Goal: Task Accomplishment & Management: Complete application form

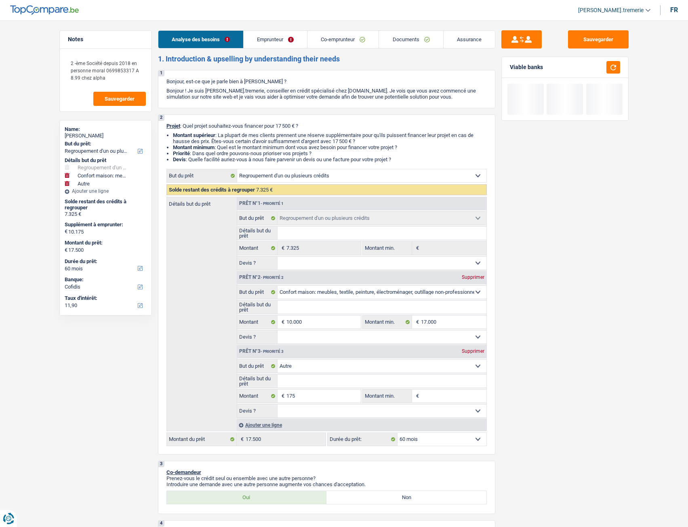
select select "refinancing"
select select "household"
select select "other"
select select "60"
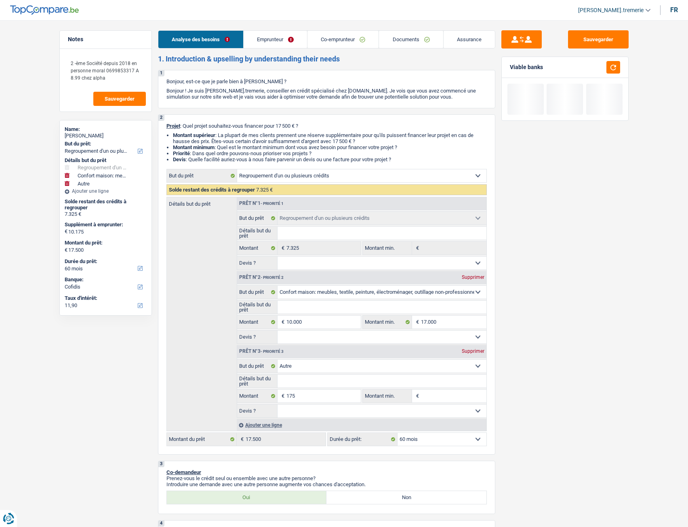
select select "cofidis"
select select "refinancing"
select select "household"
select select "other"
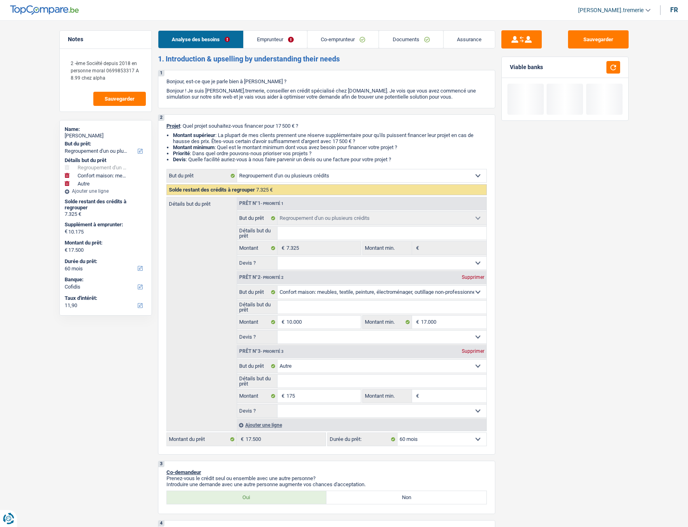
select select "60"
select select "independent"
select select "invalid"
select select "netSalary"
select select "disabilityPension"
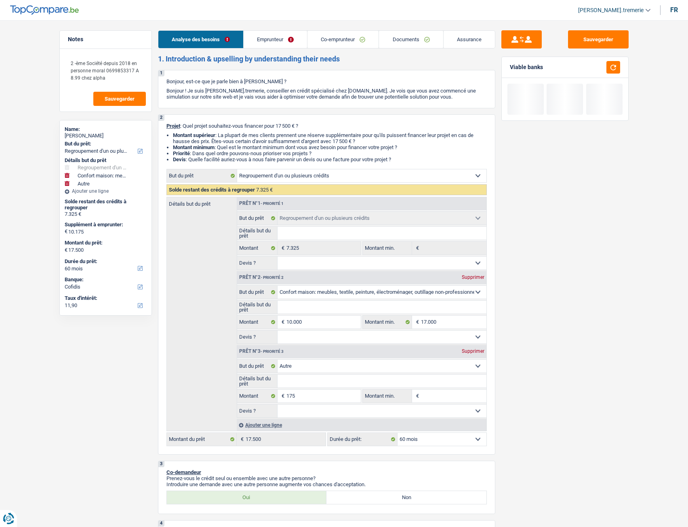
select select "rents"
select select "personalLoan"
select select "other"
select select "30"
select select "refinancing"
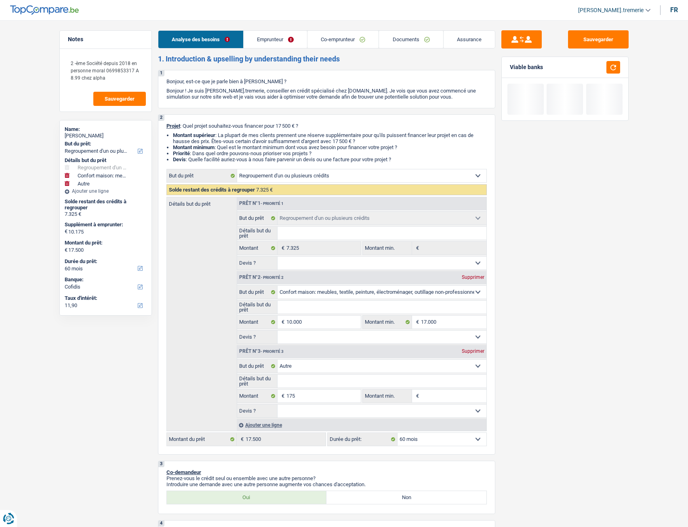
select select "refinancing"
select select "household"
select select "other"
select select "60"
select select "32"
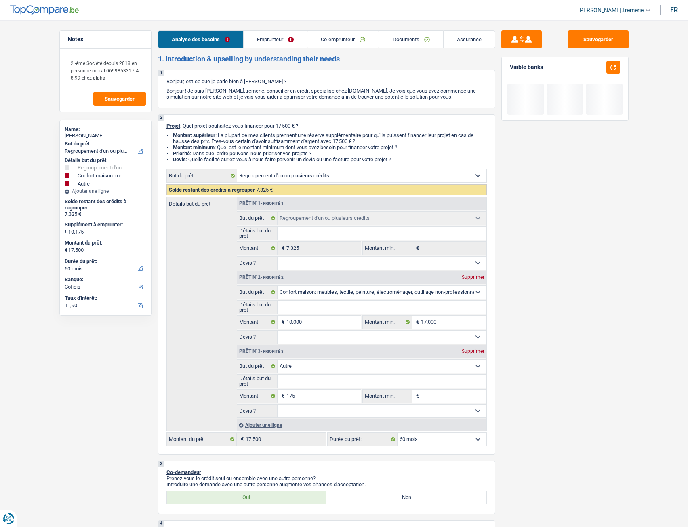
select select "married"
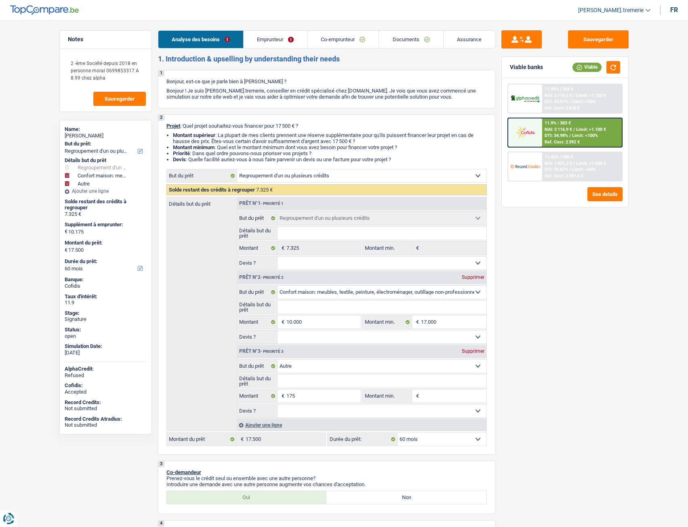
click at [280, 38] on link "Emprunteur" at bounding box center [275, 39] width 63 height 17
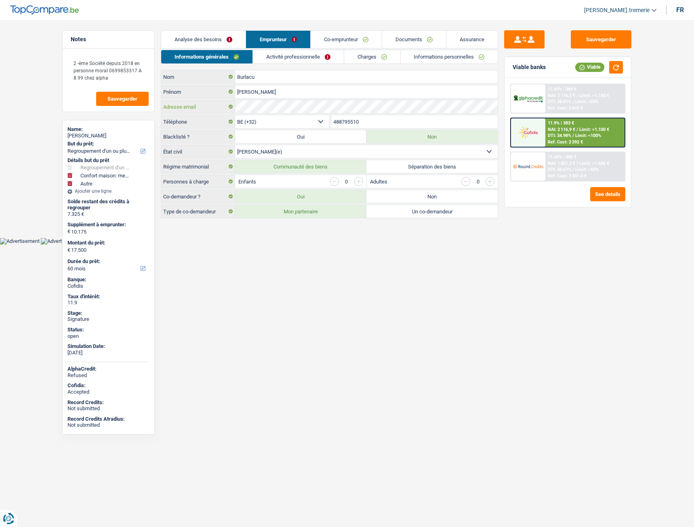
click at [213, 101] on div "Adresse email" at bounding box center [329, 106] width 337 height 13
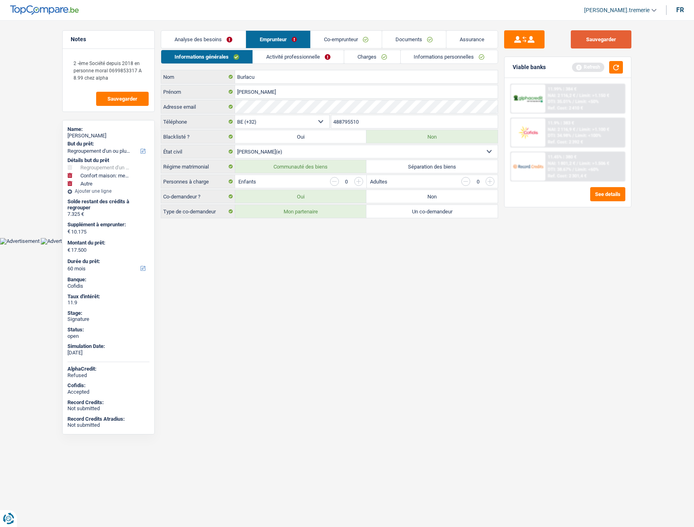
click at [606, 40] on button "Sauvegarder" at bounding box center [601, 39] width 61 height 18
click at [610, 45] on button "Sauvegarder" at bounding box center [601, 39] width 61 height 18
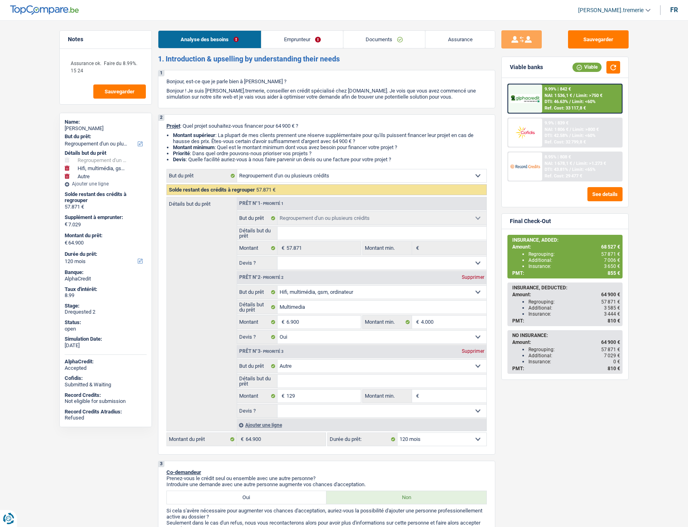
select select "refinancing"
select select "tech"
select select "other"
select select "120"
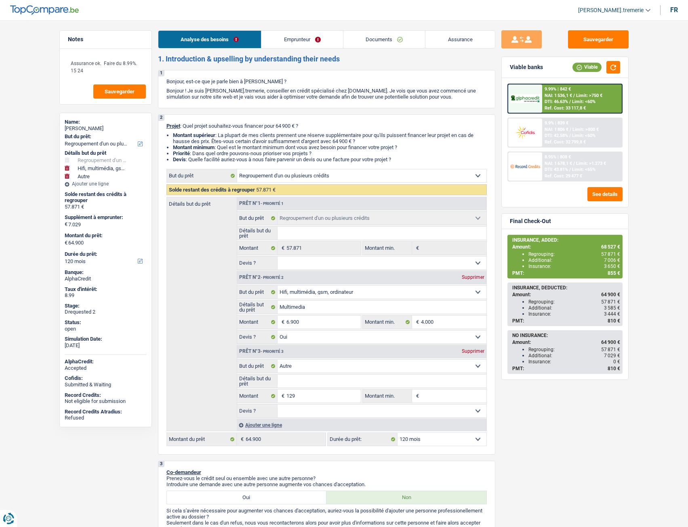
select select "refinancing"
select select "tech"
select select "yes"
select select "other"
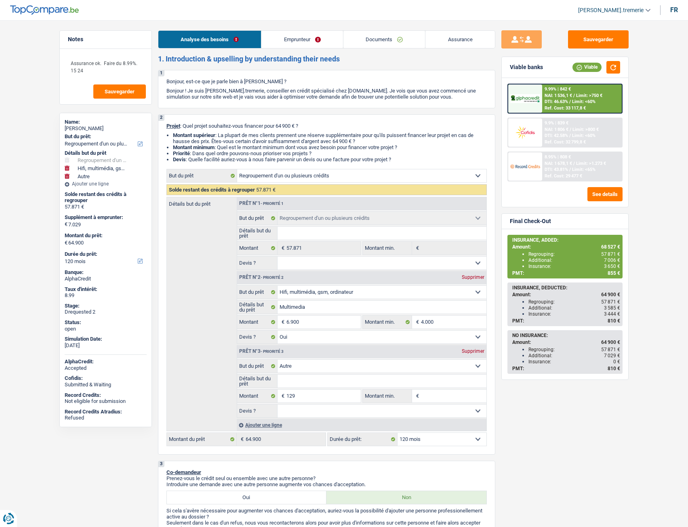
select select "120"
select select "worker"
select select "familyAllowances"
select select "netSalary"
select select "mealVouchers"
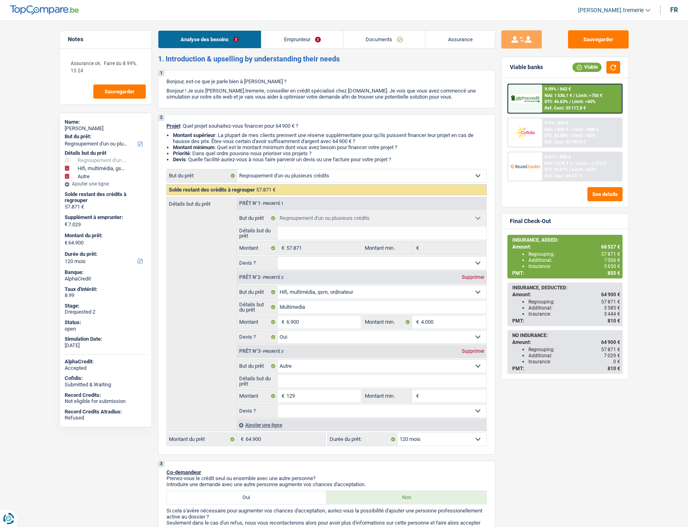
select select "rents"
select select "personalLoan"
select select "homeFurnishingOrRelocation"
select select "120"
select select "carLoan"
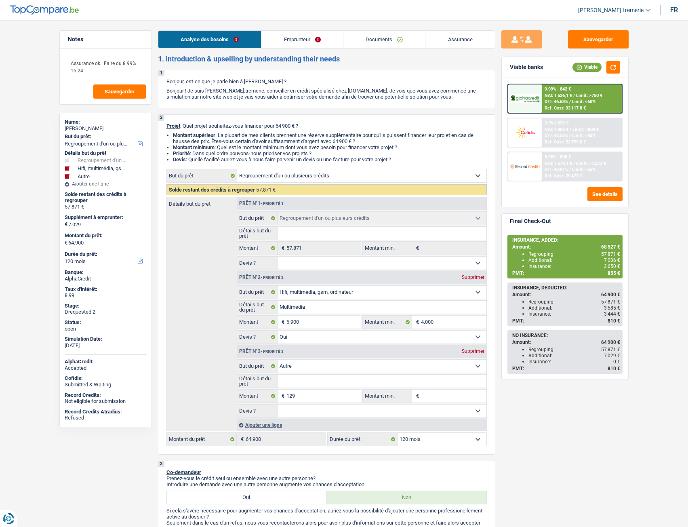
select select "60"
select select "refinancing"
select select "tech"
select select "yes"
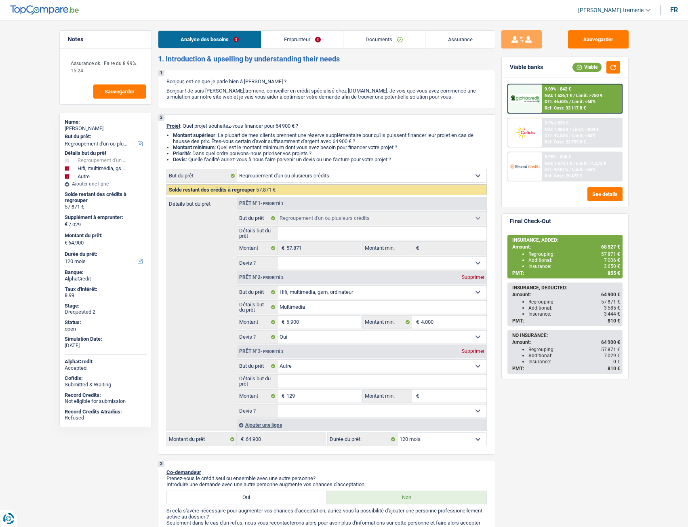
select select "other"
select select "120"
click at [469, 39] on link "Assurance" at bounding box center [461, 39] width 70 height 17
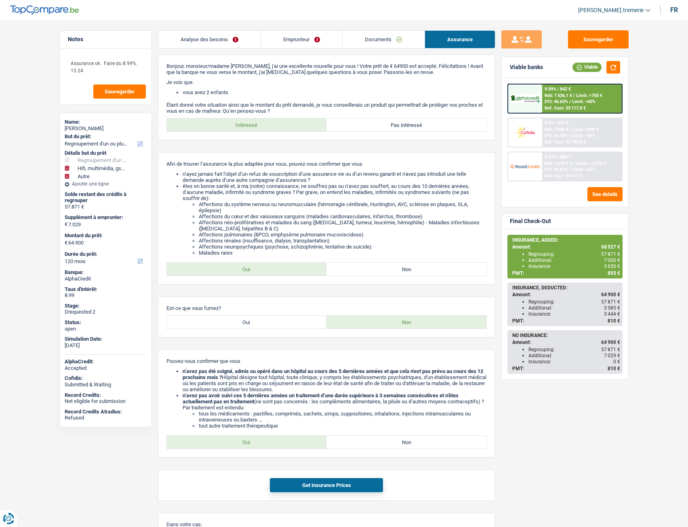
click at [373, 43] on link "Documents" at bounding box center [384, 39] width 82 height 17
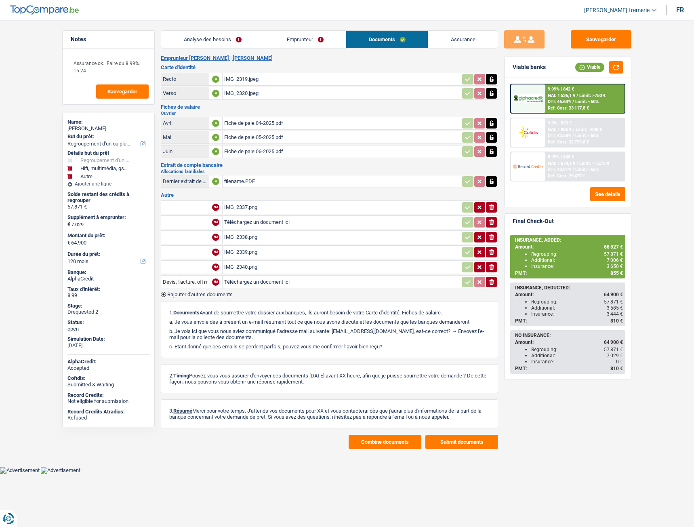
click at [258, 209] on div "IMG_2337.png" at bounding box center [341, 207] width 235 height 12
click at [490, 206] on icon "button" at bounding box center [491, 207] width 5 height 6
click at [491, 207] on icon "ionicons-v5-e" at bounding box center [492, 207] width 6 height 8
click at [494, 224] on icon "ionicons-v5-e" at bounding box center [492, 222] width 6 height 8
click at [281, 240] on div "IMG_2338.png" at bounding box center [341, 237] width 235 height 12
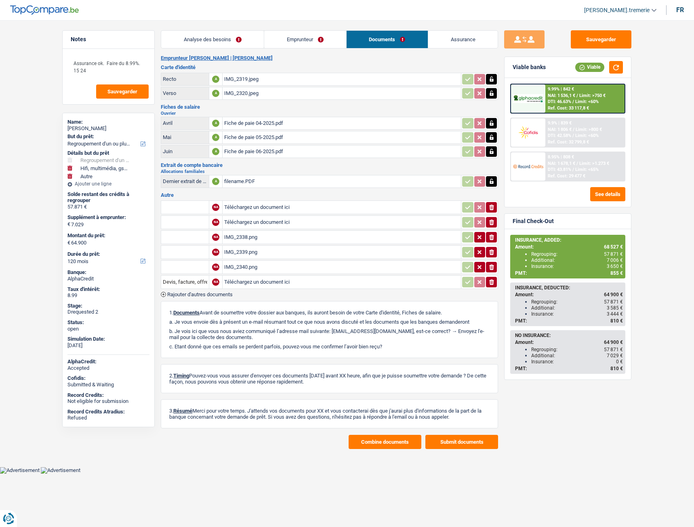
click at [494, 236] on icon "ionicons-v5-e" at bounding box center [492, 237] width 6 height 8
click at [402, 250] on div "IMG_2339.png" at bounding box center [341, 252] width 235 height 12
click at [490, 252] on icon "button" at bounding box center [491, 252] width 5 height 6
click at [399, 264] on div "IMG_2340.png" at bounding box center [341, 267] width 235 height 12
click at [494, 268] on icon "ionicons-v5-e" at bounding box center [492, 267] width 6 height 8
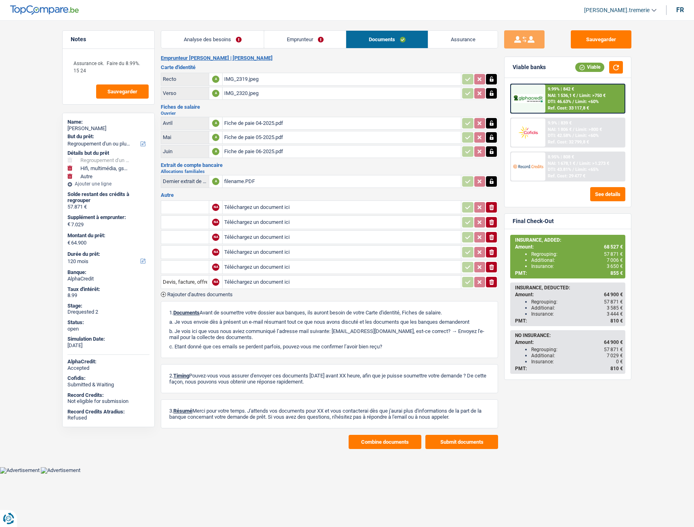
click at [266, 208] on input "Téléchargez un document ici" at bounding box center [341, 207] width 235 height 12
type input "C:\fakepath\cofidis 1.pdf"
click at [245, 221] on input "Téléchargez un document ici" at bounding box center [341, 222] width 235 height 12
type input "C:\fakepath\cofidis 2.pdf"
click at [245, 240] on input "Téléchargez un document ici" at bounding box center [341, 237] width 235 height 12
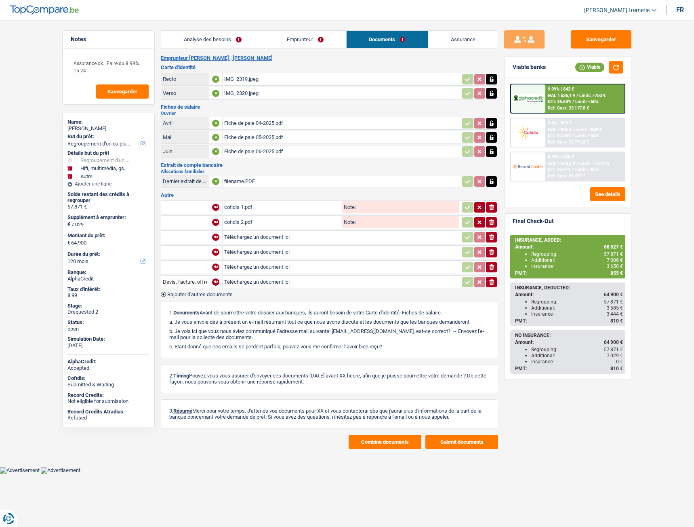
type input "C:\fakepath\IMG_2355.jpg"
click at [184, 207] on input "text" at bounding box center [185, 207] width 44 height 13
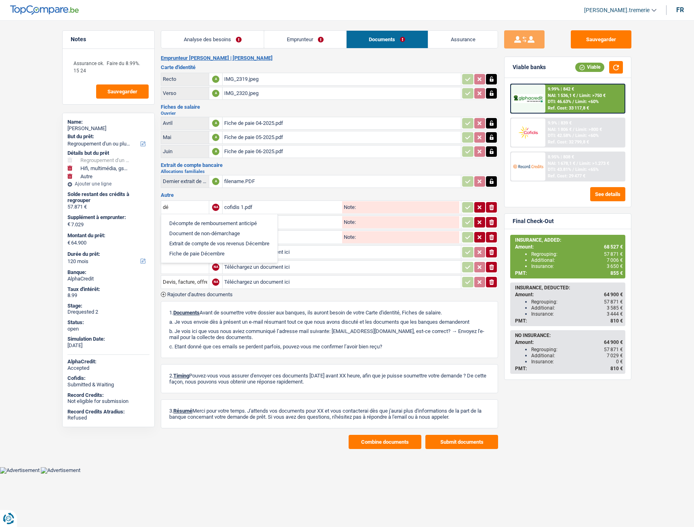
click at [190, 225] on li "Décompte de remboursement anticipé" at bounding box center [219, 223] width 108 height 10
type input "Décompte de remboursement anticipé"
click at [189, 221] on input "text" at bounding box center [185, 222] width 44 height 13
click at [191, 238] on li "Décompte de remboursement anticipé" at bounding box center [219, 238] width 108 height 10
type input "Décompte de remboursement anticipé"
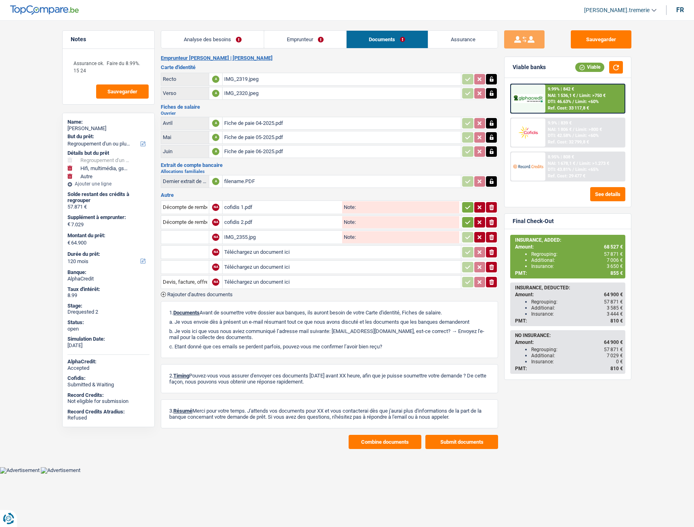
click at [191, 235] on input "text" at bounding box center [185, 237] width 44 height 13
click at [193, 254] on li "Carte bancaire" at bounding box center [206, 253] width 83 height 10
type input "Carte bancaire"
click at [493, 254] on icon "button" at bounding box center [491, 252] width 5 height 6
click at [491, 266] on icon "button" at bounding box center [491, 267] width 5 height 6
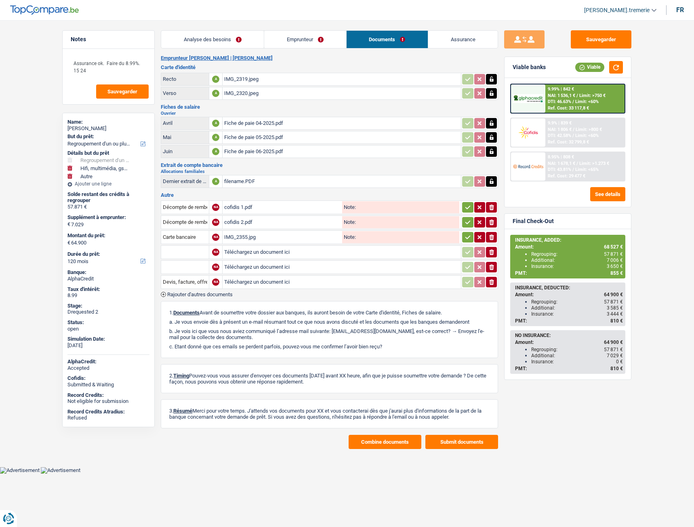
click at [489, 281] on icon "ionicons-v5-e" at bounding box center [492, 282] width 6 height 8
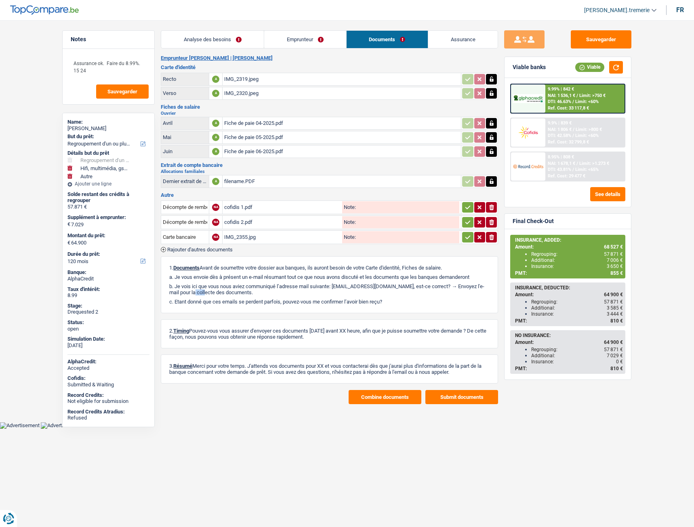
click at [489, 281] on div "1. Documents Avant de soumettre votre dossier aux banques, ils auront besoin de…" at bounding box center [329, 284] width 337 height 57
click at [233, 429] on html "Vous avez le contrôle de vos données Nous utilisons des cookies, tout comme nos…" at bounding box center [347, 214] width 694 height 429
click at [465, 204] on icon "button" at bounding box center [468, 207] width 6 height 8
click at [464, 226] on button "button" at bounding box center [467, 222] width 11 height 11
click at [466, 235] on icon "button" at bounding box center [468, 237] width 6 height 8
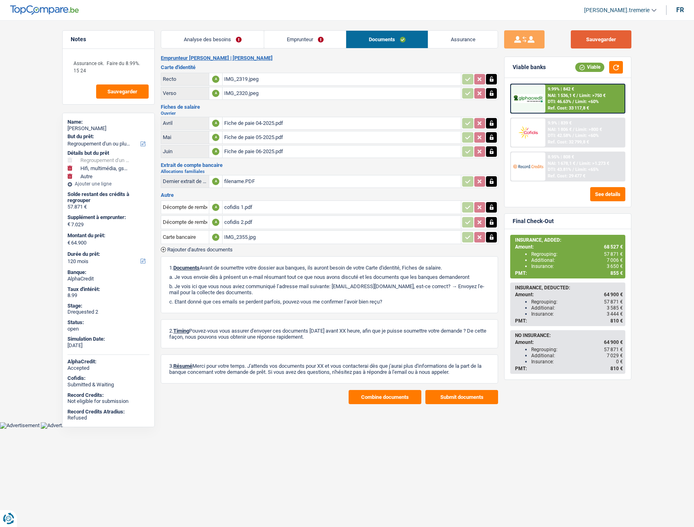
click at [601, 38] on button "Sauvegarder" at bounding box center [601, 39] width 61 height 18
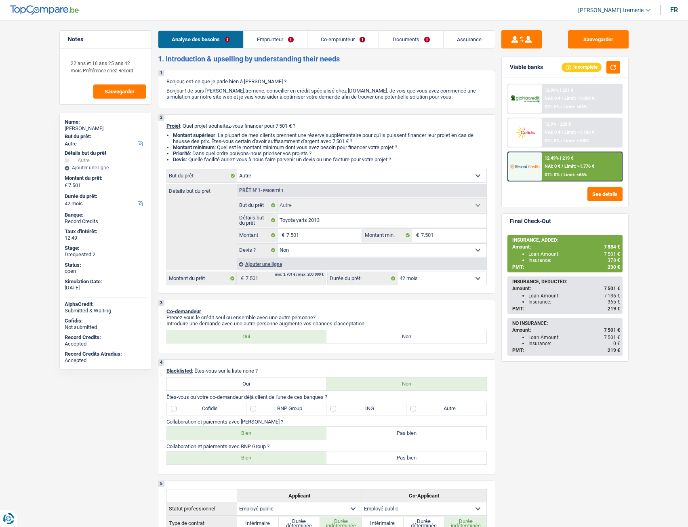
select select "other"
select select "42"
select select "other"
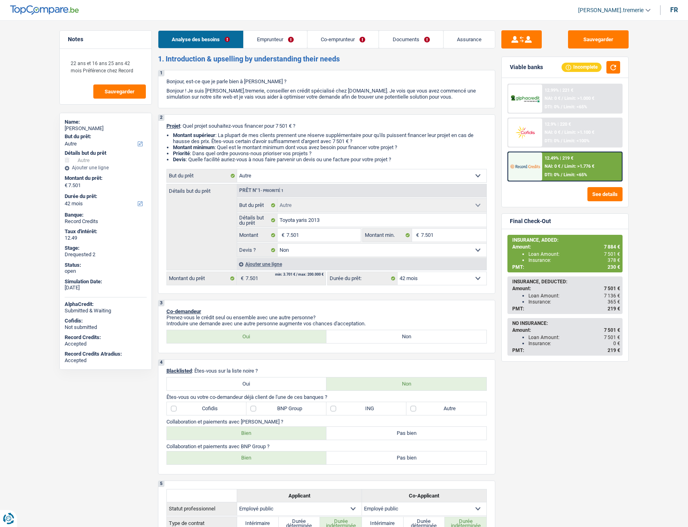
select select "false"
select select "42"
select select "publicEmployee"
select select "netSalary"
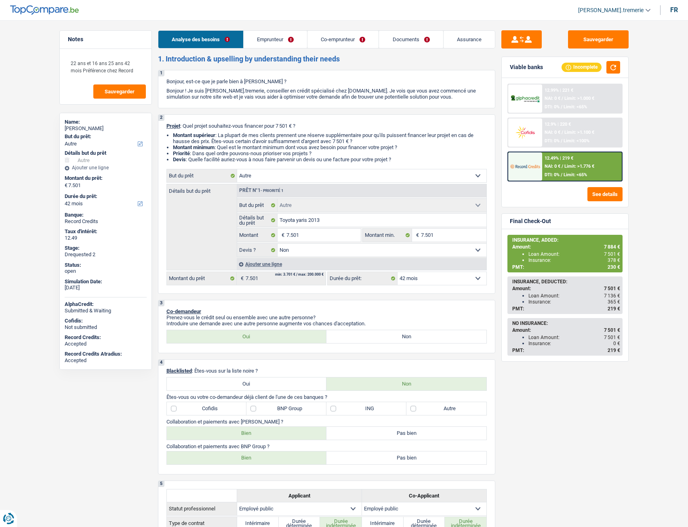
select select "mealVouchers"
select select "familyAllowances"
select select "netSalary"
select select "mealVouchers"
select select "familyAllowances"
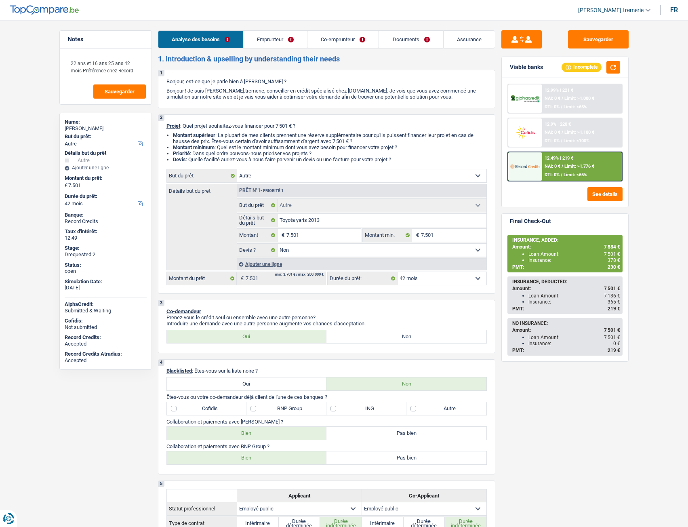
select select "ownerWithMortgage"
select select "mortgage"
select select "240"
select select "other"
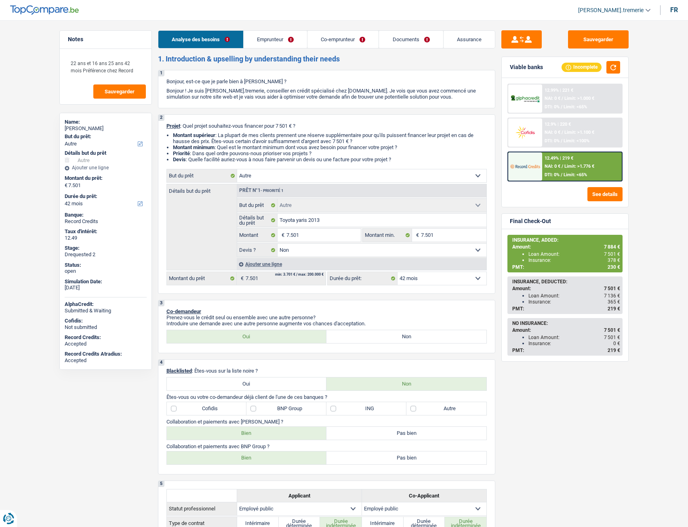
select select "false"
select select "42"
click at [423, 37] on link "Documents" at bounding box center [411, 39] width 64 height 17
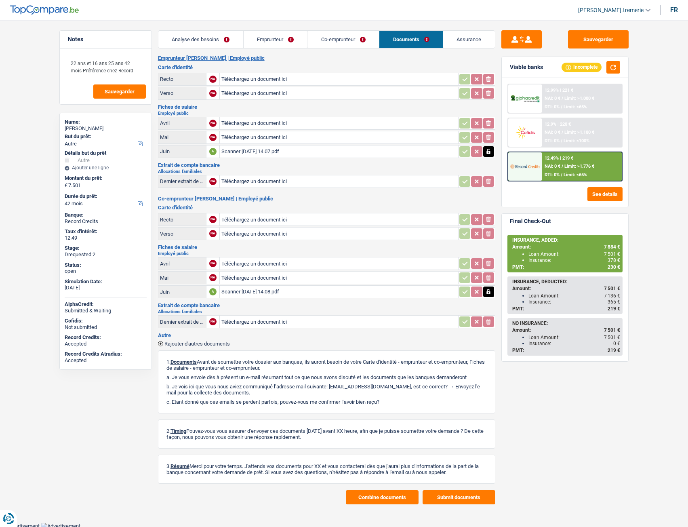
click at [189, 344] on span "Rajouter d'autres documents" at bounding box center [196, 343] width 65 height 5
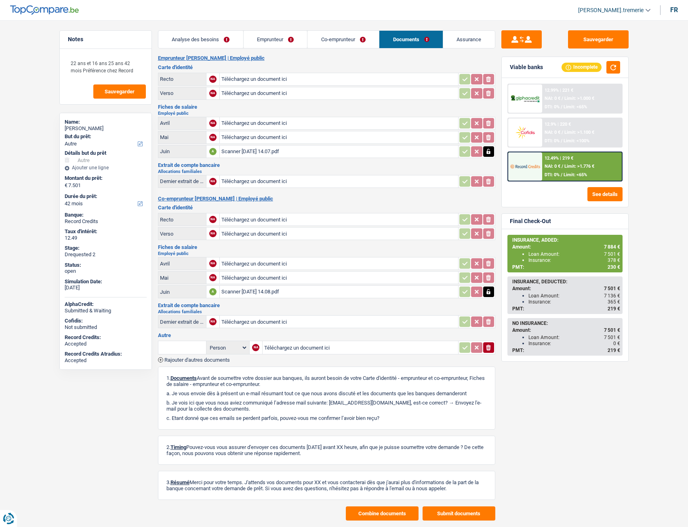
click at [194, 348] on input "text" at bounding box center [182, 347] width 44 height 13
click at [213, 375] on li "Carte bancaire" at bounding box center [230, 374] width 136 height 10
type input "Carte bancaire"
click at [282, 351] on input "Téléchargez un document ici" at bounding box center [360, 348] width 192 height 12
type input "C:\fakepath\Carte Fintro Van Loo Meganck.pdf"
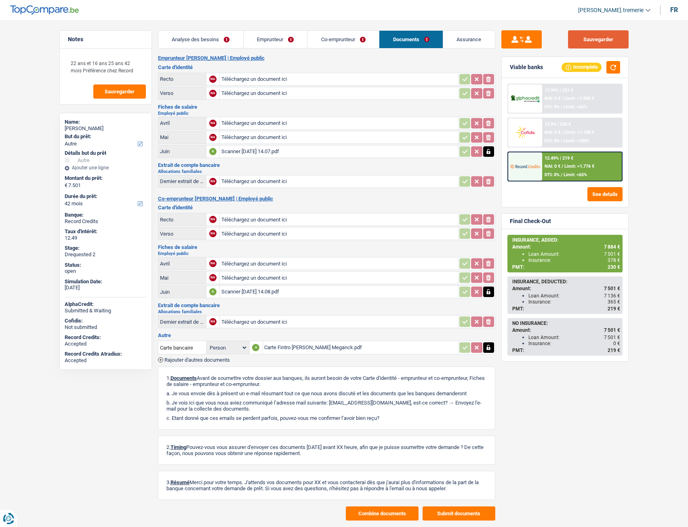
click at [603, 42] on button "Sauvegarder" at bounding box center [598, 39] width 61 height 18
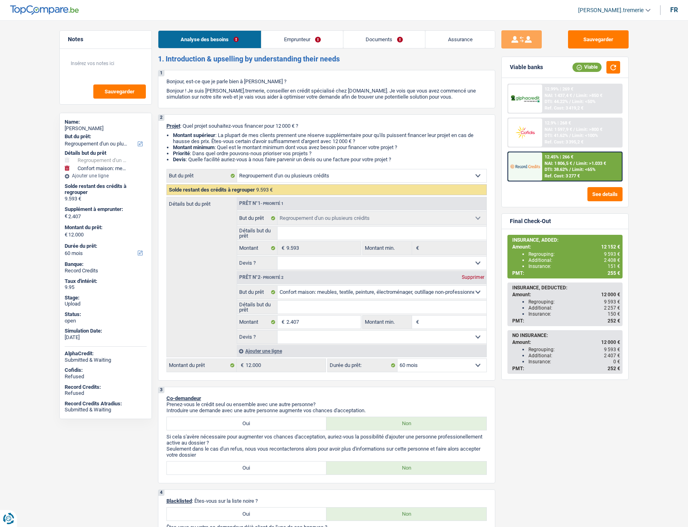
select select "refinancing"
select select "household"
select select "60"
select select "refinancing"
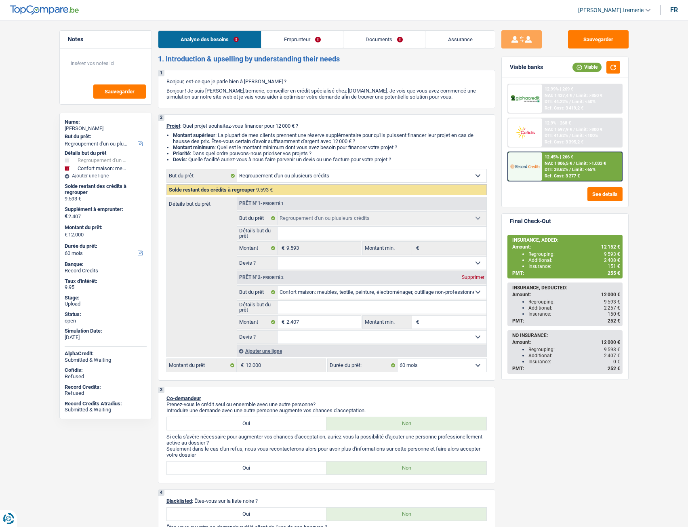
select select "refinancing"
select select "household"
select select "60"
select select "publicEmployee"
select select "netSalary"
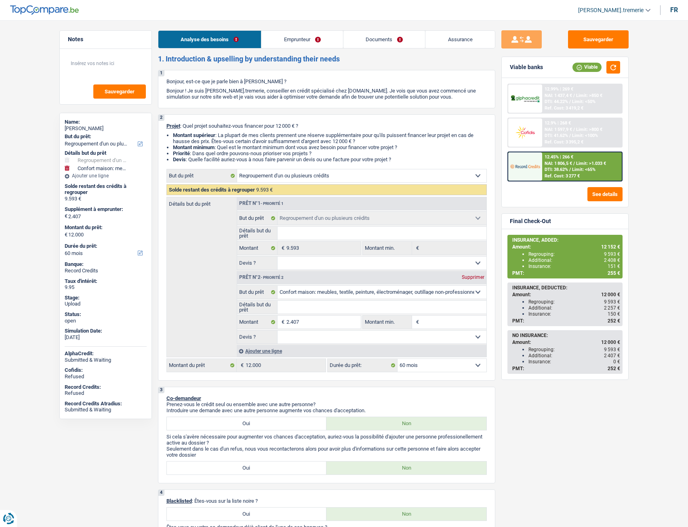
select select "mealVouchers"
select select "rents"
select select "personalLoan"
select select "homeFurnishingOrRelocation"
select select "48"
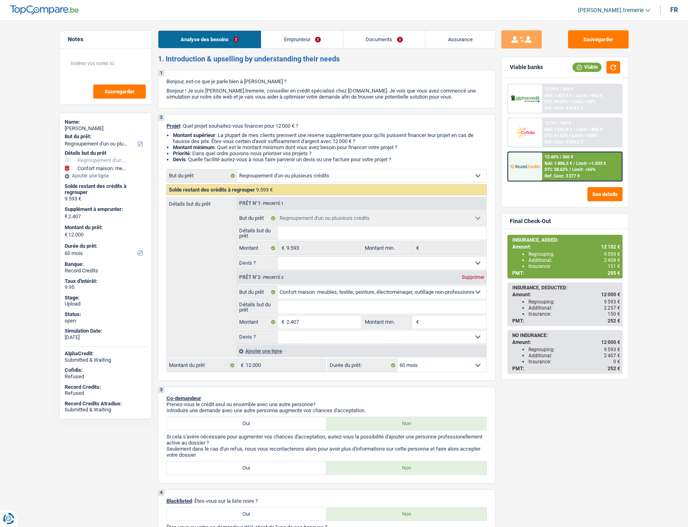
select select "personalLoan"
select select "other"
select select "60"
select select "cardOrCredit"
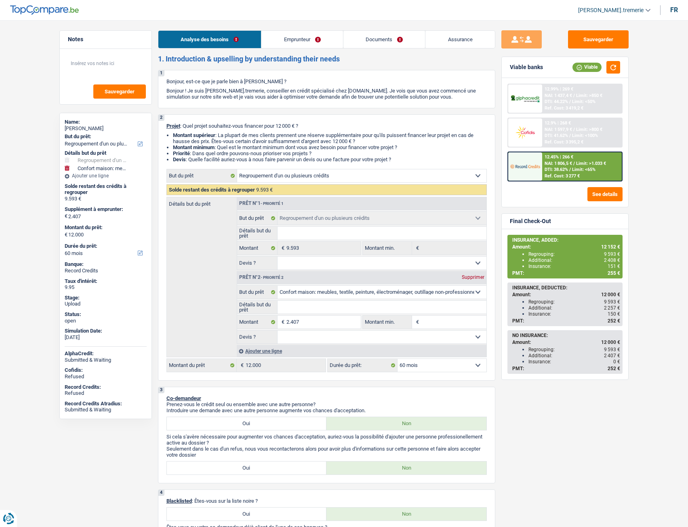
select select "refinancing"
select select "household"
select select "60"
click at [394, 42] on link "Documents" at bounding box center [385, 39] width 82 height 17
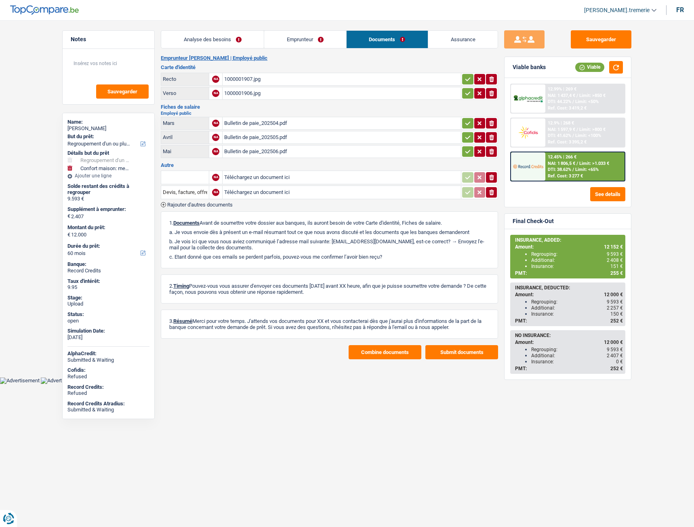
click at [257, 181] on input "Téléchargez un document ici" at bounding box center [341, 177] width 235 height 12
type input "C:\fakepath\Information concernant le paiement de la première échéance_AVL-3210…"
click at [194, 182] on input "text" at bounding box center [185, 177] width 44 height 13
click at [198, 193] on li "Information de la puce électronique de la carte d'identité" at bounding box center [233, 193] width 136 height 10
type input "Information de la puce électronique de la carte d'identité"
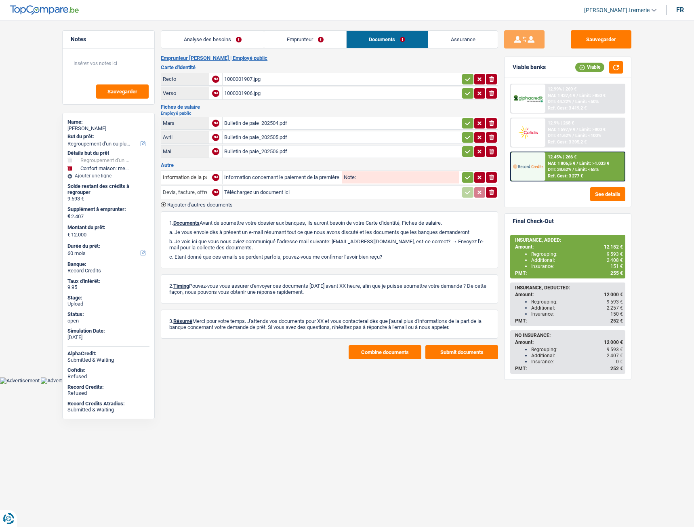
click at [195, 193] on input "Devis, facture, offre, bon de commande" at bounding box center [185, 192] width 44 height 13
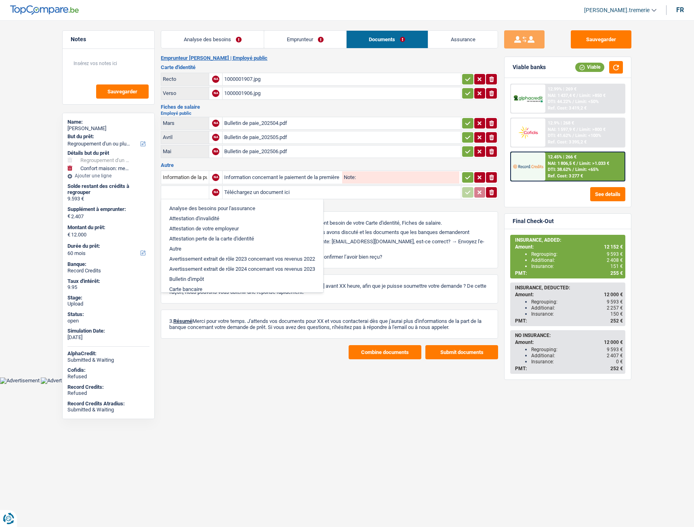
type input "Devis, facture, offre, bon de commande"
click at [244, 189] on input "Téléchargez un document ici" at bounding box center [341, 192] width 235 height 12
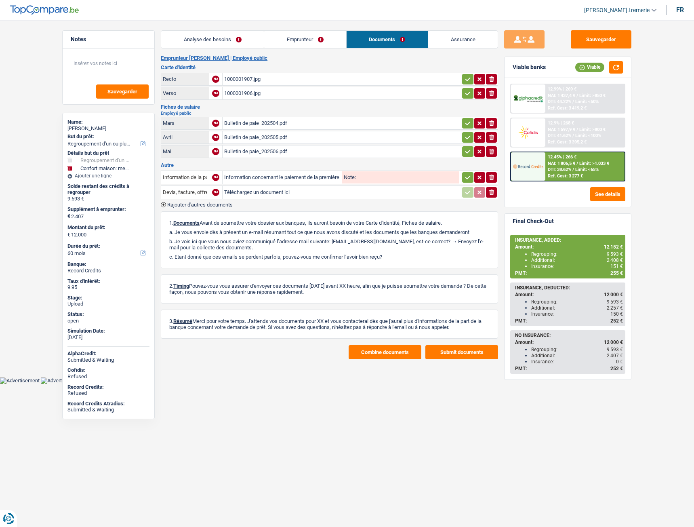
type input "C:\fakepath\Police_Compagnie__AVL-32108.pdf"
click at [191, 190] on input "Devis, facture, offre, bon de commande" at bounding box center [185, 192] width 44 height 13
click at [191, 212] on li "Police d'assurance" at bounding box center [206, 208] width 83 height 10
type input "Police d'assurance"
click at [465, 176] on icon "button" at bounding box center [468, 177] width 6 height 8
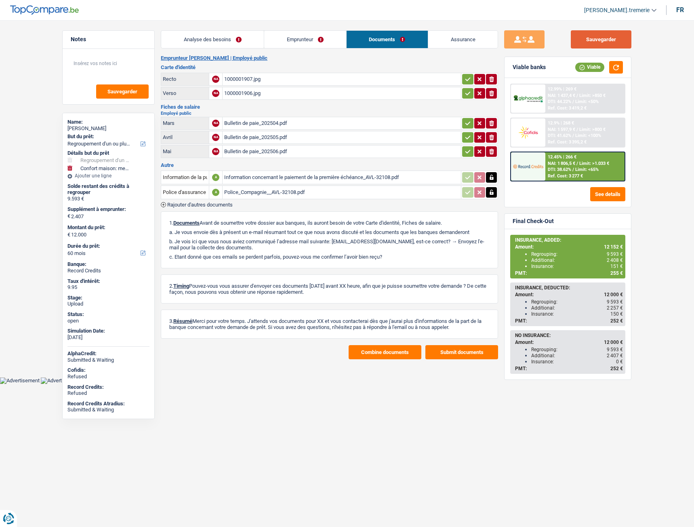
click at [595, 35] on button "Sauvegarder" at bounding box center [601, 39] width 61 height 18
click at [388, 352] on button "Combine documents" at bounding box center [385, 352] width 73 height 14
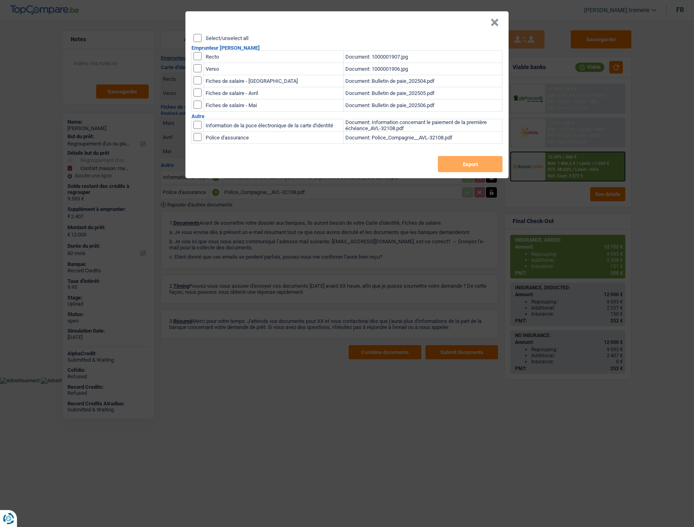
click at [196, 125] on input "checkbox" at bounding box center [198, 125] width 8 height 8
checkbox input "true"
click at [201, 145] on div "Select/unselect all Emprunteur Benjamin Lessene Recto Document: 1000001907.jpg …" at bounding box center [347, 106] width 323 height 144
click at [199, 129] on input "checkbox" at bounding box center [198, 125] width 8 height 8
checkbox input "true"
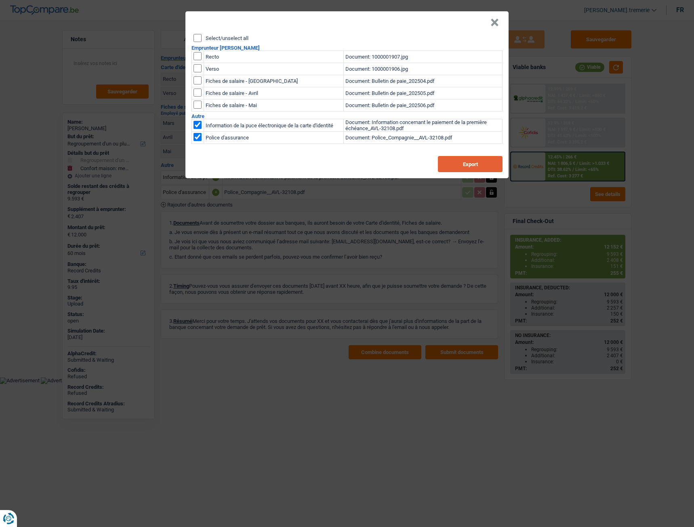
click at [474, 160] on button "Export" at bounding box center [470, 164] width 65 height 16
click at [491, 27] on button "×" at bounding box center [495, 23] width 8 height 8
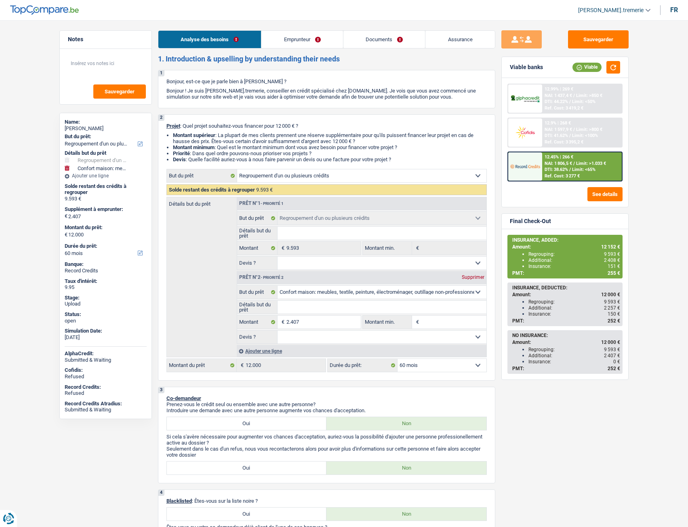
select select "refinancing"
select select "household"
select select "60"
select select "refinancing"
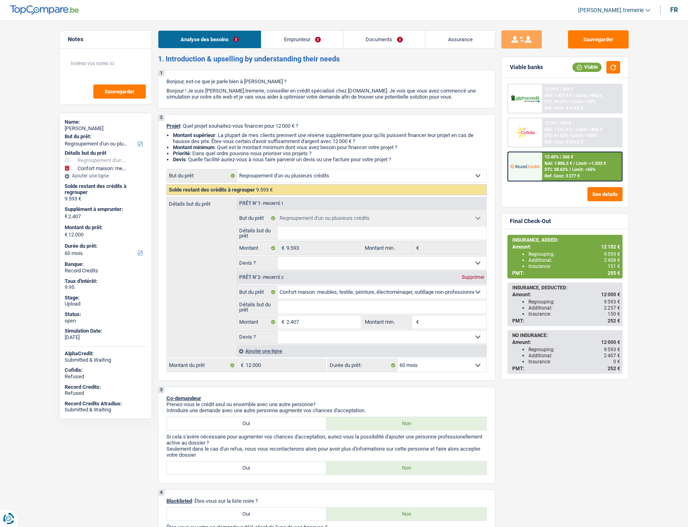
select select "refinancing"
select select "household"
select select "60"
select select "publicEmployee"
select select "netSalary"
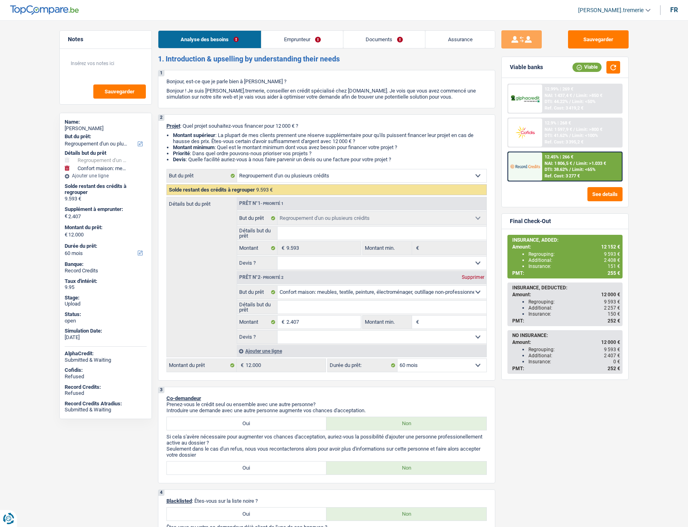
select select "mealVouchers"
select select "rents"
select select "personalLoan"
select select "homeFurnishingOrRelocation"
select select "48"
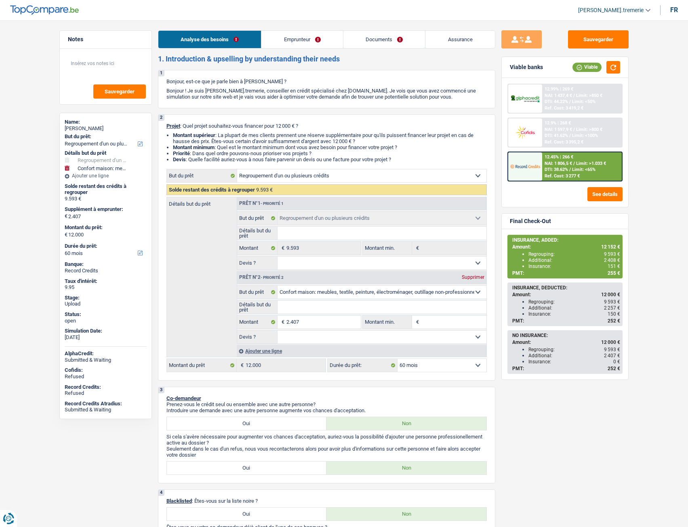
select select "personalLoan"
select select "other"
select select "60"
select select "cardOrCredit"
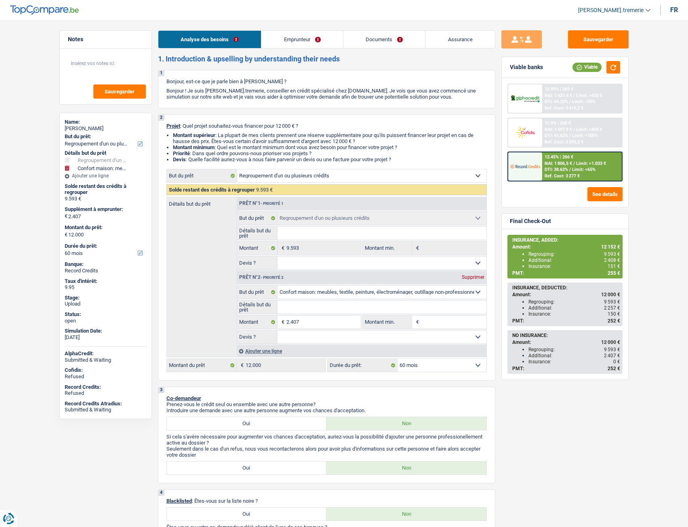
select select "refinancing"
select select "household"
select select "60"
click at [390, 36] on link "Documents" at bounding box center [385, 39] width 82 height 17
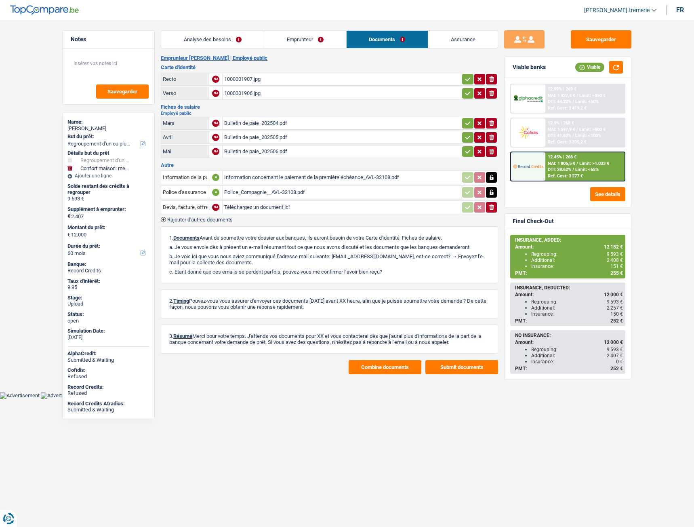
click at [386, 369] on button "Combine documents" at bounding box center [385, 367] width 73 height 14
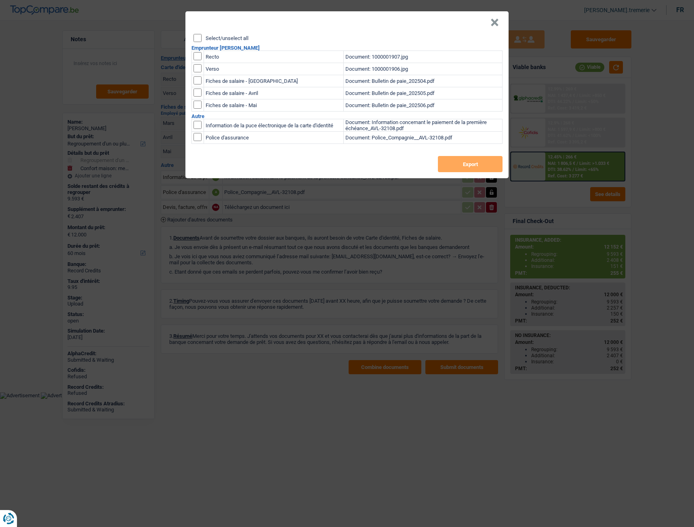
click at [196, 57] on input "checkbox" at bounding box center [198, 56] width 8 height 8
checkbox input "true"
click at [200, 60] on input "checkbox" at bounding box center [198, 56] width 8 height 8
checkbox input "true"
click at [455, 165] on button "Export" at bounding box center [470, 164] width 65 height 16
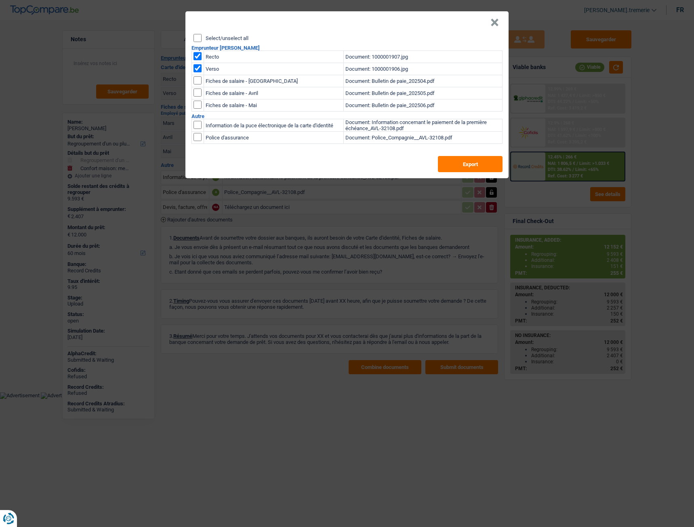
click at [494, 20] on button "×" at bounding box center [495, 23] width 8 height 8
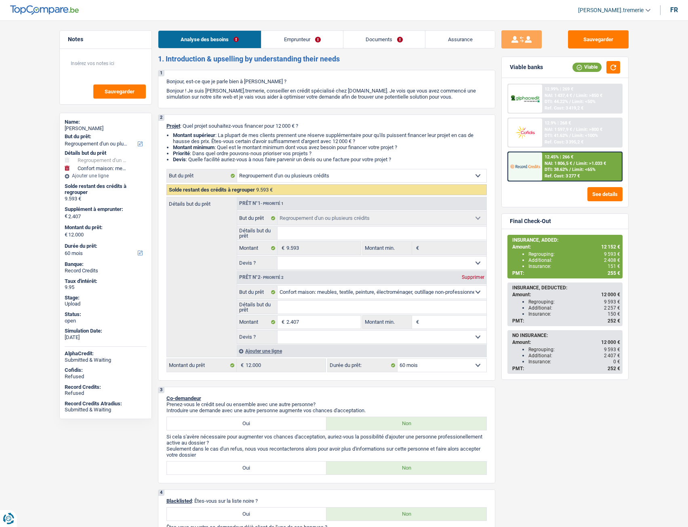
select select "refinancing"
select select "household"
select select "60"
select select "refinancing"
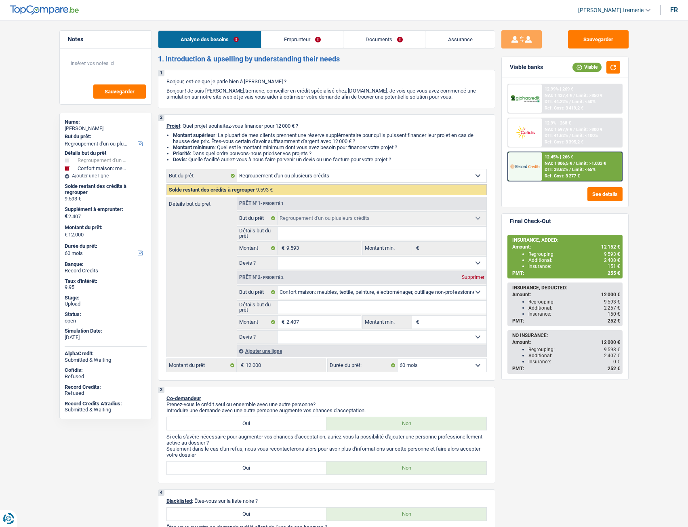
select select "refinancing"
select select "household"
select select "60"
select select "publicEmployee"
select select "netSalary"
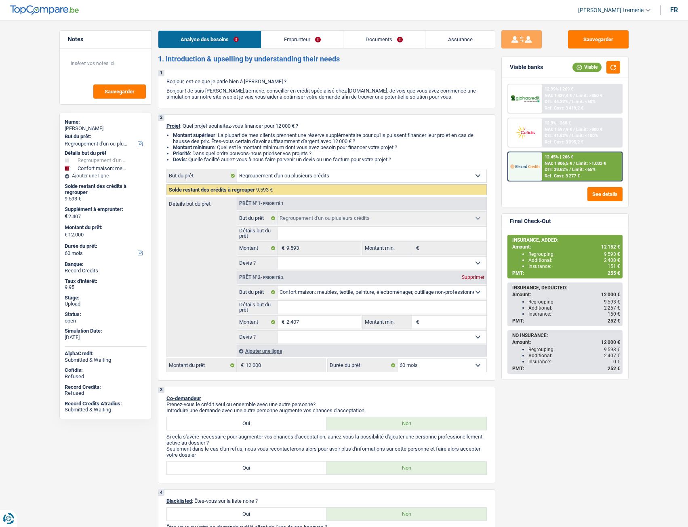
select select "mealVouchers"
select select "rents"
select select "personalLoan"
select select "homeFurnishingOrRelocation"
select select "48"
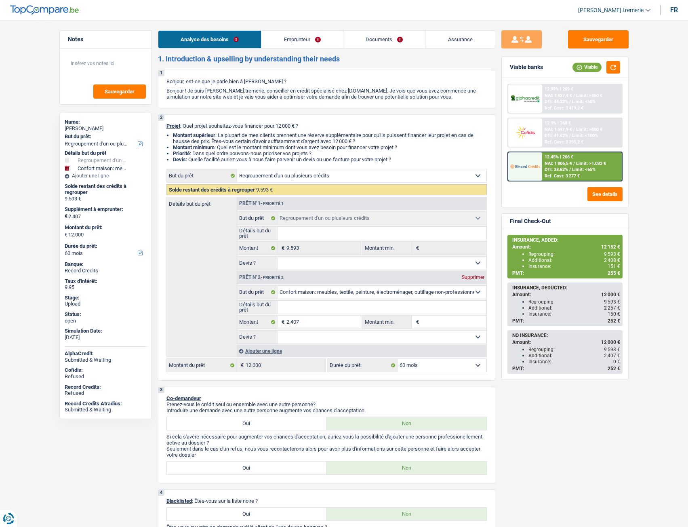
select select "personalLoan"
select select "other"
select select "60"
select select "cardOrCredit"
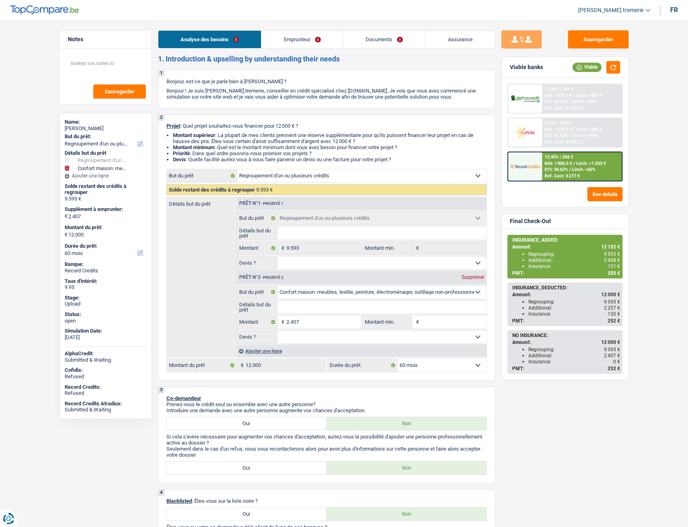
select select "refinancing"
select select "household"
select select "60"
click at [260, 350] on div "Ajouter une ligne" at bounding box center [362, 351] width 250 height 12
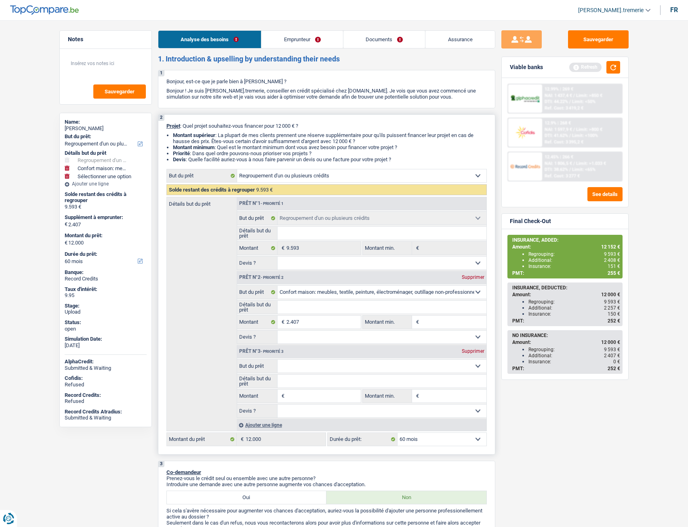
click at [299, 400] on input "Montant" at bounding box center [324, 396] width 74 height 13
type input "1"
type input "15"
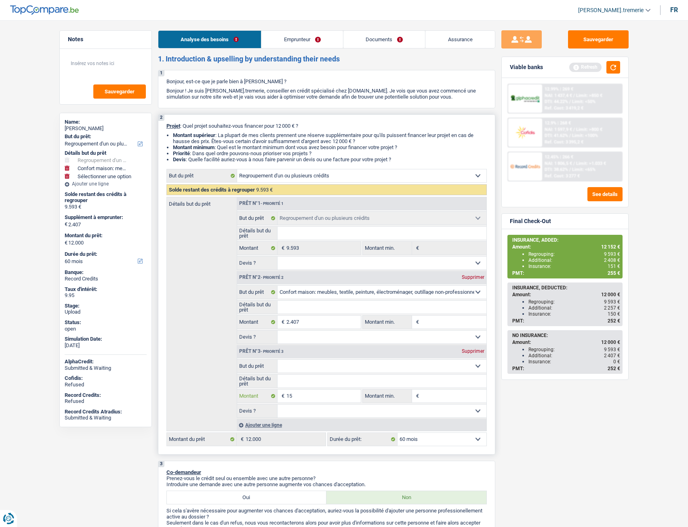
type input "151"
type input "2.558"
type input "12.151"
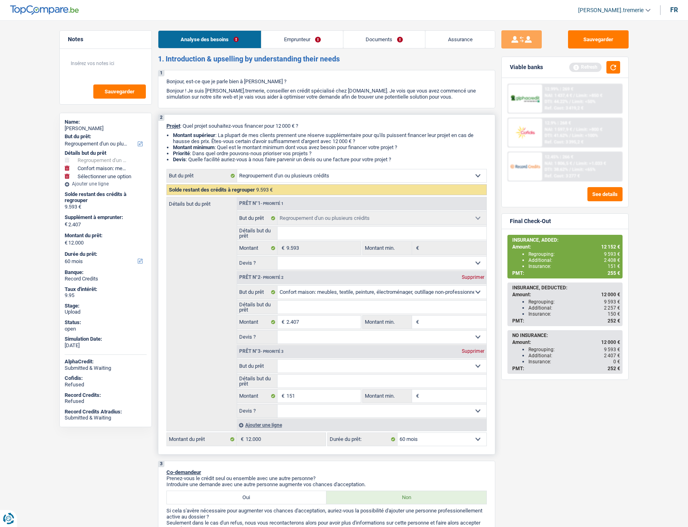
type input "12.151"
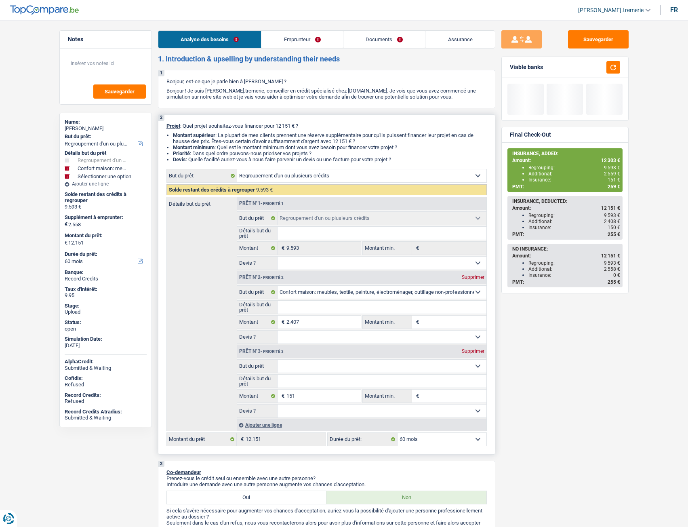
click at [300, 365] on select "Confort maison: meubles, textile, peinture, électroménager, outillage non-profe…" at bounding box center [382, 366] width 209 height 13
select select "insurance"
click at [278, 360] on select "Confort maison: meubles, textile, peinture, électroménager, outillage non-profe…" at bounding box center [382, 366] width 209 height 13
select select "insurance"
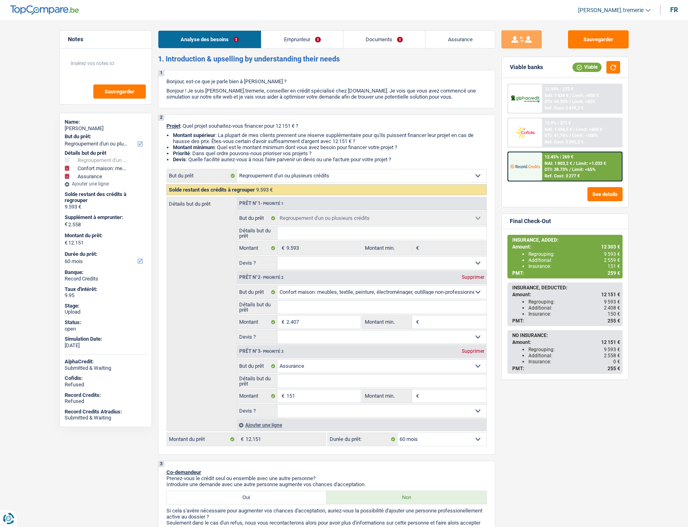
click at [576, 166] on div "12.45% | 269 € NAI: 1 803,2 € / Limit: >1.033 € DTI: 38.73% / Limit: <65% Ref. …" at bounding box center [582, 166] width 80 height 28
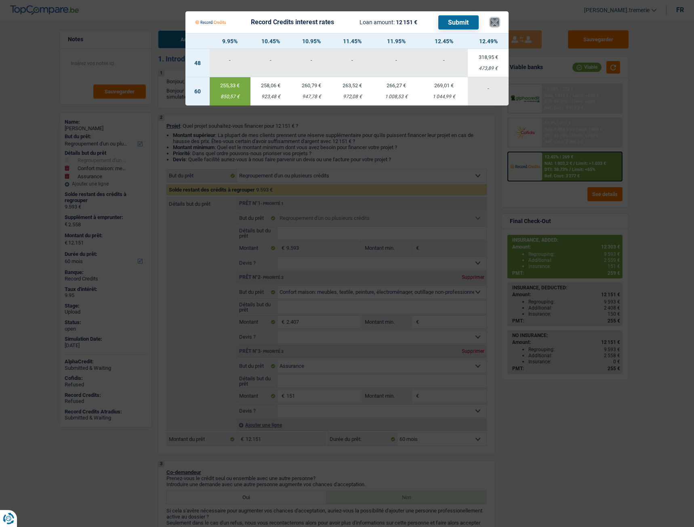
click at [498, 21] on button "×" at bounding box center [495, 22] width 8 height 8
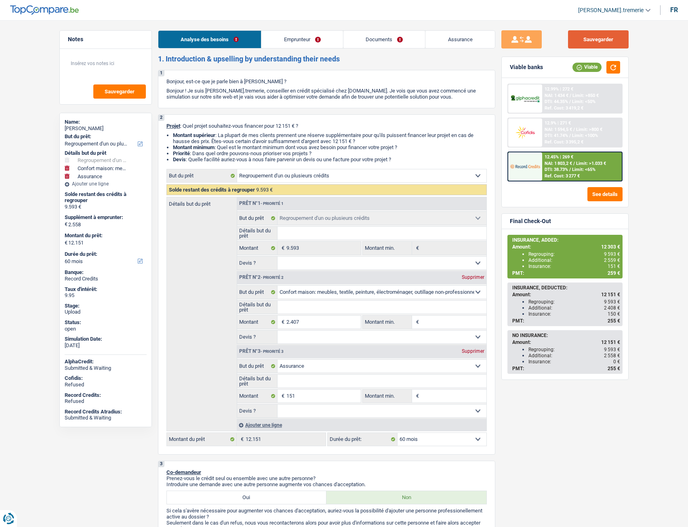
click at [593, 40] on button "Sauvegarder" at bounding box center [598, 39] width 61 height 18
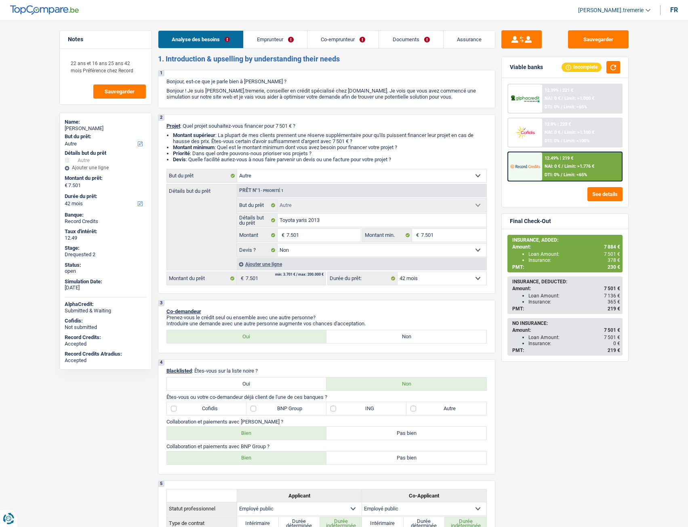
select select "other"
select select "42"
select select "other"
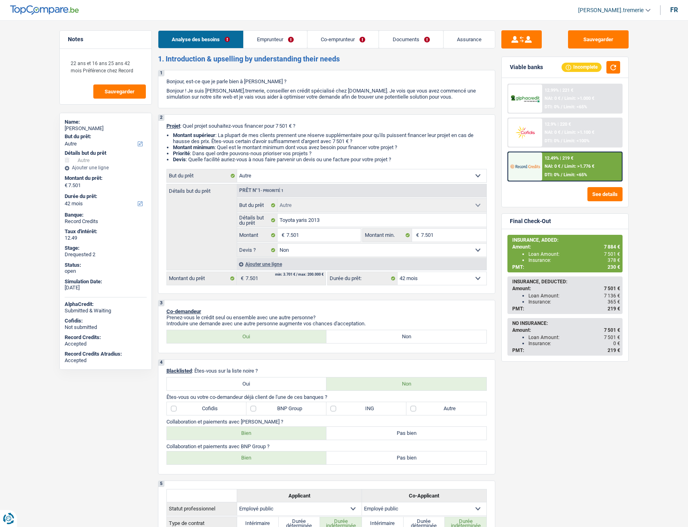
select select "false"
select select "42"
select select "publicEmployee"
select select "netSalary"
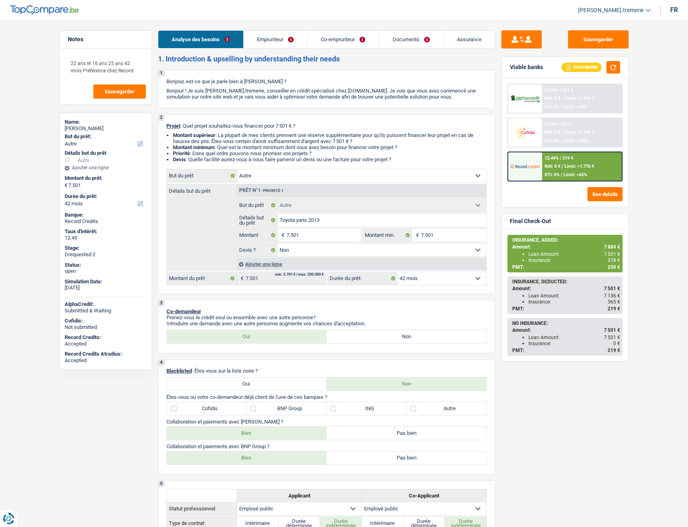
select select "mealVouchers"
select select "familyAllowances"
select select "netSalary"
select select "mealVouchers"
select select "familyAllowances"
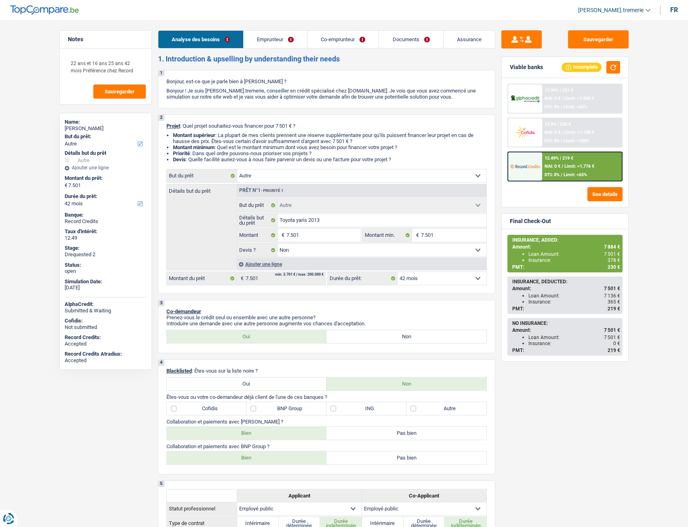
select select "ownerWithMortgage"
select select "mortgage"
select select "240"
select select "other"
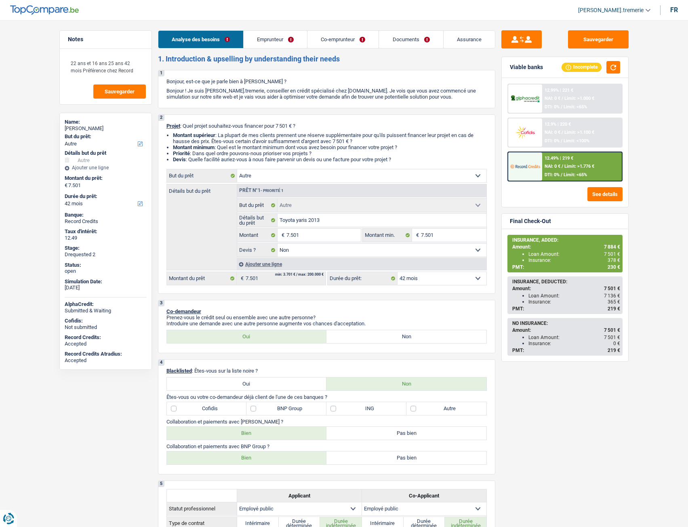
select select "false"
select select "42"
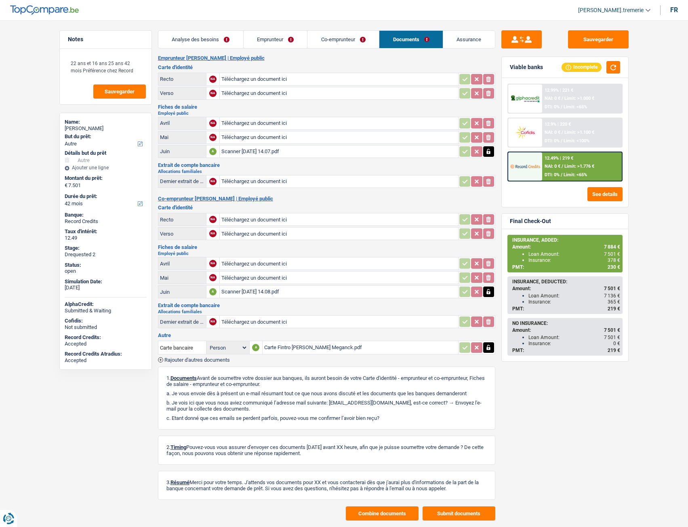
select select "other"
select select "42"
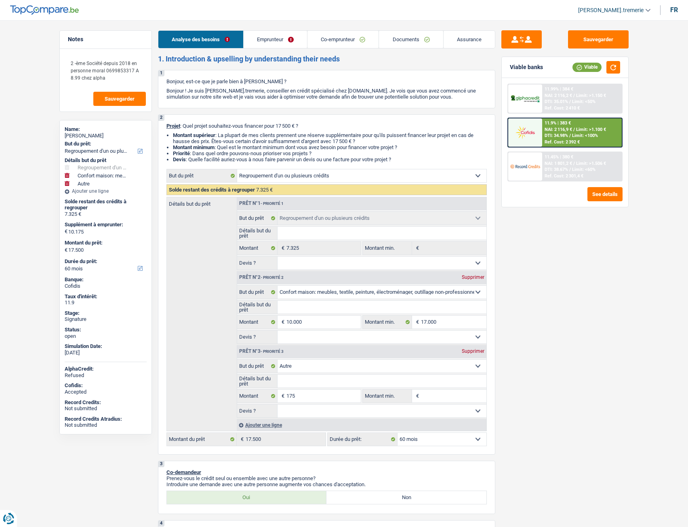
select select "refinancing"
select select "household"
select select "other"
select select "60"
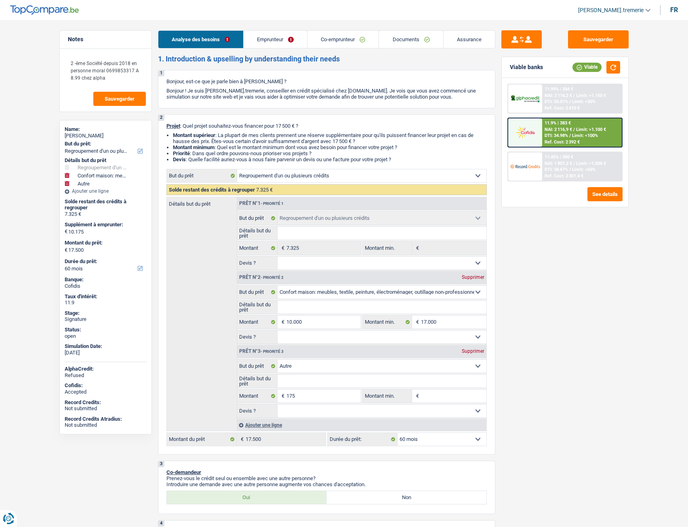
select select "refinancing"
select select "household"
select select "other"
select select "60"
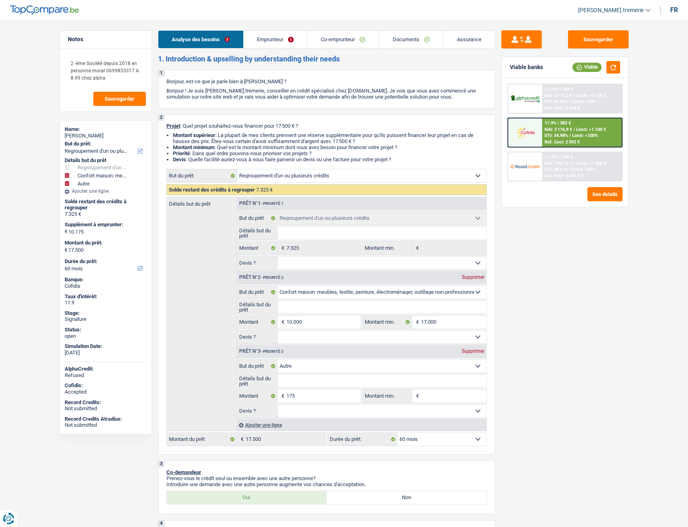
select select "independent"
select select "invalid"
select select "netSalary"
select select "disabilityPension"
select select "rents"
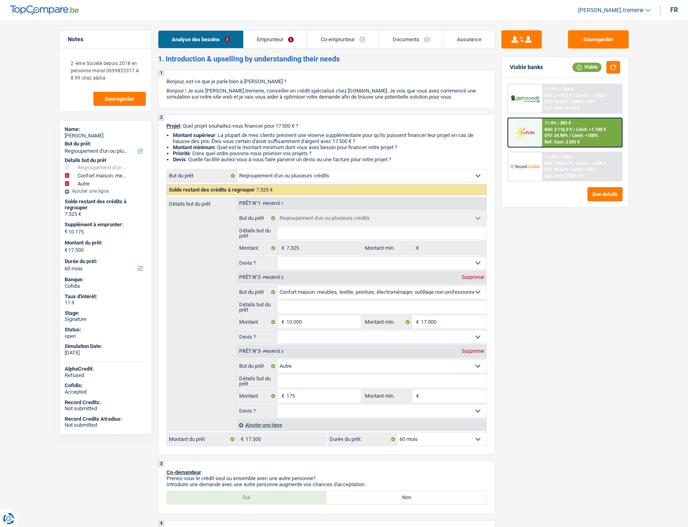
select select "personalLoan"
select select "other"
select select "30"
select select "refinancing"
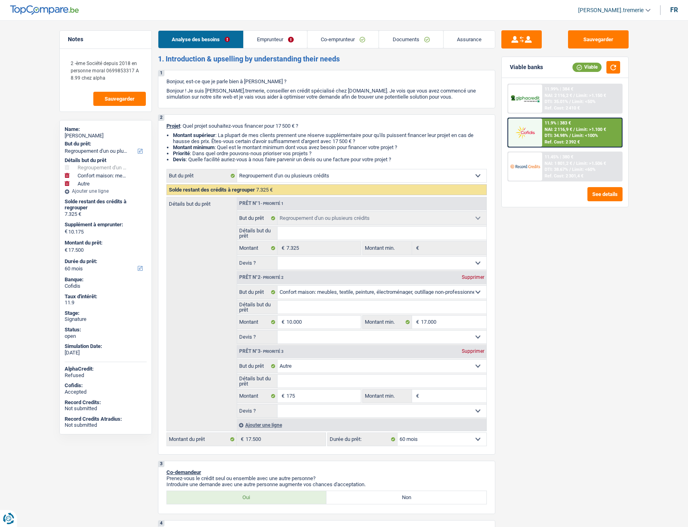
select select "household"
select select "other"
select select "60"
click at [560, 130] on span "NAI: 2 116,9 €" at bounding box center [558, 129] width 27 height 5
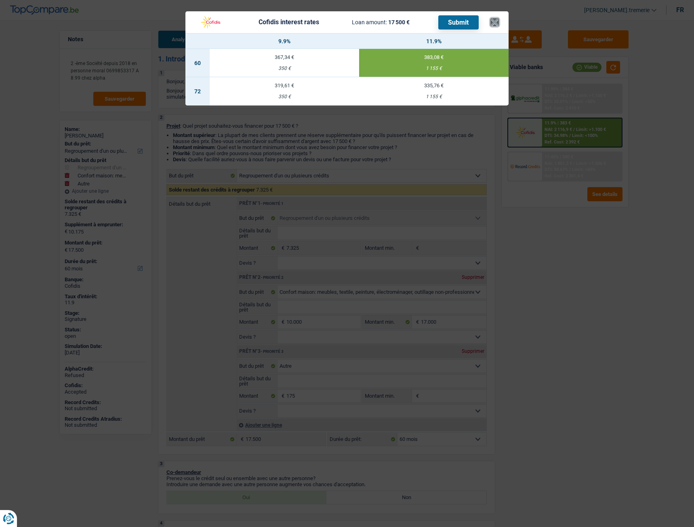
click at [494, 22] on button "×" at bounding box center [495, 22] width 8 height 8
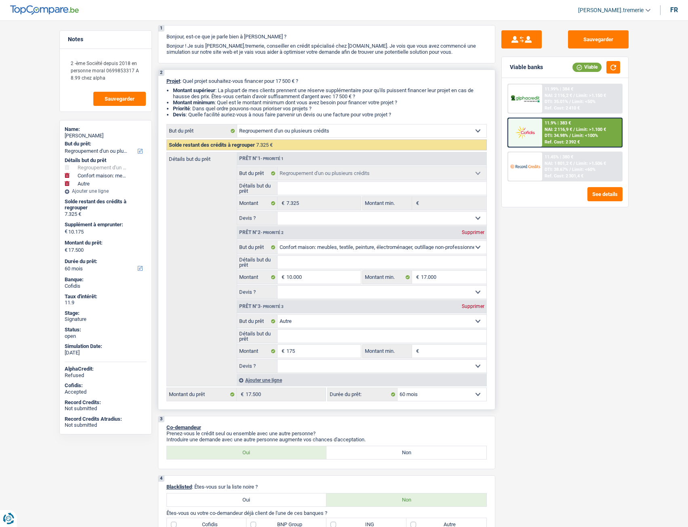
scroll to position [45, 0]
click at [543, 129] on div "11.9% | 383 € NAI: 2 116,9 € / Limit: >1.100 € DTI: 34.98% / Limit: <100% Ref. …" at bounding box center [582, 132] width 80 height 28
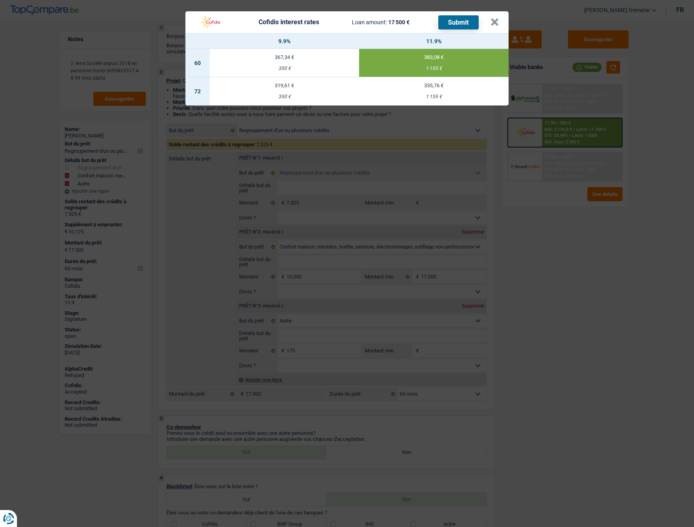
click at [489, 19] on div "Cofidis interest rates Loan amount: 17 500 € Submit" at bounding box center [342, 22] width 295 height 15
click at [491, 20] on button "×" at bounding box center [495, 22] width 8 height 8
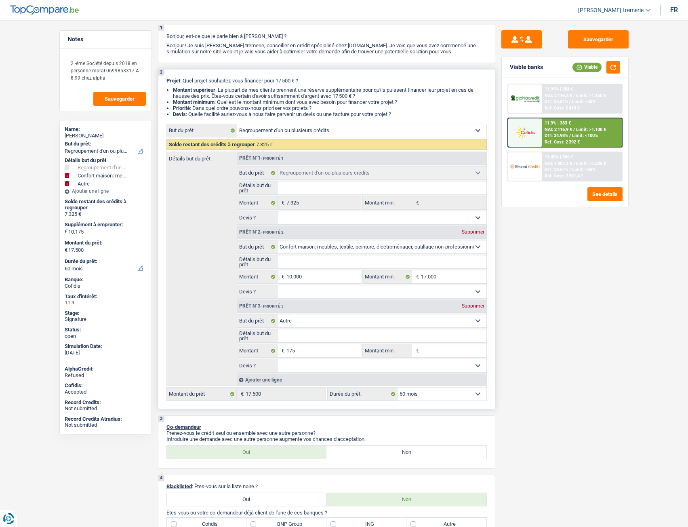
click at [468, 305] on div "Supprimer" at bounding box center [473, 306] width 27 height 5
type input "10.000"
type input "17.325"
select select "84"
type input "17.325"
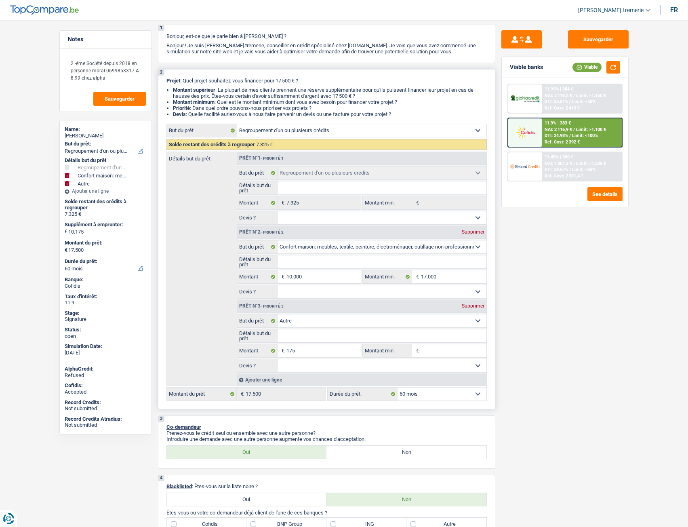
select select "84"
type input "17.325"
select select "84"
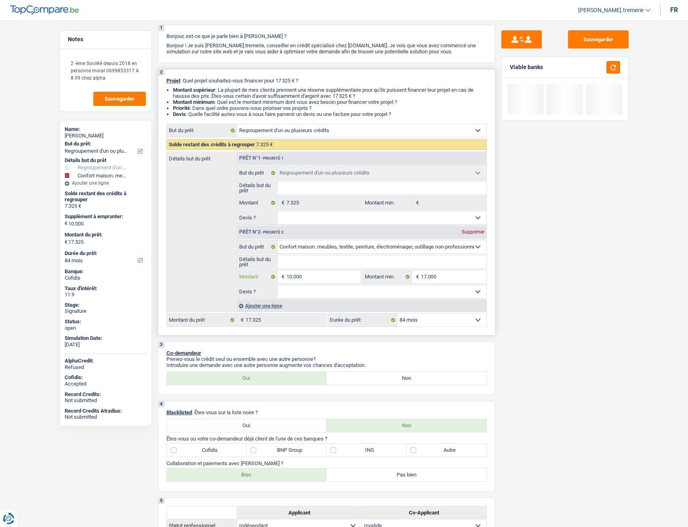
click at [308, 278] on input "10.000" at bounding box center [324, 276] width 74 height 13
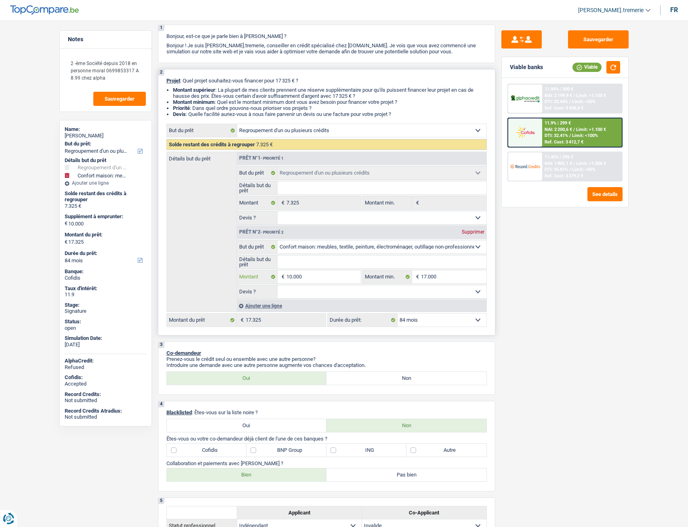
type input "1.000"
type input "100"
type input "10"
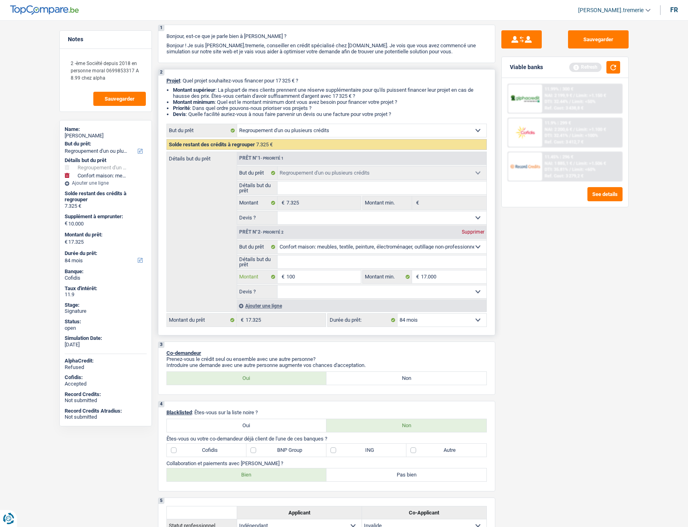
type input "10"
type input "1"
type input "9"
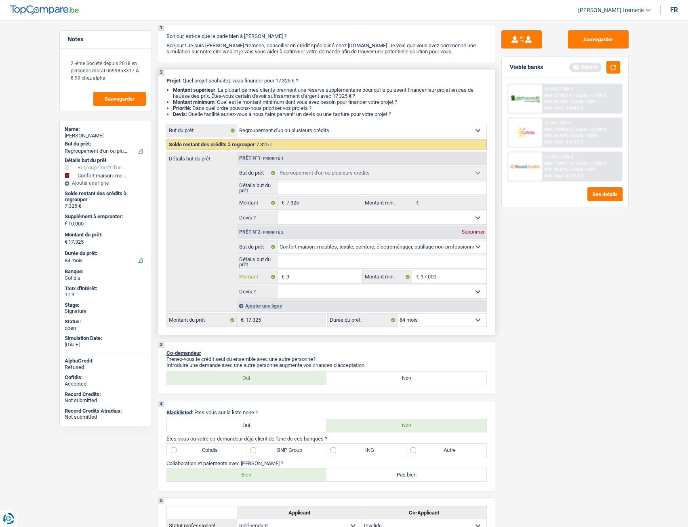
type input "96"
type input "967"
type input "9.675"
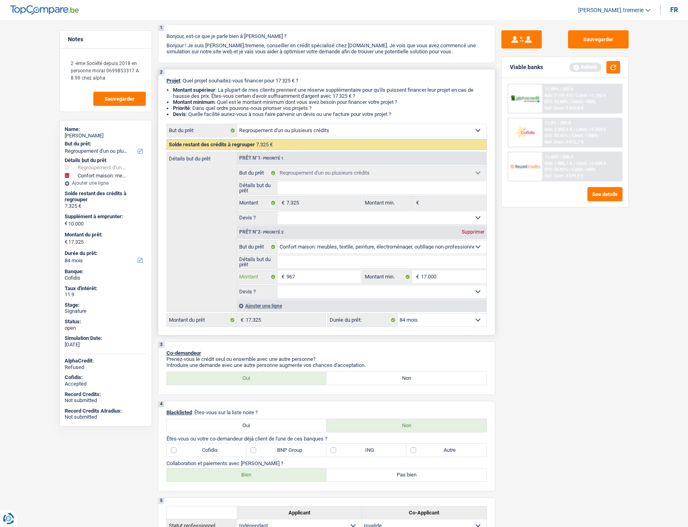
type input "9.675"
type input "17.000"
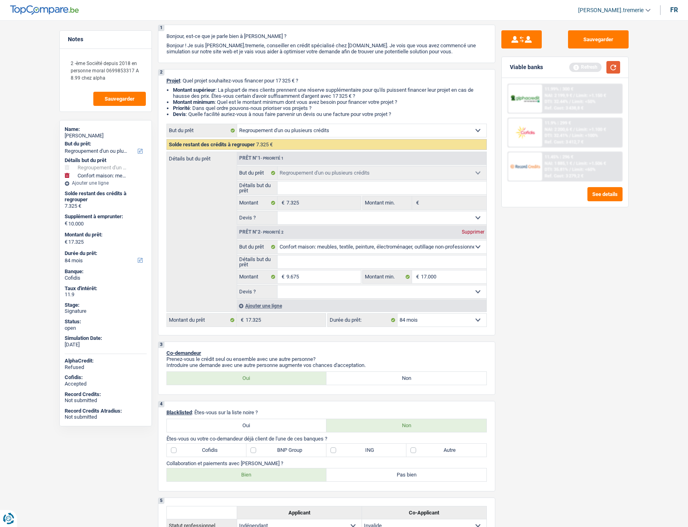
type input "17.000"
click at [611, 69] on button "button" at bounding box center [614, 67] width 14 height 13
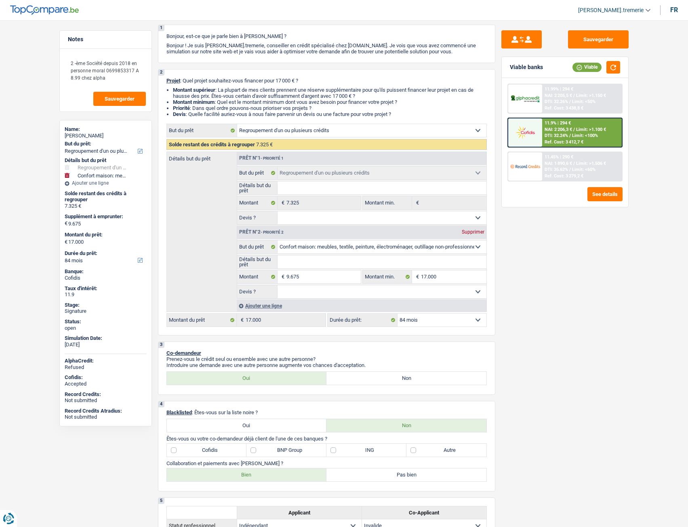
click at [540, 127] on img at bounding box center [525, 132] width 30 height 15
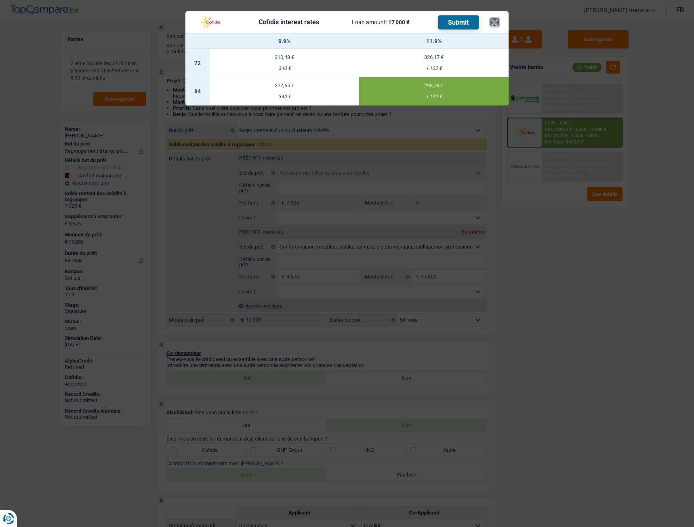
click at [497, 26] on button "×" at bounding box center [495, 22] width 8 height 8
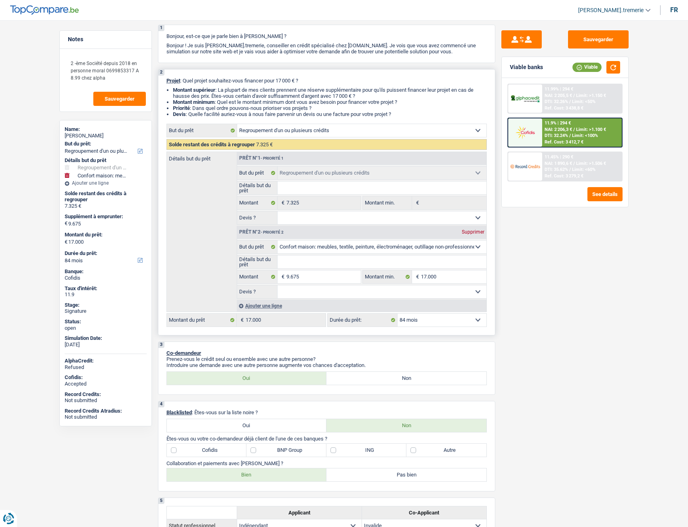
click at [424, 326] on select "12 mois 18 mois 24 mois 30 mois 36 mois 42 mois 48 mois 60 mois 72 mois 84 mois…" at bounding box center [442, 320] width 89 height 13
select select "60"
click at [398, 314] on select "12 mois 18 mois 24 mois 30 mois 36 mois 42 mois 48 mois 60 mois 72 mois 84 mois…" at bounding box center [442, 320] width 89 height 13
select select "60"
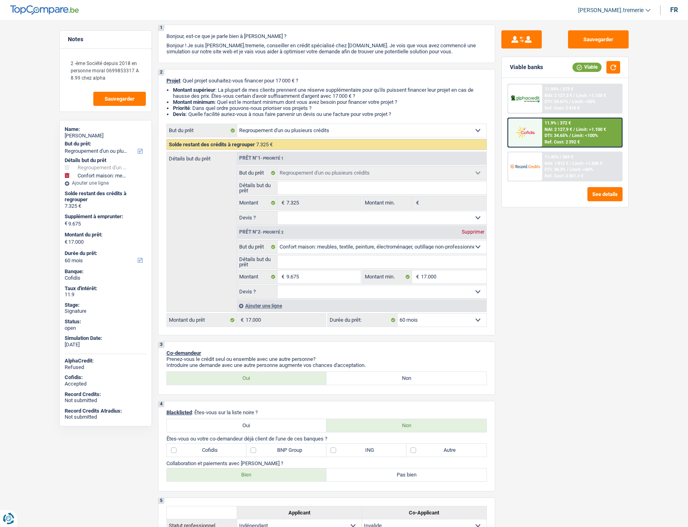
click at [567, 135] on span "DTI: 34.65%" at bounding box center [556, 135] width 23 height 5
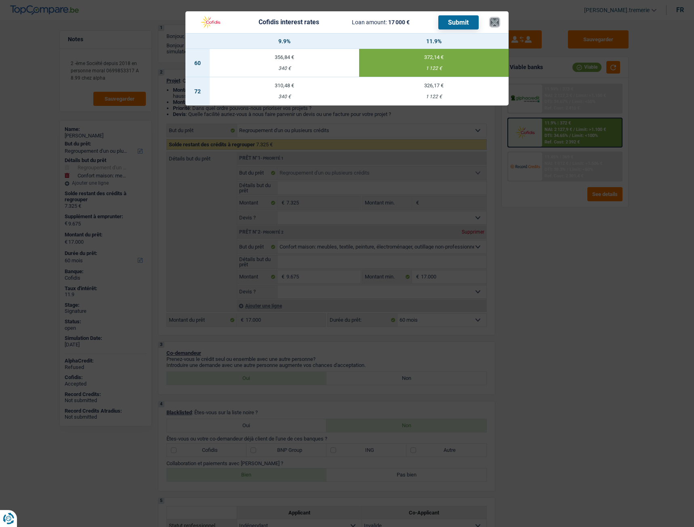
click at [495, 26] on button "×" at bounding box center [495, 22] width 8 height 8
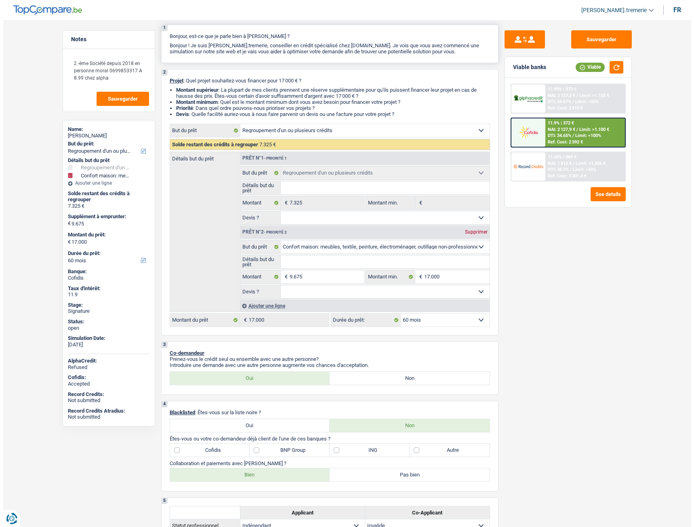
scroll to position [0, 0]
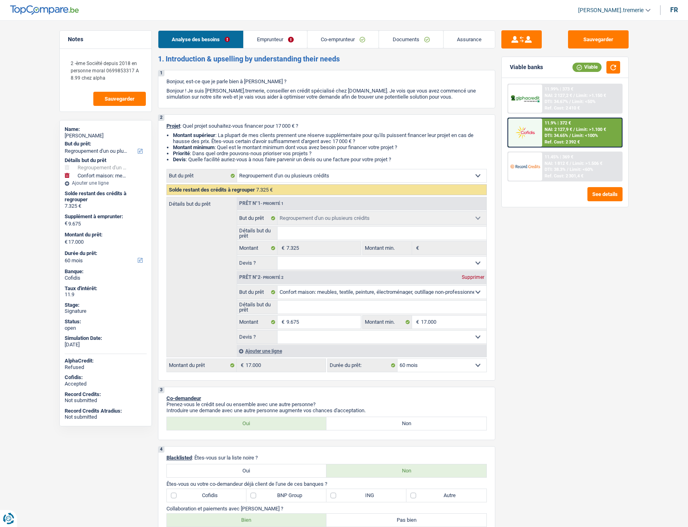
click at [280, 38] on link "Emprunteur" at bounding box center [275, 39] width 63 height 17
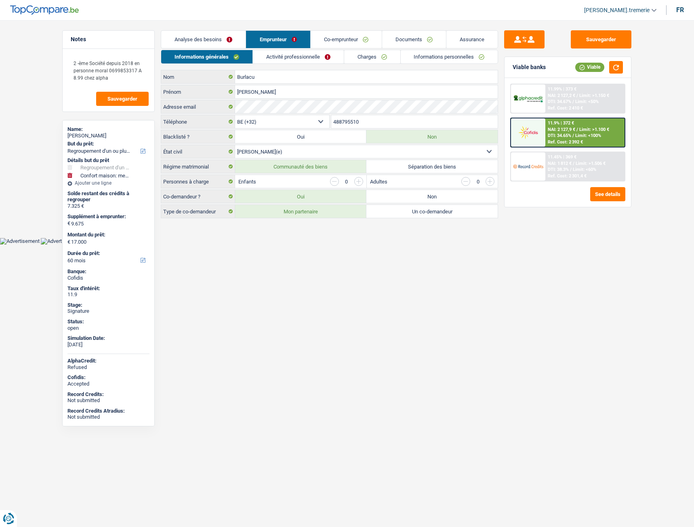
click at [460, 55] on link "Informations personnelles" at bounding box center [449, 56] width 97 height 13
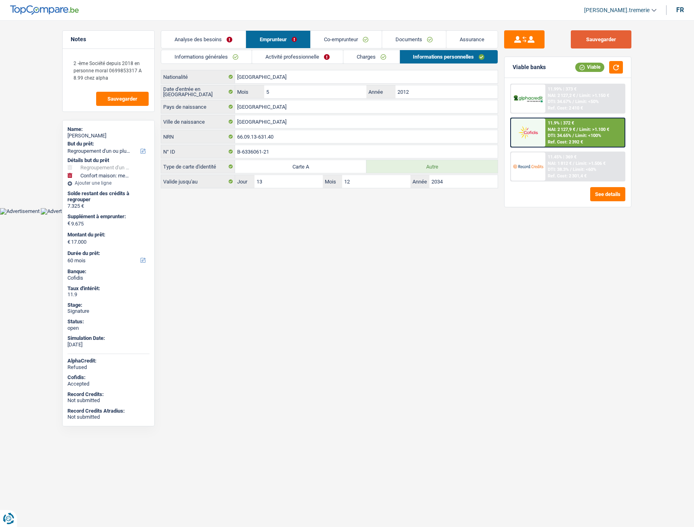
click at [602, 41] on button "Sauvegarder" at bounding box center [601, 39] width 61 height 18
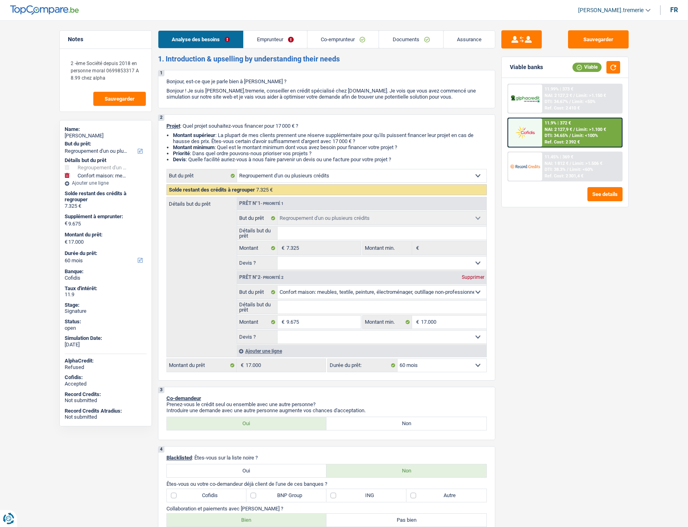
select select "refinancing"
select select "household"
select select "60"
select select "refinancing"
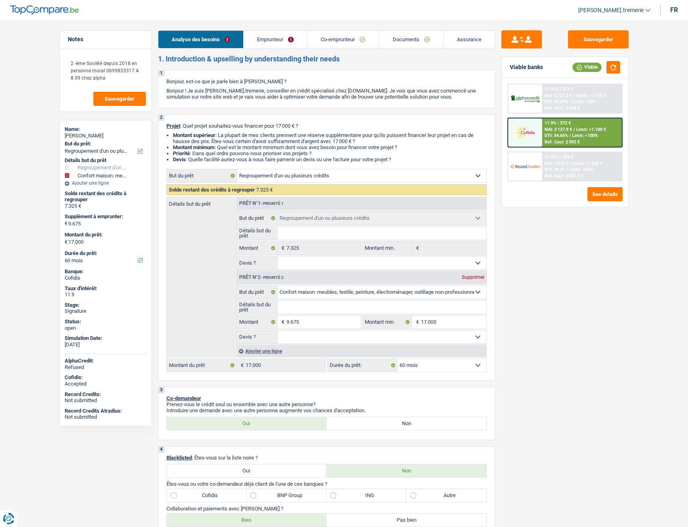
select select "refinancing"
select select "household"
select select "60"
select select "independent"
select select "invalid"
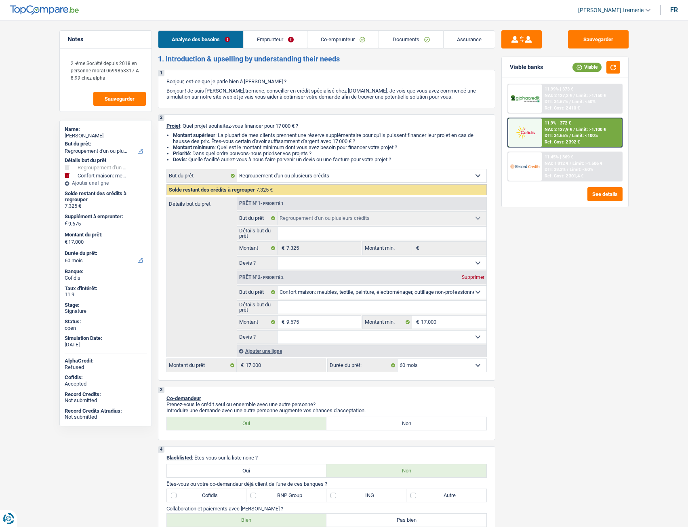
select select "netSalary"
select select "disabilityPension"
select select "rents"
select select "personalLoan"
select select "other"
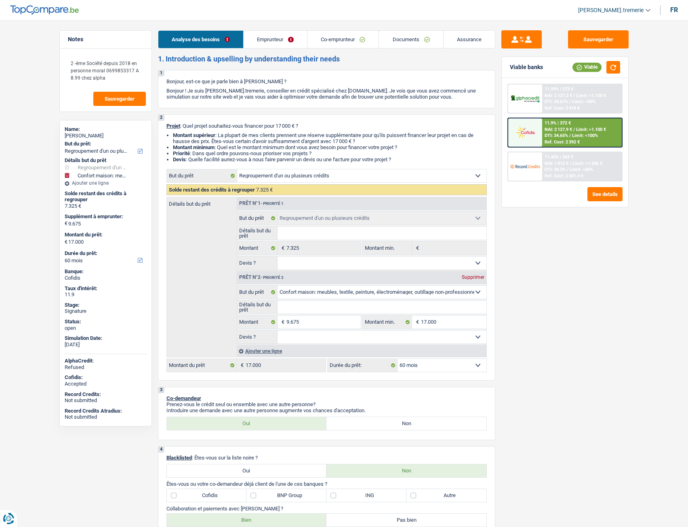
select select "30"
select select "refinancing"
select select "household"
select select "60"
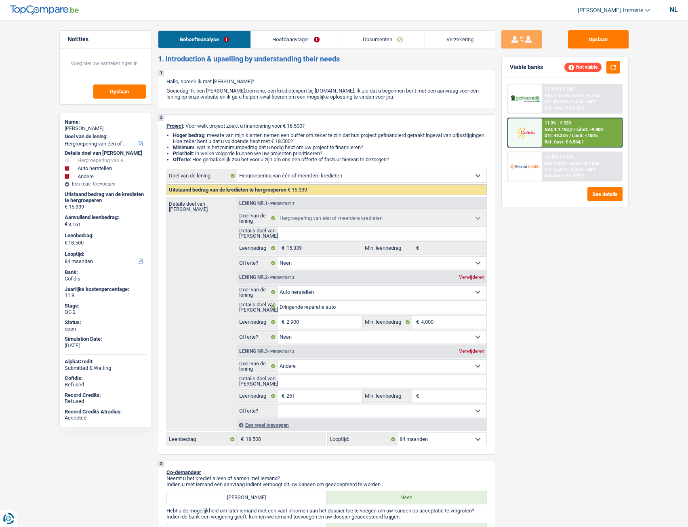
select select "refinancing"
select select "carRepair"
select select "other"
select select "84"
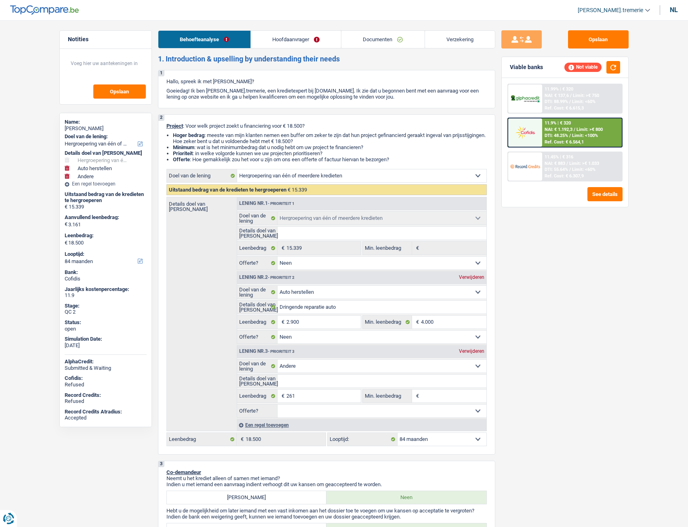
select select "refinancing"
select select "false"
select select "carRepair"
select select "false"
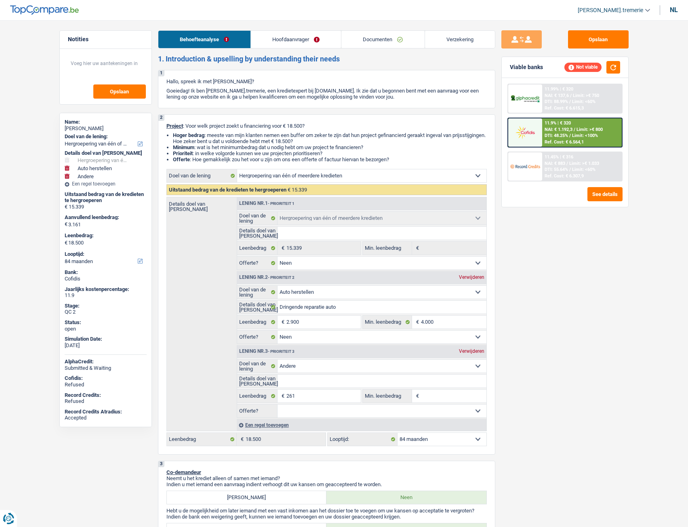
select select "other"
select select "84"
select select "publicEmployee"
select select "netSalary"
select select "mealVouchers"
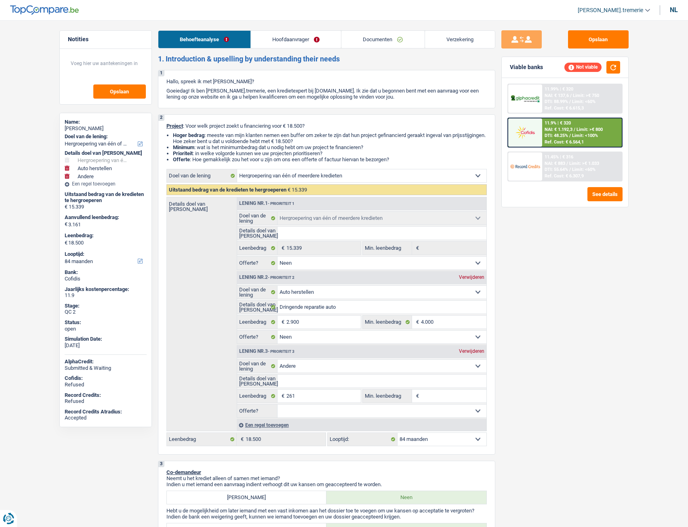
select select "rents"
select select "personalLoan"
select select "homeFurnishingOrRelocation"
select select "84"
select select "cardOrCredit"
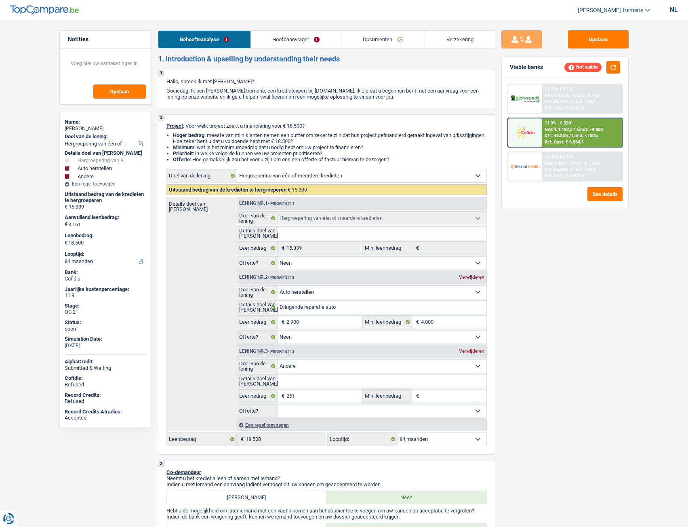
select select "refinancing"
select select "false"
select select "carRepair"
select select "false"
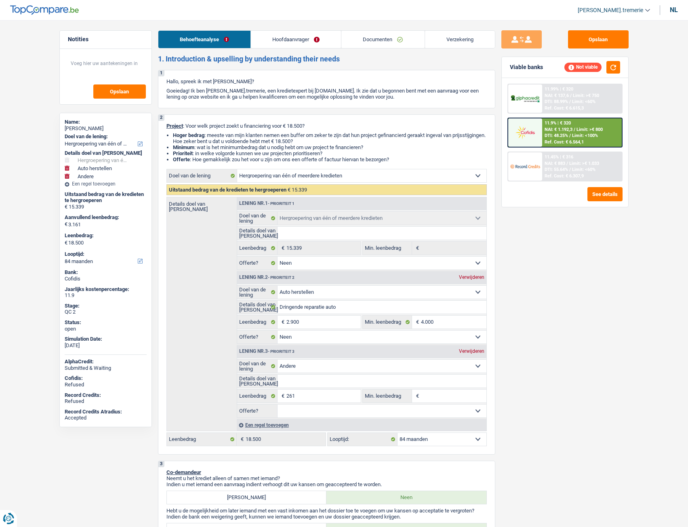
select select "other"
select select "84"
click at [308, 38] on link "Hoofdaanvrager" at bounding box center [296, 39] width 90 height 17
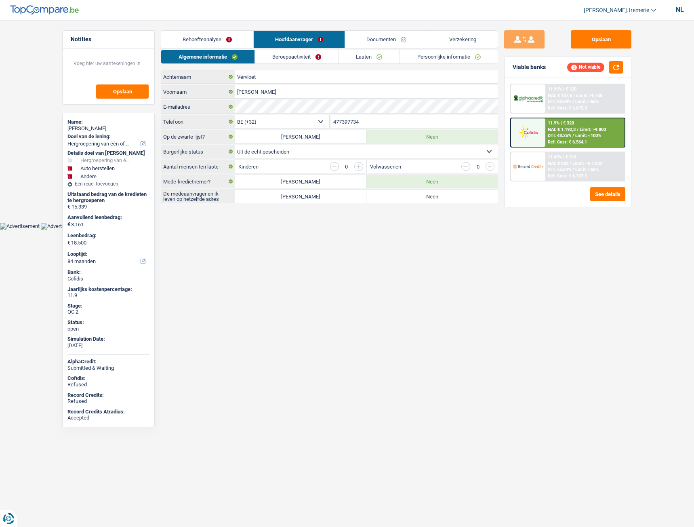
click at [389, 59] on link "Lasten" at bounding box center [369, 56] width 61 height 13
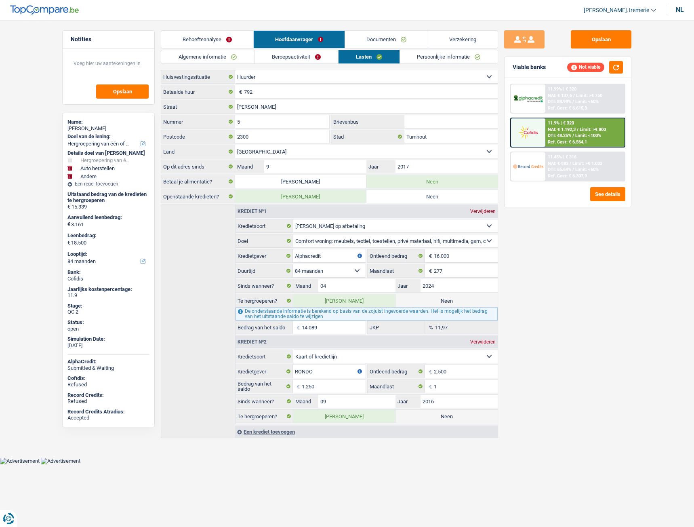
click at [428, 59] on link "Persoonlijke informatie" at bounding box center [449, 56] width 98 height 13
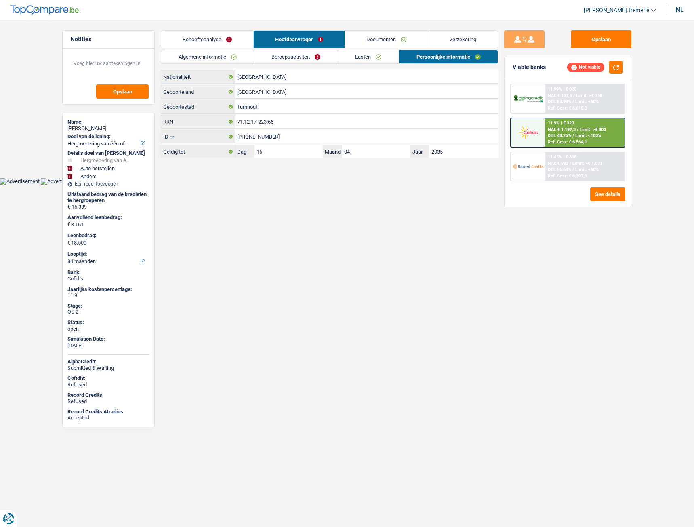
click at [557, 130] on span "NAI: € 1.192,3" at bounding box center [562, 129] width 28 height 5
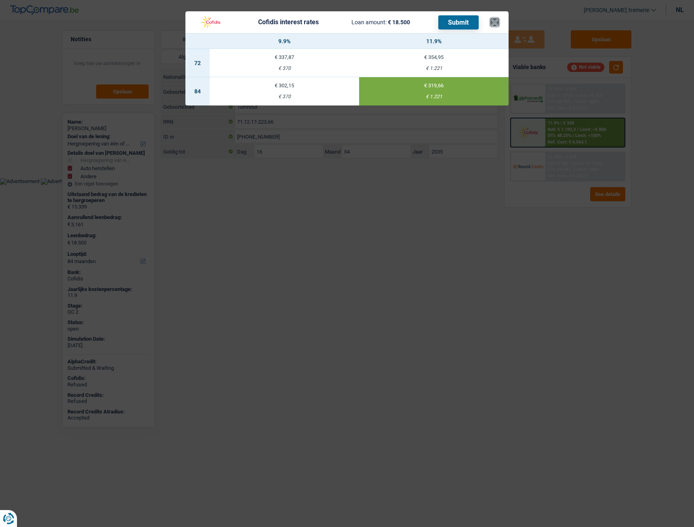
click at [493, 20] on button "×" at bounding box center [495, 22] width 8 height 8
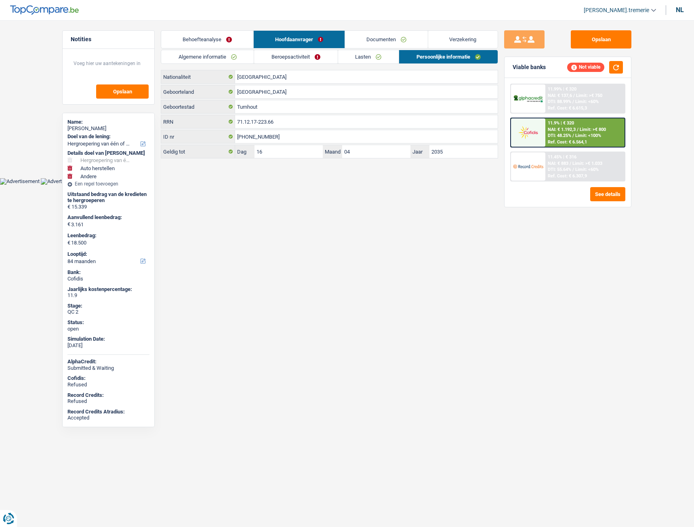
click at [325, 56] on link "Beroepsactiviteit" at bounding box center [295, 56] width 83 height 13
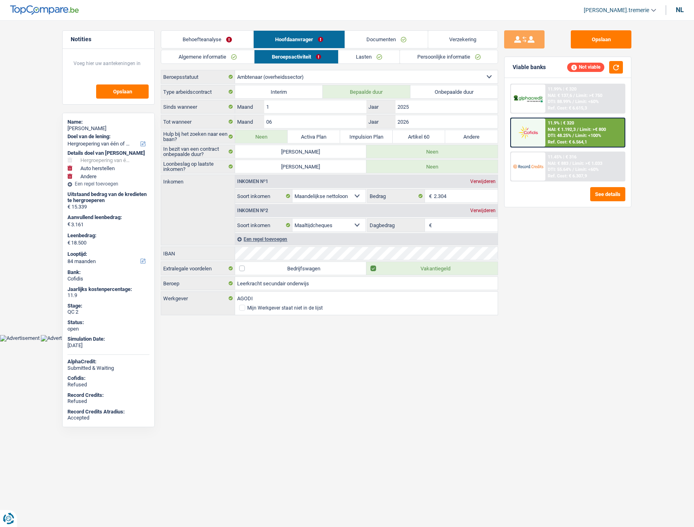
click at [355, 57] on link "Lasten" at bounding box center [369, 56] width 61 height 13
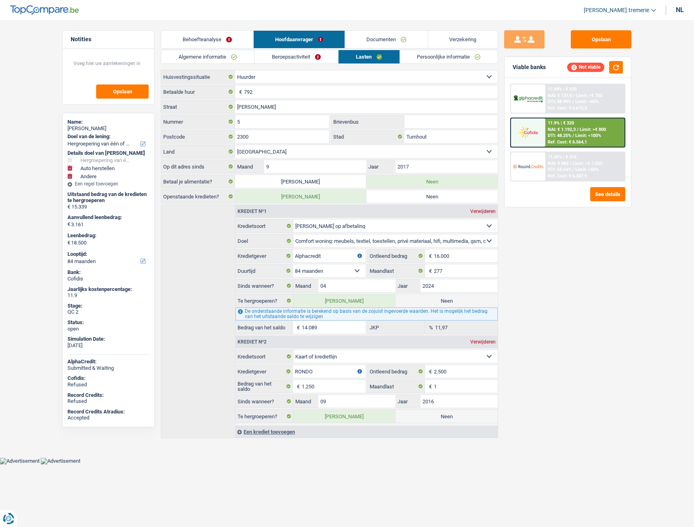
click at [211, 40] on link "Behoefteanalyse" at bounding box center [207, 39] width 92 height 17
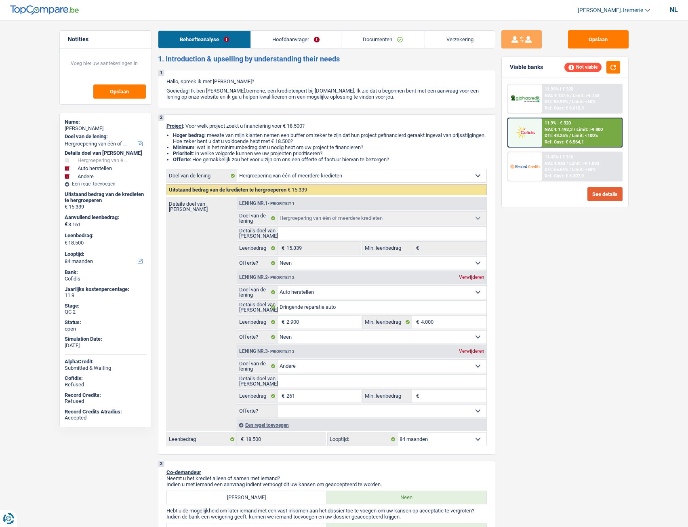
click at [601, 188] on button "See details" at bounding box center [605, 194] width 35 height 14
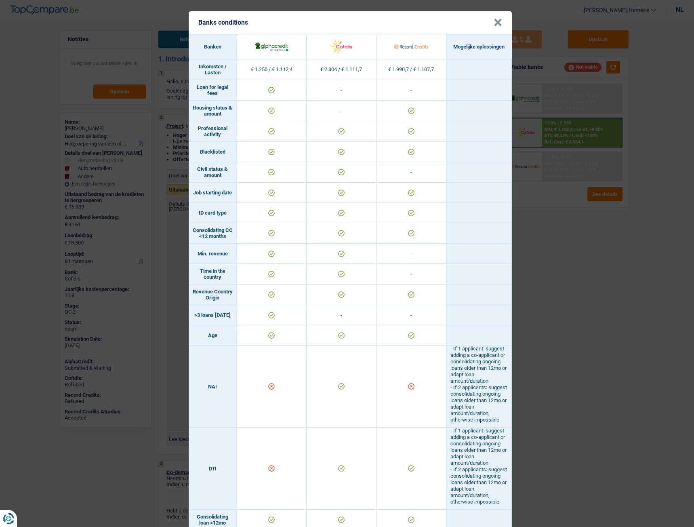
scroll to position [0, 0]
click at [494, 20] on button "×" at bounding box center [498, 22] width 8 height 8
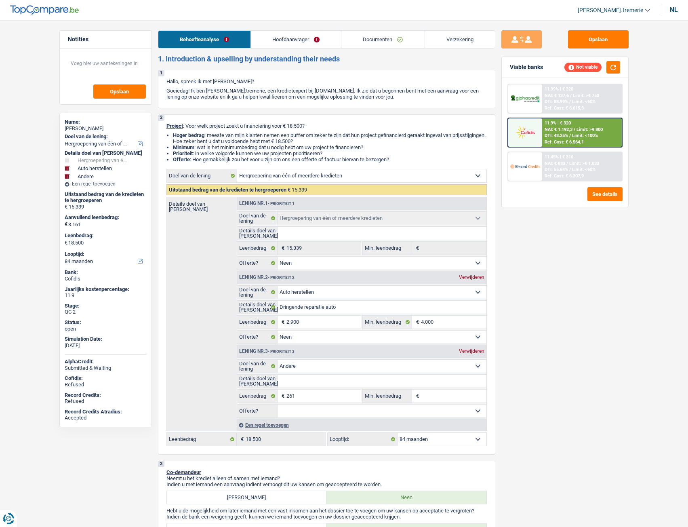
click at [312, 38] on link "Hoofdaanvrager" at bounding box center [296, 39] width 90 height 17
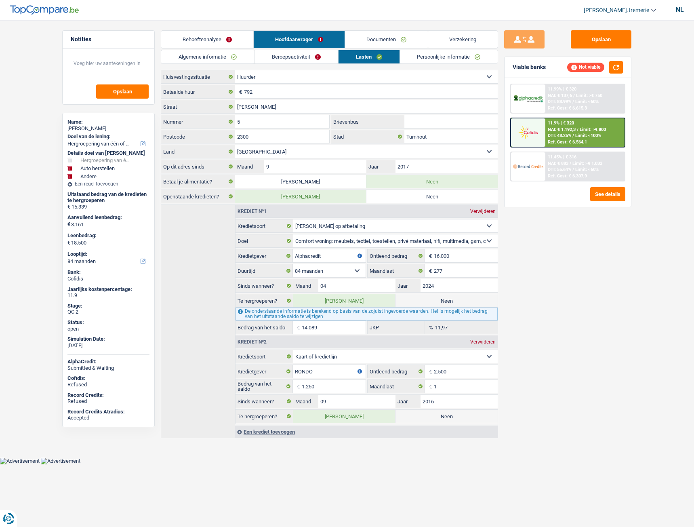
click at [424, 419] on label "Neen" at bounding box center [447, 416] width 102 height 13
click at [424, 419] on input "Neen" at bounding box center [447, 416] width 102 height 13
radio input "true"
type input "17.250"
radio input "false"
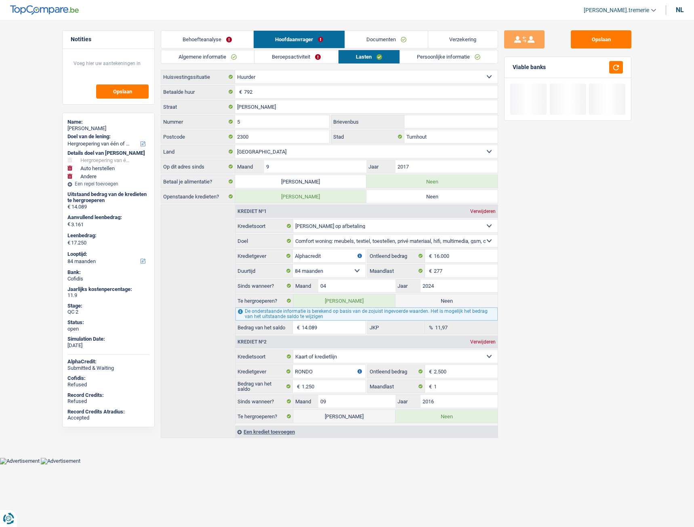
click at [461, 306] on label "Neen" at bounding box center [447, 300] width 102 height 13
click at [461, 306] on input "Neen" at bounding box center [447, 300] width 102 height 13
radio input "true"
select select "carRepair"
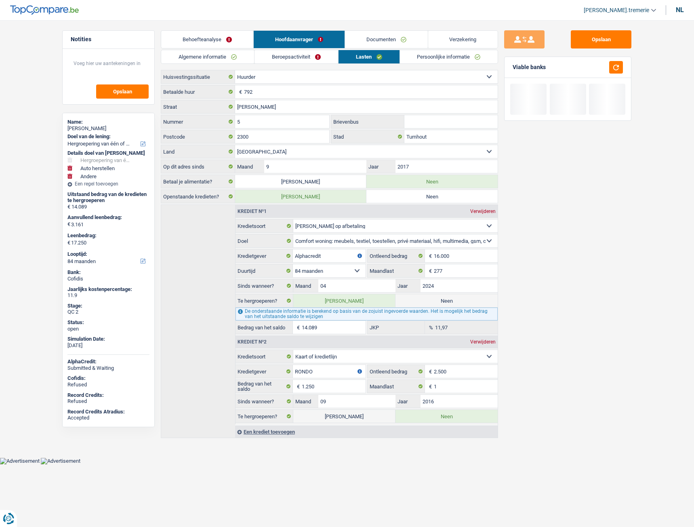
select select
select select "30"
radio input "false"
select select "other"
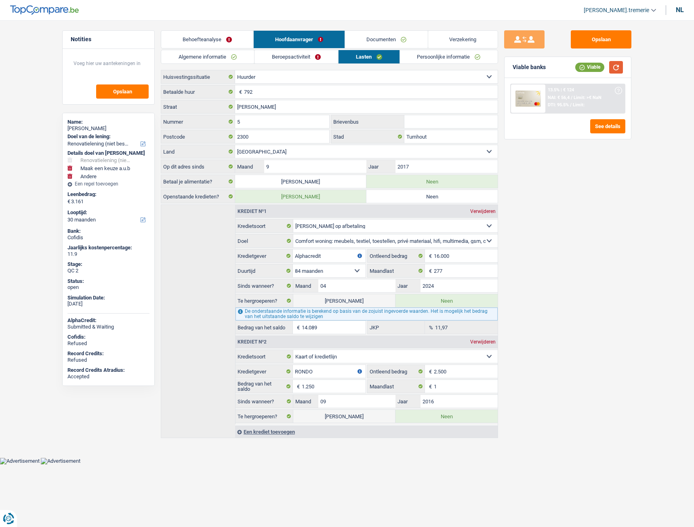
click at [617, 64] on button "button" at bounding box center [616, 67] width 14 height 13
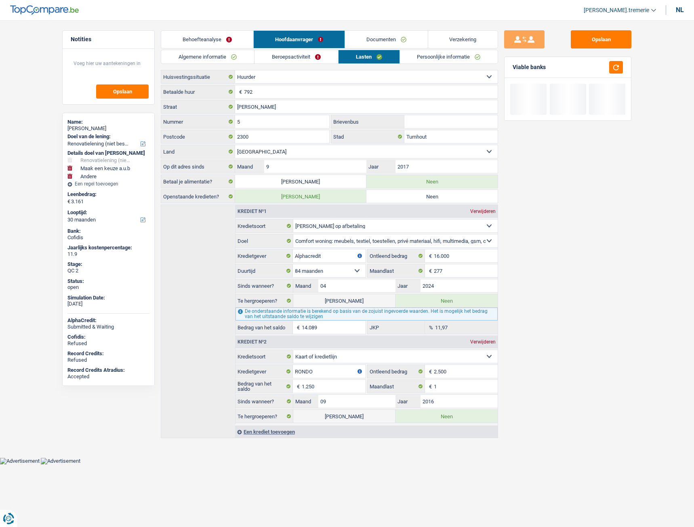
click at [217, 39] on link "Behoefteanalyse" at bounding box center [207, 39] width 92 height 17
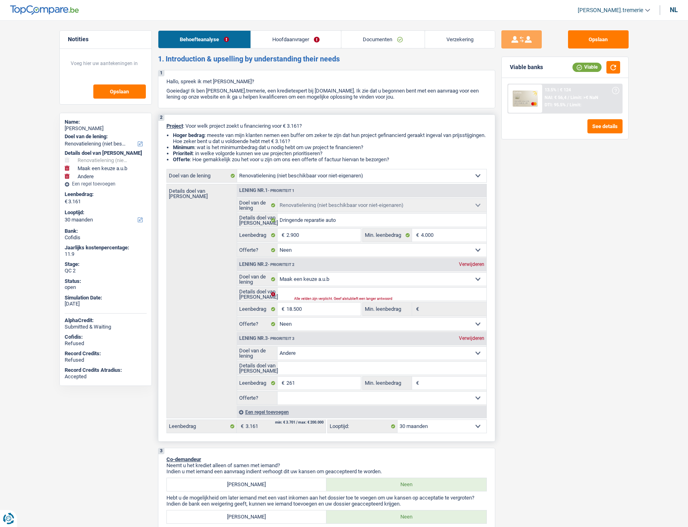
click at [476, 268] on div "Lening nr.2 - Prioriteit 2 Verwijderen" at bounding box center [361, 264] width 249 height 13
click at [476, 262] on div "Verwijderen" at bounding box center [472, 264] width 30 height 5
select select "other"
type input "261"
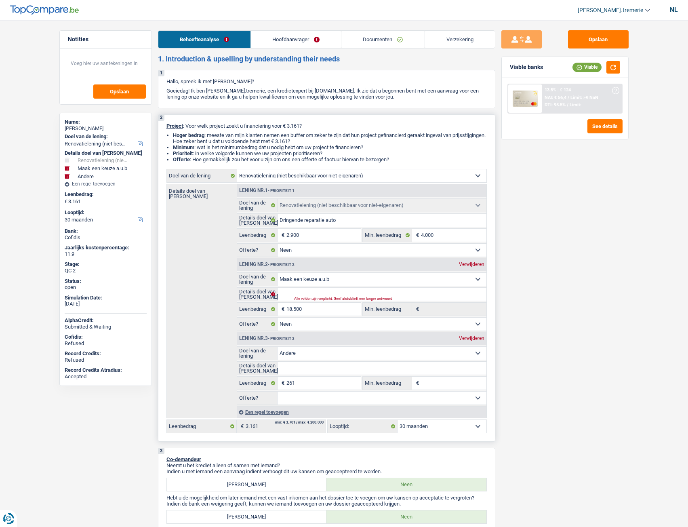
select select
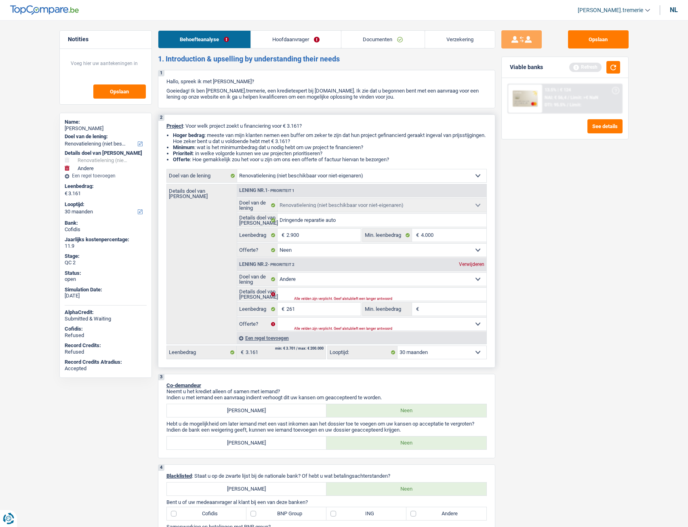
click at [476, 262] on div "Verwijderen" at bounding box center [472, 264] width 30 height 5
type input "2.900"
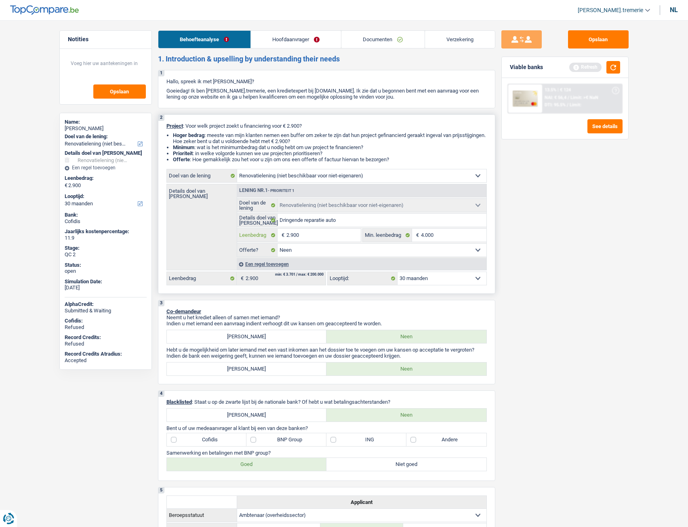
click at [293, 236] on input "2.900" at bounding box center [324, 235] width 74 height 13
type input "5"
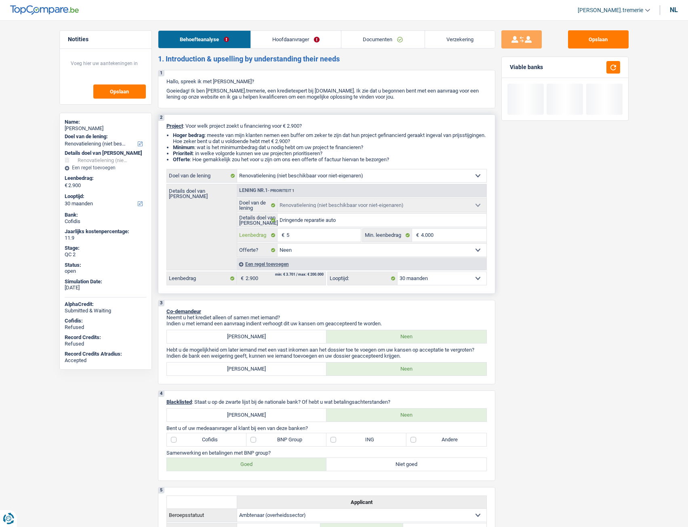
type input "50"
type input "500"
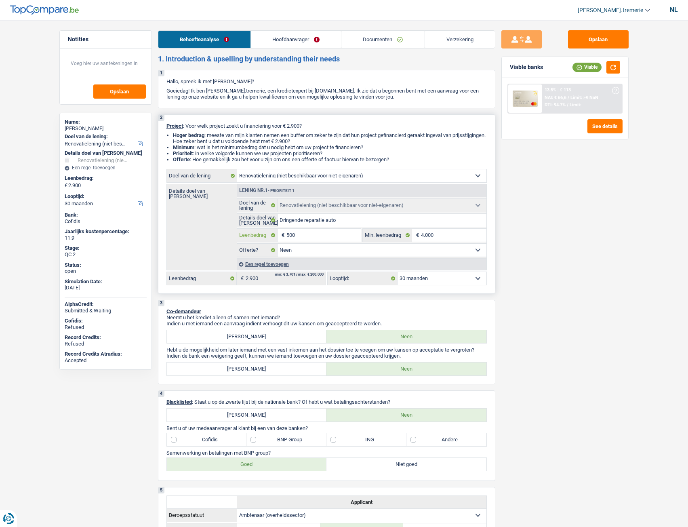
type input "5.000"
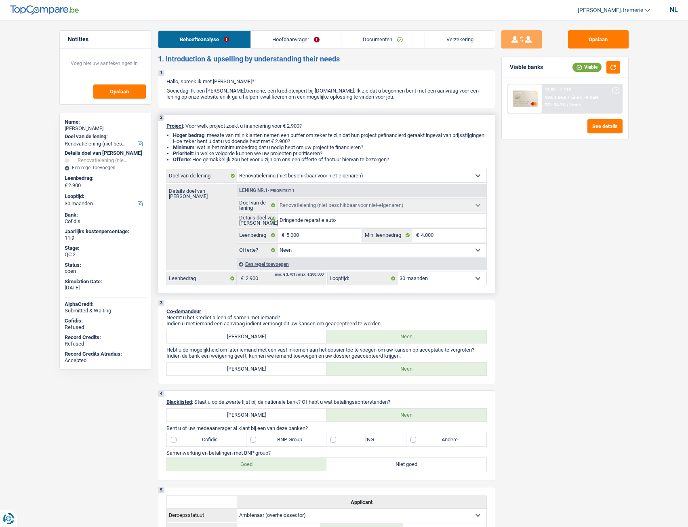
type input "5.000"
click at [461, 273] on select "12 maanden 18 maanden 24 maanden 30 maanden Maak een keuze a.u.b" at bounding box center [442, 278] width 89 height 13
select select "36"
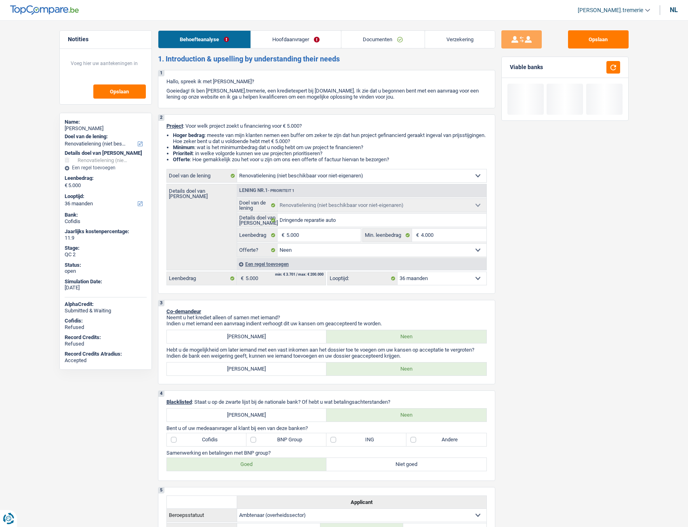
click at [526, 265] on div "Opslaan Viable banks" at bounding box center [564, 271] width 139 height 482
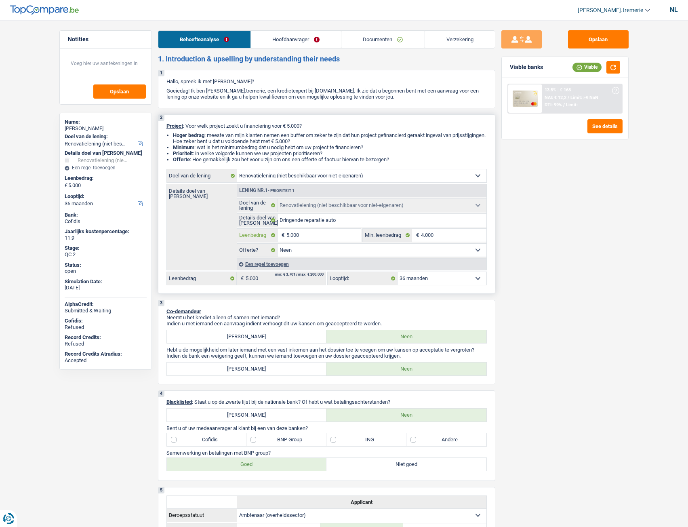
click at [317, 237] on input "5.000" at bounding box center [324, 235] width 74 height 13
type input "500"
type input "50"
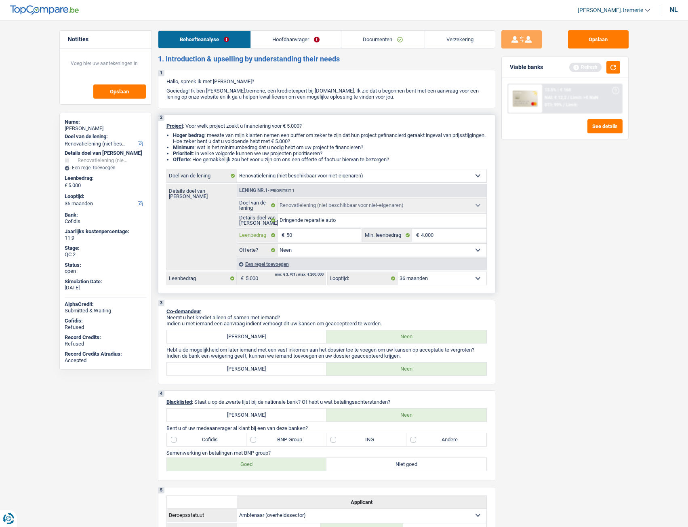
type input "5"
type input "55"
type input "550"
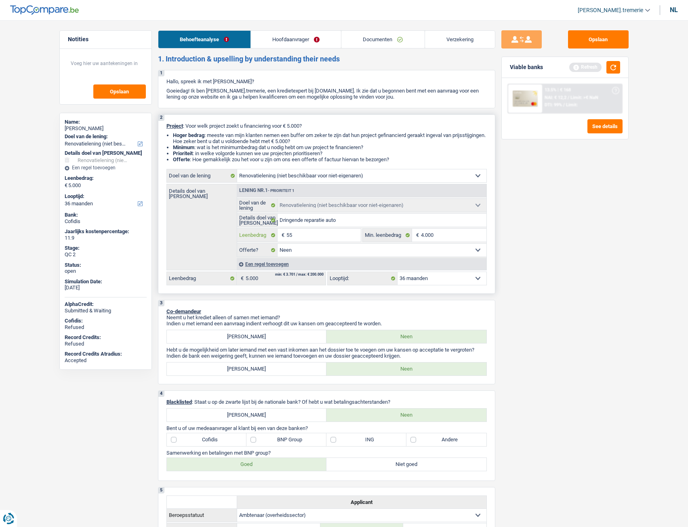
type input "550"
type input "5.500"
type input "550"
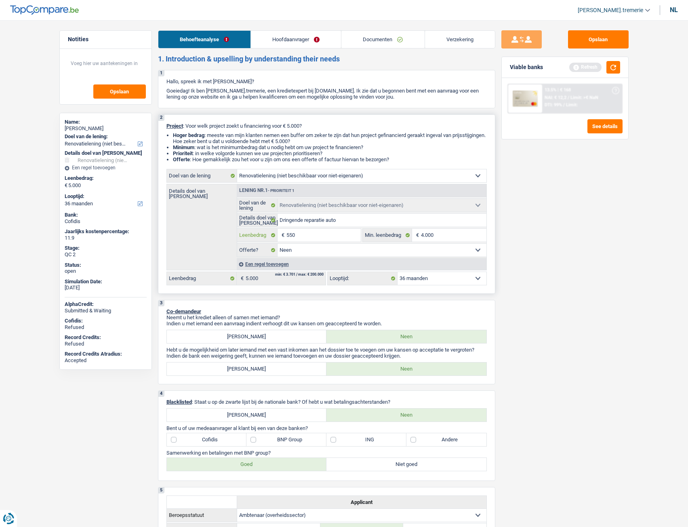
type input "55"
type input "5"
type input "6"
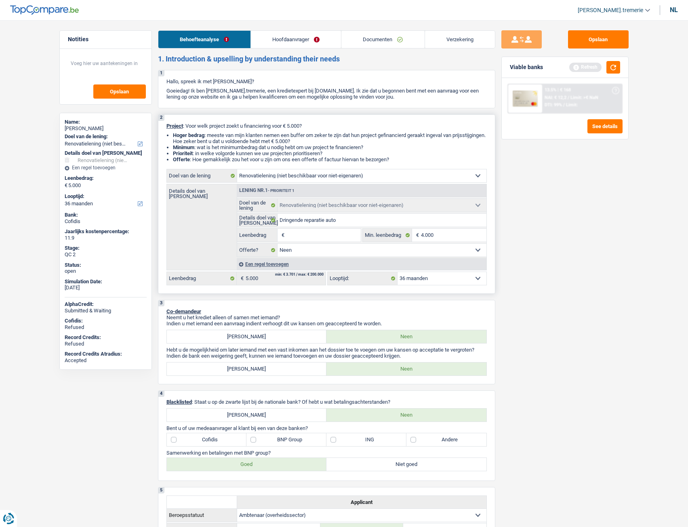
type input "6"
type input "65"
type input "650"
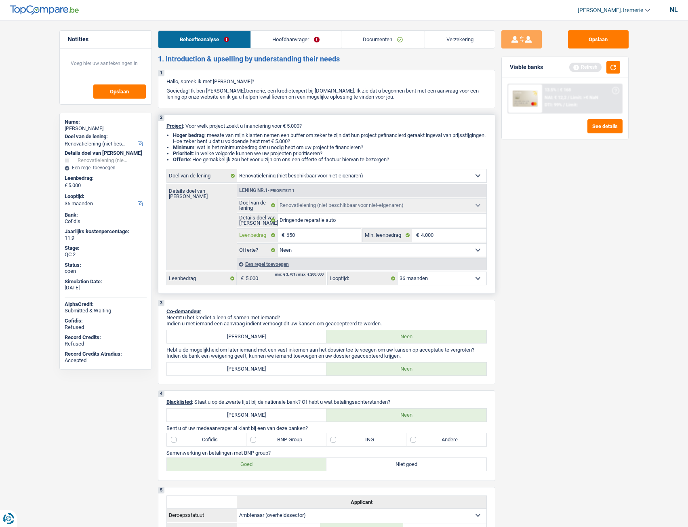
type input "6.500"
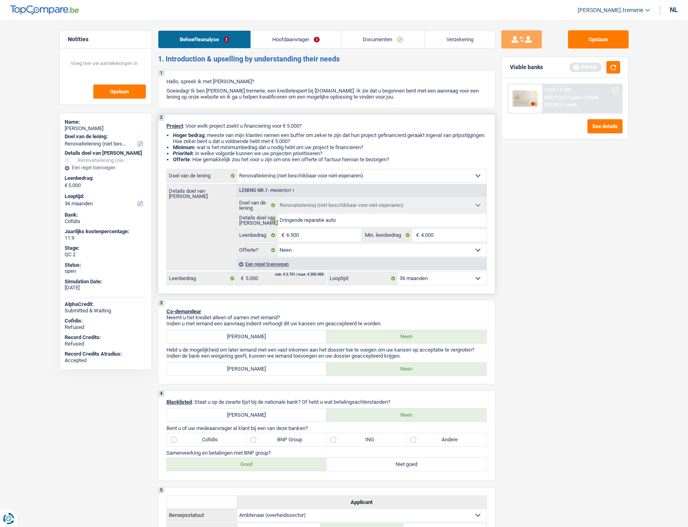
type input "6.500"
click at [468, 284] on select "12 maanden 18 maanden 24 maanden 30 maanden 36 maanden Maak een keuze a.u.b" at bounding box center [442, 278] width 89 height 13
select select "42"
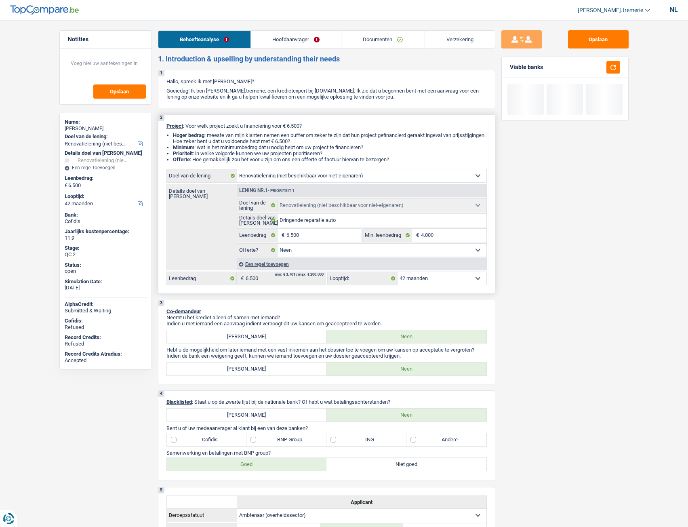
click at [398, 272] on select "12 maanden 18 maanden 24 maanden 30 maanden 36 maanden 42 maanden Maak een keuz…" at bounding box center [442, 278] width 89 height 13
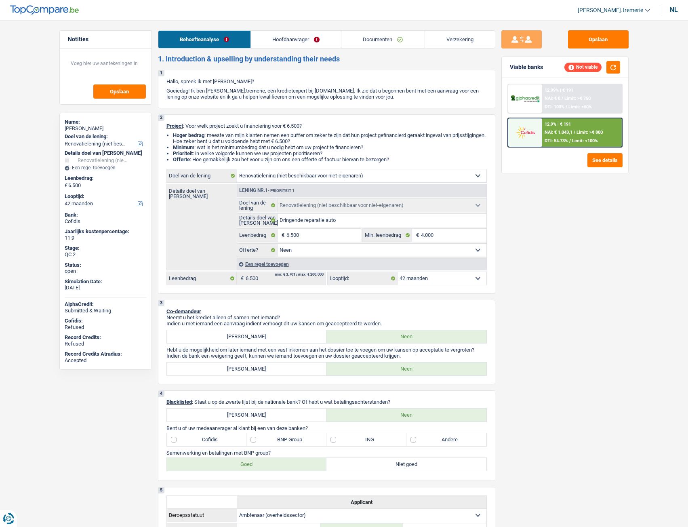
click at [542, 132] on div at bounding box center [525, 132] width 34 height 28
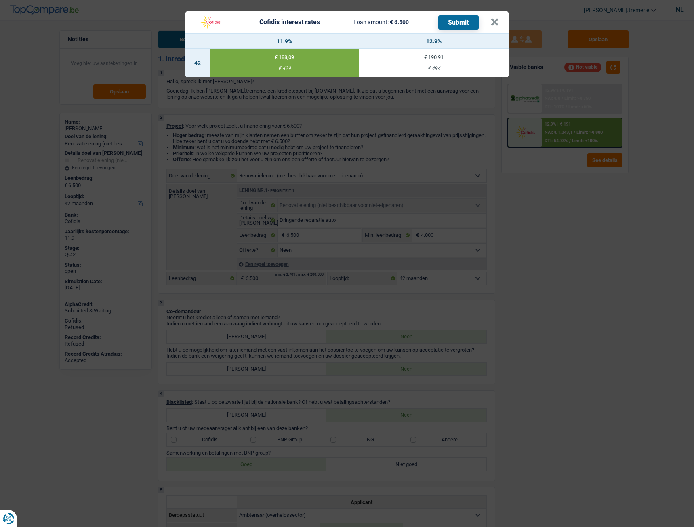
click at [455, 74] on td "€ 190,91 € 494" at bounding box center [434, 63] width 150 height 28
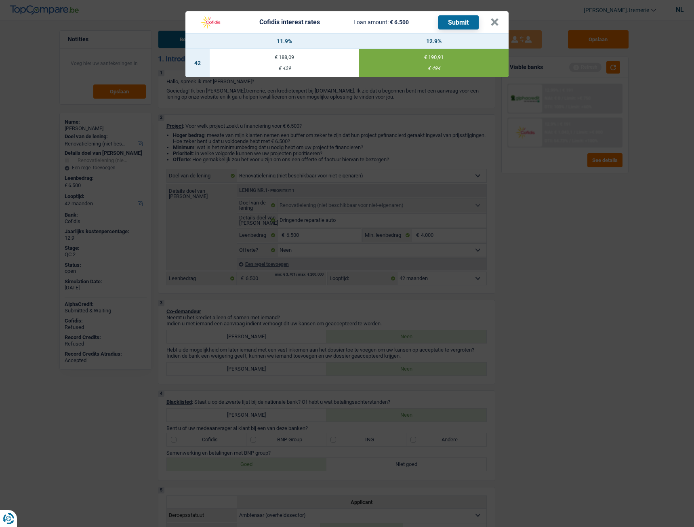
click at [454, 17] on button "Submit" at bounding box center [458, 22] width 40 height 14
click at [494, 23] on button "×" at bounding box center [495, 22] width 8 height 8
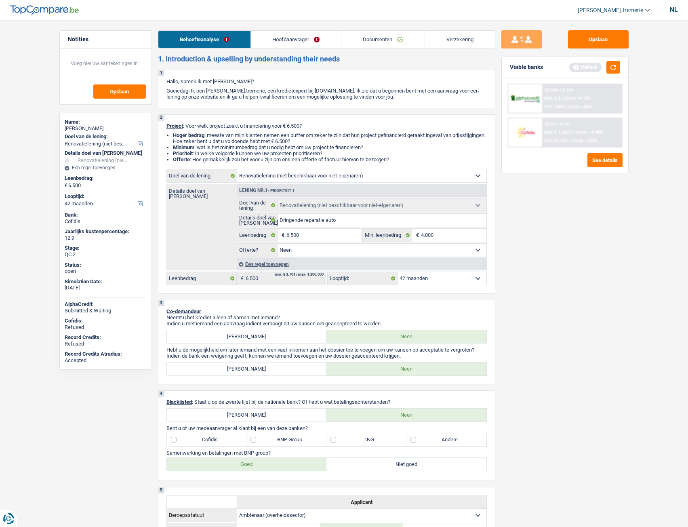
click at [398, 39] on link "Documenten" at bounding box center [383, 39] width 83 height 17
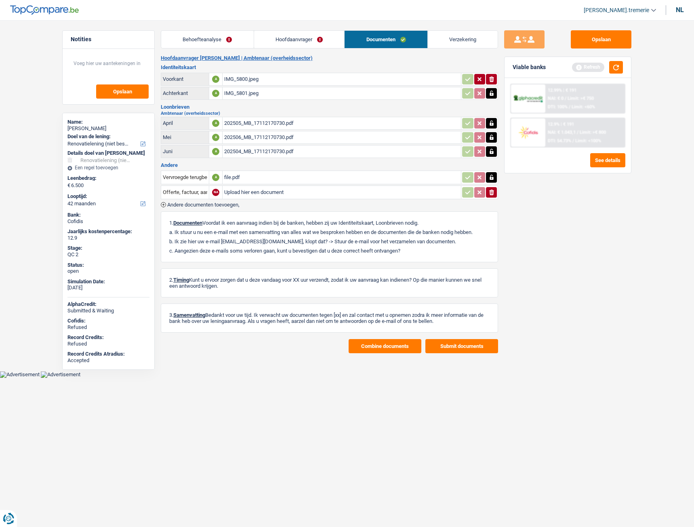
click at [451, 344] on button "Submit documents" at bounding box center [462, 346] width 73 height 14
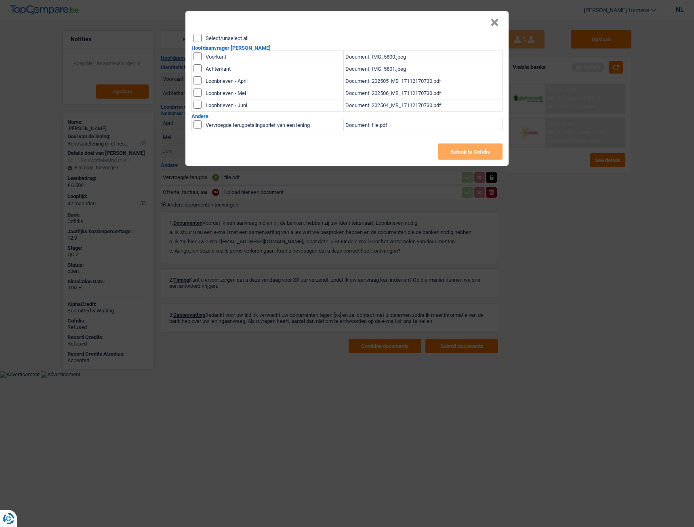
click at [196, 36] on input "Select/unselect all" at bounding box center [198, 38] width 8 height 8
checkbox input "true"
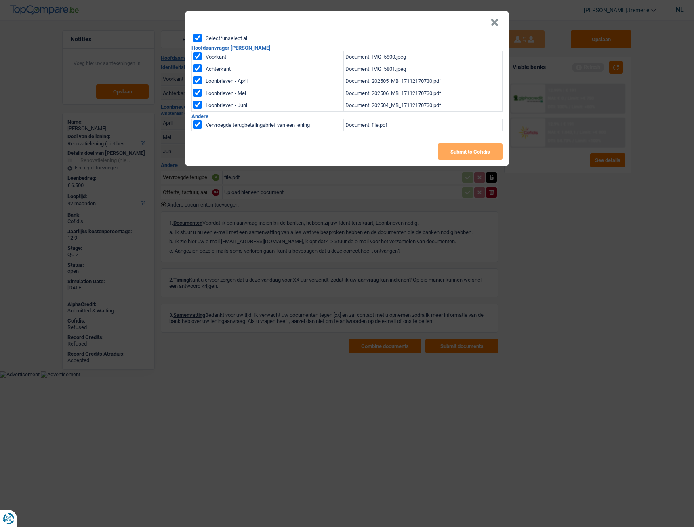
checkbox input "true"
click at [196, 130] on td at bounding box center [198, 125] width 12 height 12
click at [196, 124] on input "checkbox" at bounding box center [198, 124] width 8 height 8
checkbox input "false"
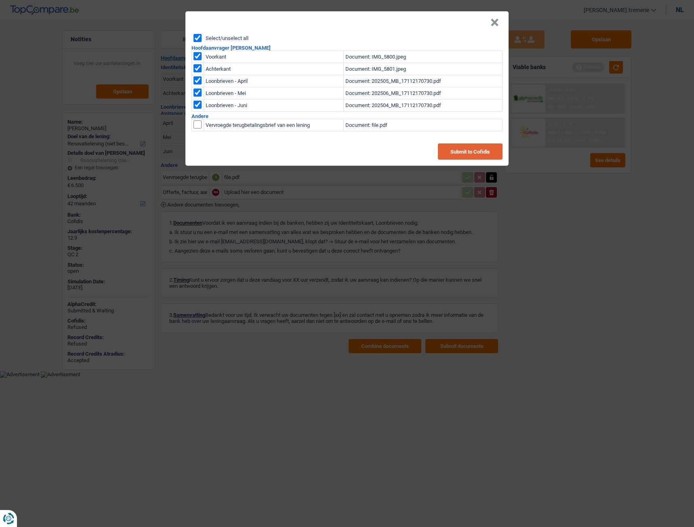
click at [458, 154] on button "Submit to Cofidis" at bounding box center [470, 151] width 65 height 16
click at [491, 21] on button "×" at bounding box center [495, 23] width 8 height 8
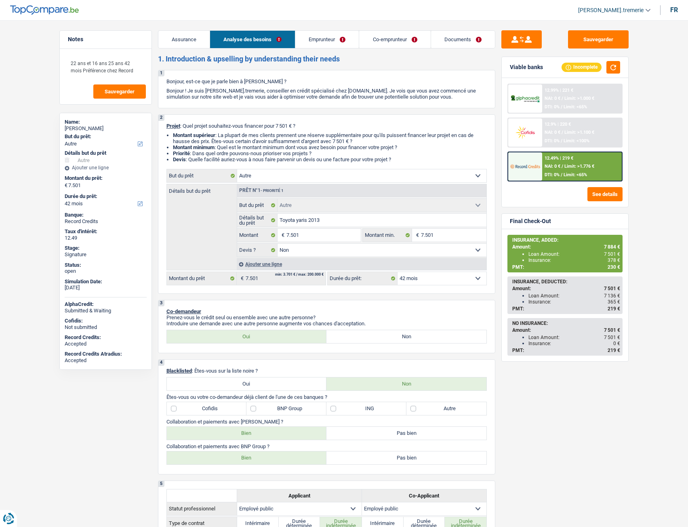
select select "other"
select select "42"
select select "other"
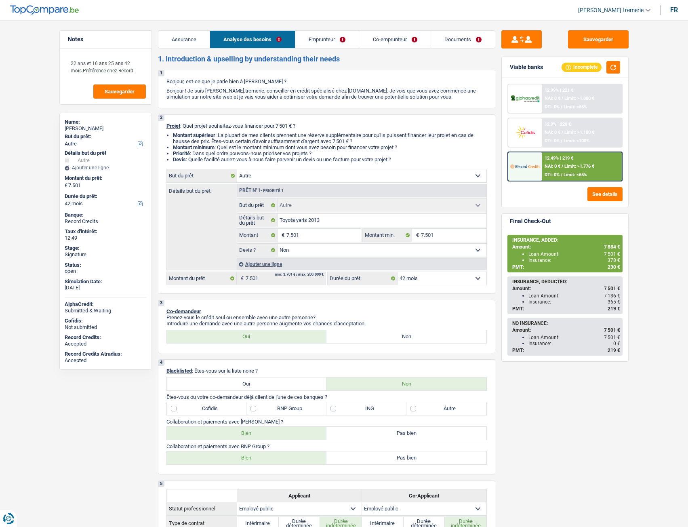
select select "false"
select select "42"
select select "publicEmployee"
select select "netSalary"
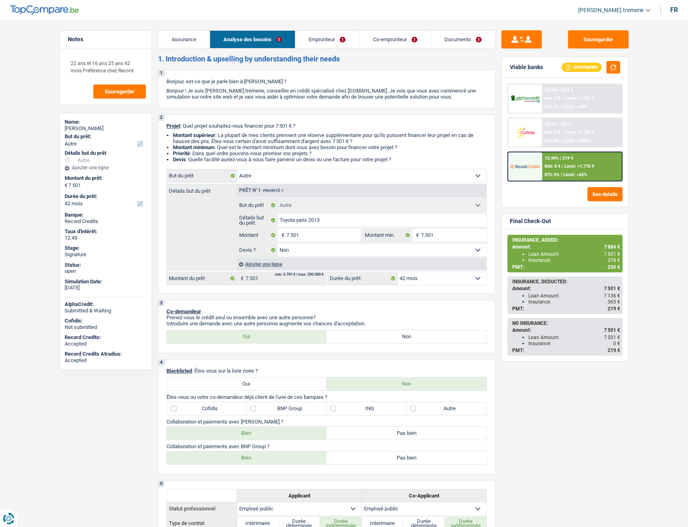
select select "mealVouchers"
select select "familyAllowances"
select select "netSalary"
select select "mealVouchers"
select select "familyAllowances"
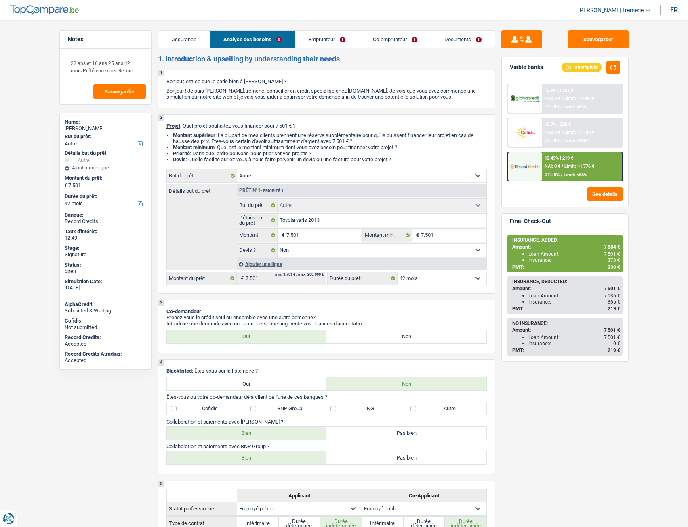
select select "ownerWithMortgage"
select select "mortgage"
select select "240"
select select "other"
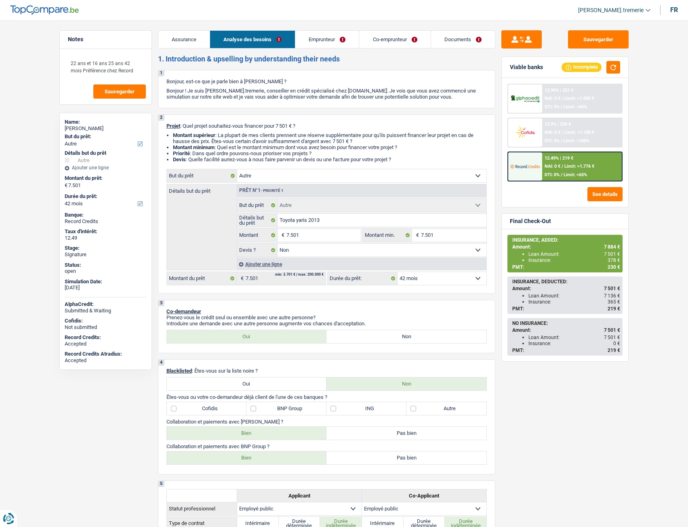
select select "false"
select select "42"
click at [414, 38] on link "Documents" at bounding box center [411, 39] width 64 height 17
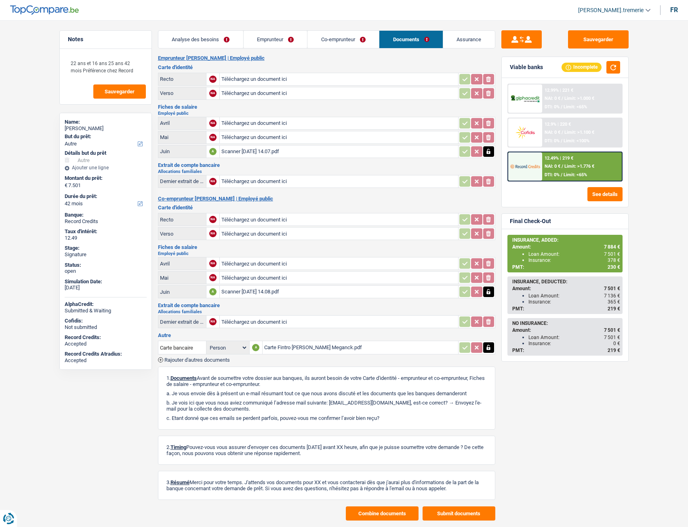
click at [221, 42] on link "Analyse des besoins" at bounding box center [200, 39] width 85 height 17
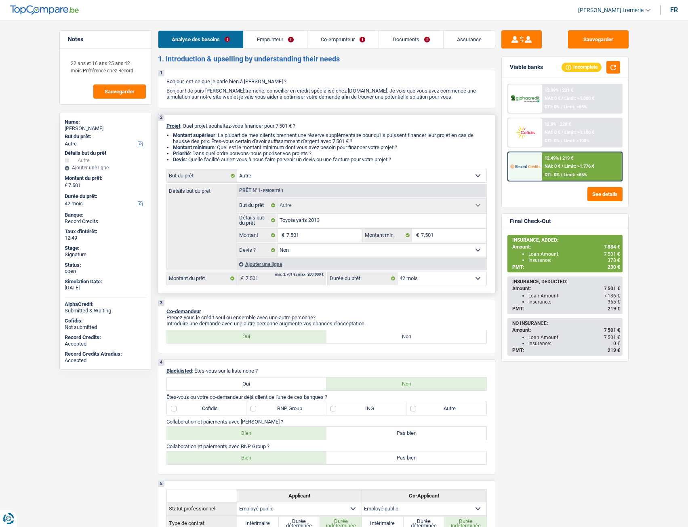
click at [262, 265] on div "Ajouter une ligne" at bounding box center [362, 264] width 250 height 12
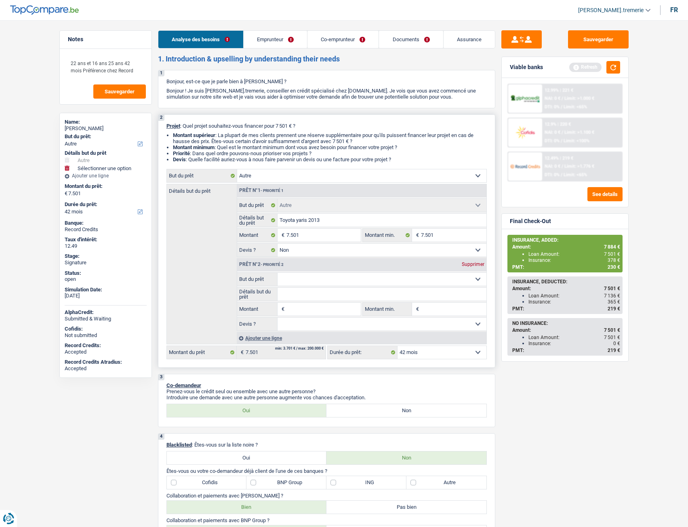
click at [323, 280] on select "Confort maison: meubles, textile, peinture, électroménager, outillage non-profe…" at bounding box center [382, 279] width 209 height 13
select select "insurance"
click at [278, 273] on select "Confort maison: meubles, textile, peinture, électroménager, outillage non-profe…" at bounding box center [382, 279] width 209 height 13
select select "insurance"
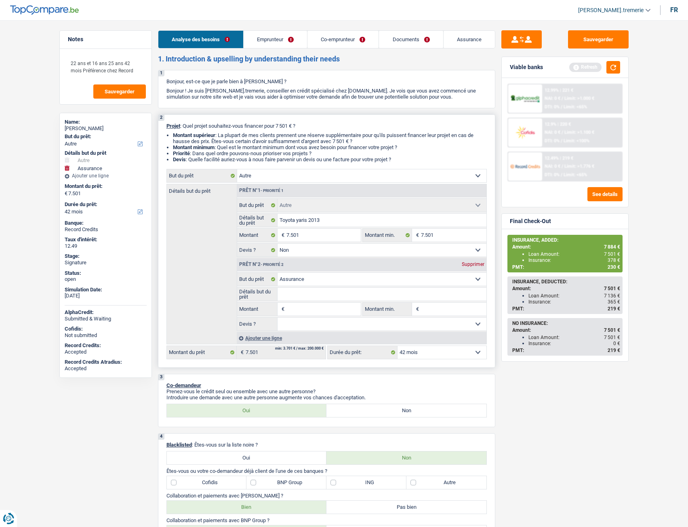
click at [295, 310] on input "Montant" at bounding box center [324, 309] width 74 height 13
type input "3"
type input "33"
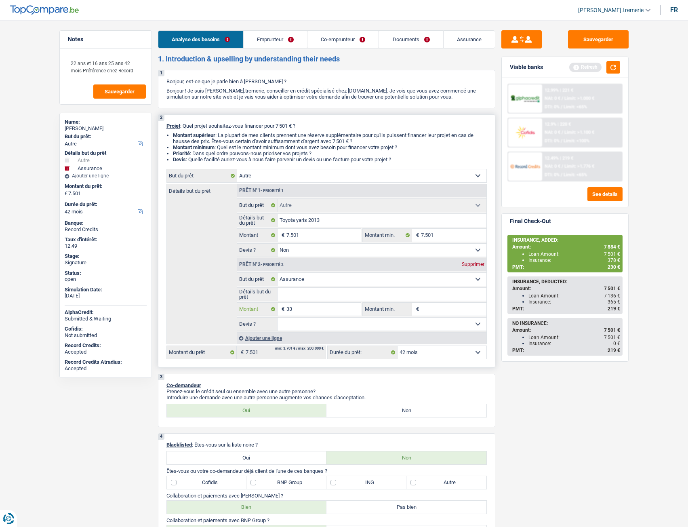
type input "339"
type input "7.840"
select select "48"
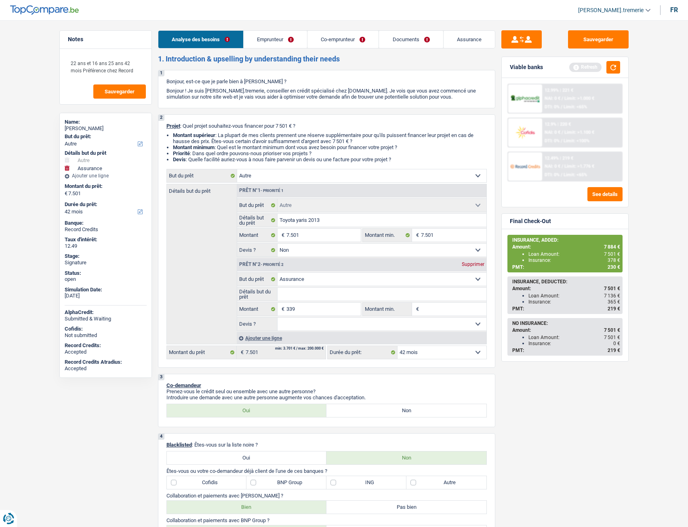
type input "7.840"
select select "48"
type input "7.840"
select select "48"
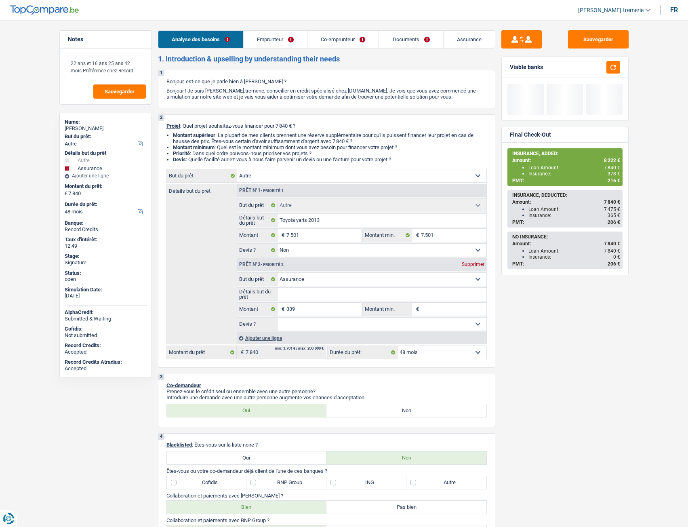
click at [521, 407] on div "Sauvegarder Viable banks Final Check-Out INSURANCE, ADDED: Amount: 8 222 € Loan…" at bounding box center [564, 271] width 139 height 482
click at [294, 308] on input "339" at bounding box center [324, 309] width 74 height 13
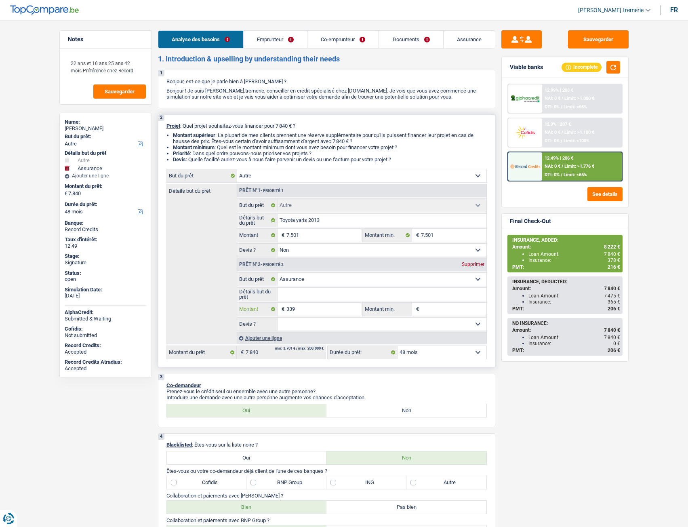
type input "39"
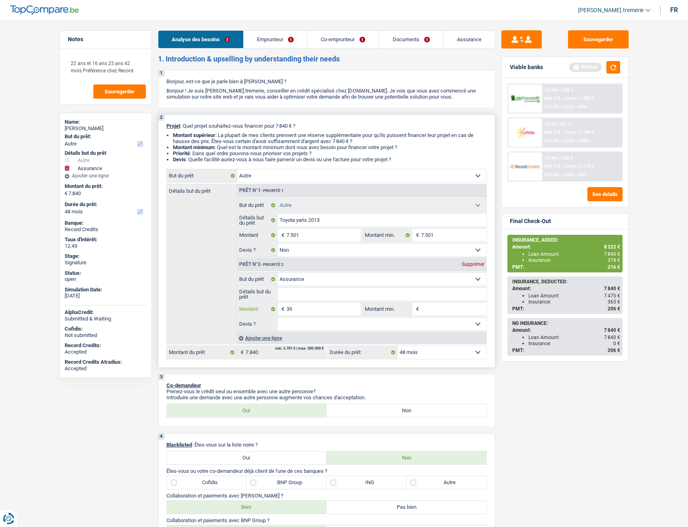
type input "389"
type input "7.890"
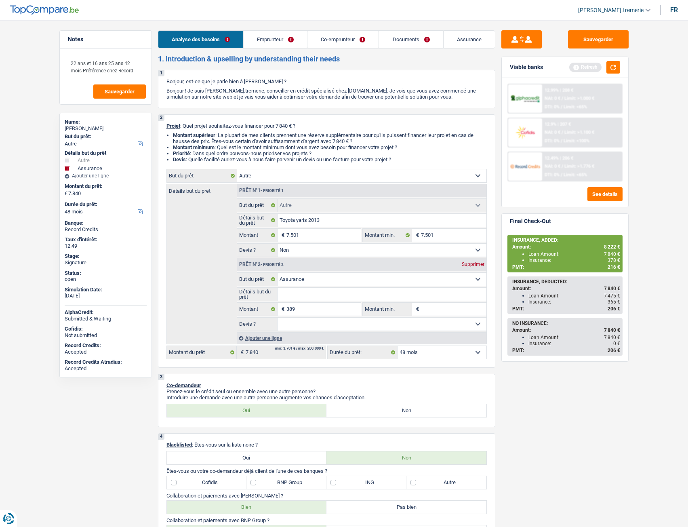
type input "7.890"
click at [552, 419] on div "Sauvegarder Viable banks Refresh 12.99% | 208 € NAI: 0 € / Limit: >1.000 € DTI:…" at bounding box center [564, 271] width 139 height 482
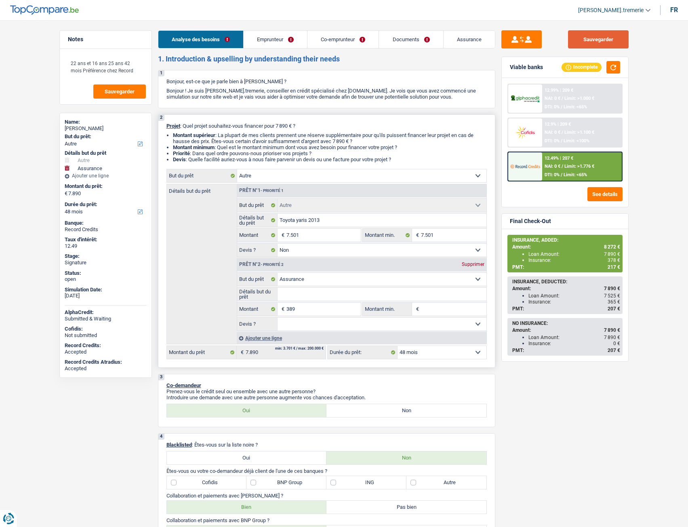
drag, startPoint x: 605, startPoint y: 43, endPoint x: 484, endPoint y: 301, distance: 285.0
click at [426, 357] on select "12 mois 18 mois 24 mois 30 mois 36 mois 42 mois 48 mois Sélectionner une option" at bounding box center [442, 352] width 89 height 13
select select "42"
click at [398, 346] on select "12 mois 18 mois 24 mois 30 mois 36 mois 42 mois 48 mois Sélectionner une option" at bounding box center [442, 352] width 89 height 13
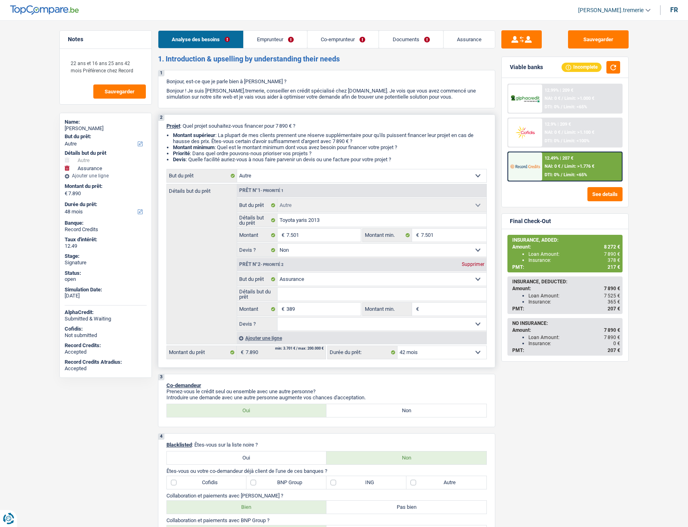
select select "42"
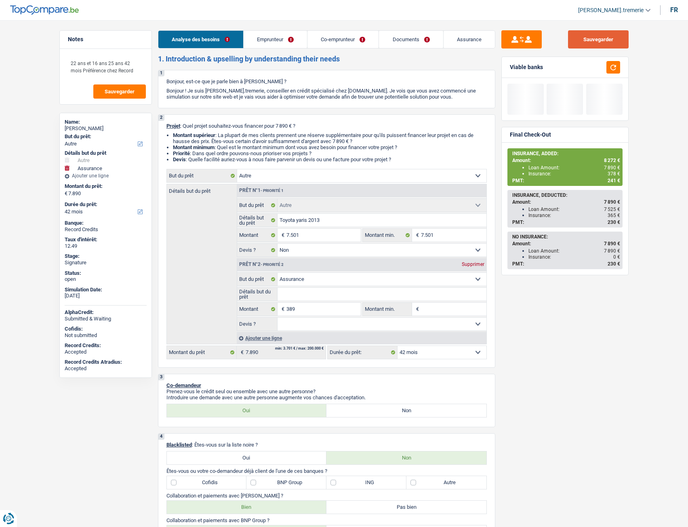
click at [607, 42] on button "Sauvegarder" at bounding box center [598, 39] width 61 height 18
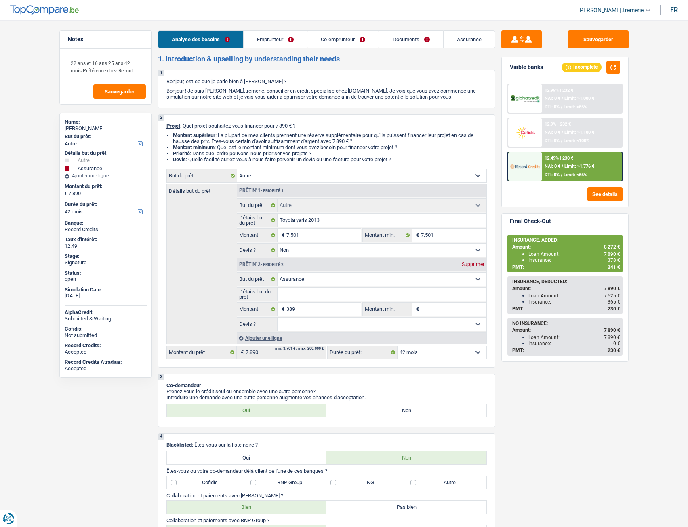
click at [563, 171] on div "12.49% | 230 € NAI: 0 € / Limit: >1.776 € DTI: 0% / Limit: <65%" at bounding box center [582, 166] width 80 height 28
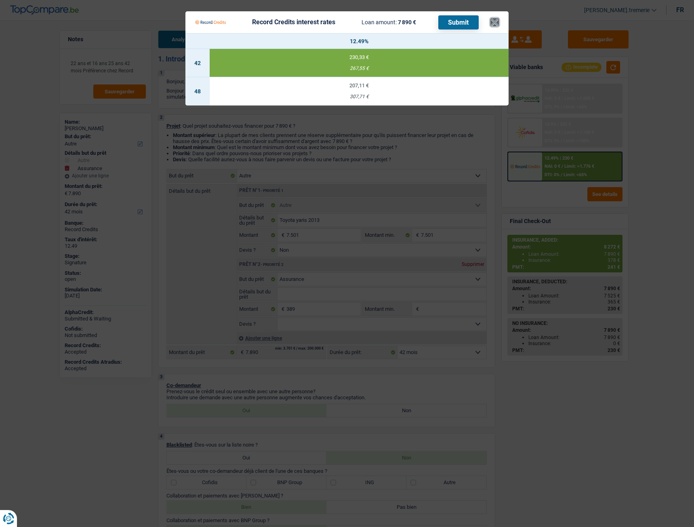
click at [493, 23] on button "×" at bounding box center [495, 22] width 8 height 8
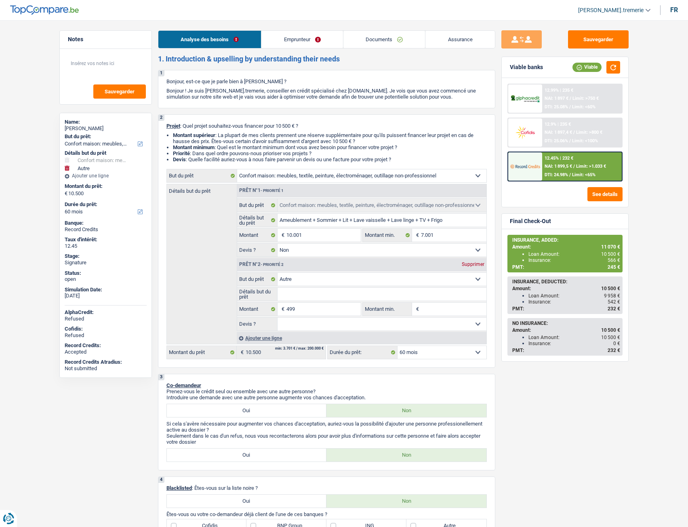
select select "household"
select select "other"
select select "60"
select select "household"
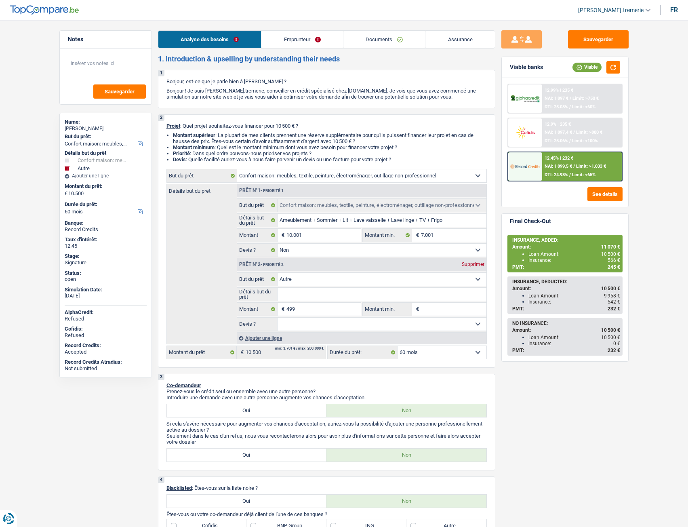
select select "household"
select select "false"
select select "other"
select select "60"
select select "worker"
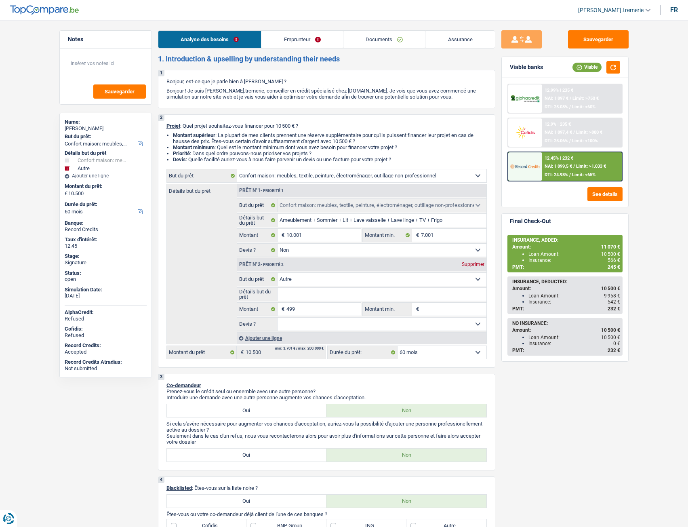
select select "netSalary"
select select "rents"
select select "household"
select select "false"
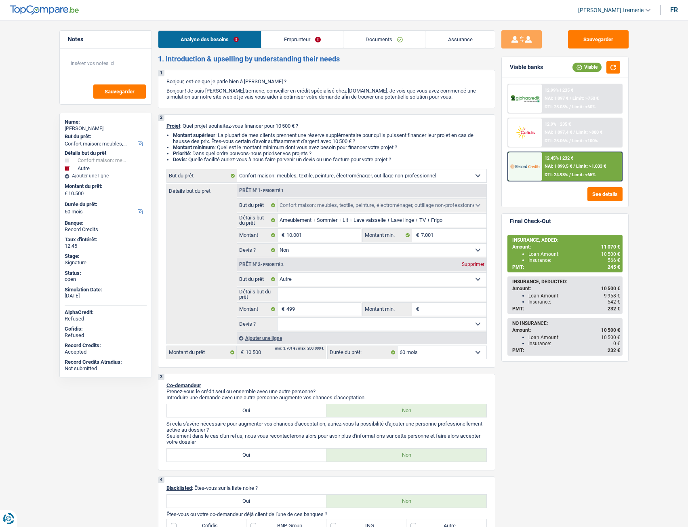
select select "other"
select select "60"
click at [256, 337] on div "Ajouter une ligne" at bounding box center [362, 338] width 250 height 12
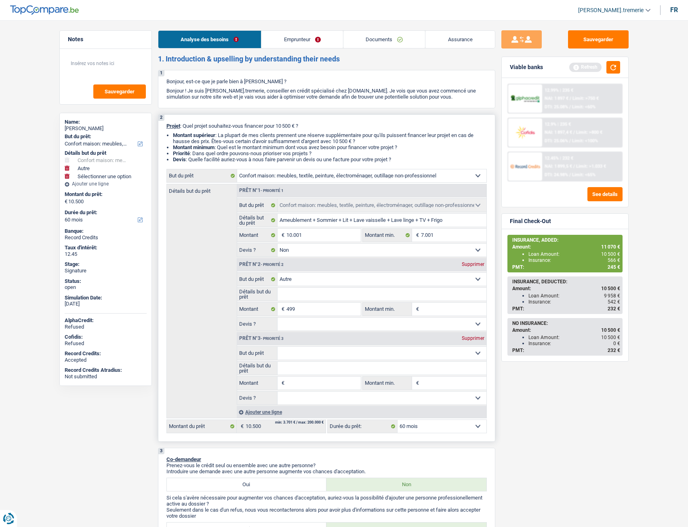
click at [293, 382] on input "Montant" at bounding box center [324, 383] width 74 height 13
type input "5"
type input "57"
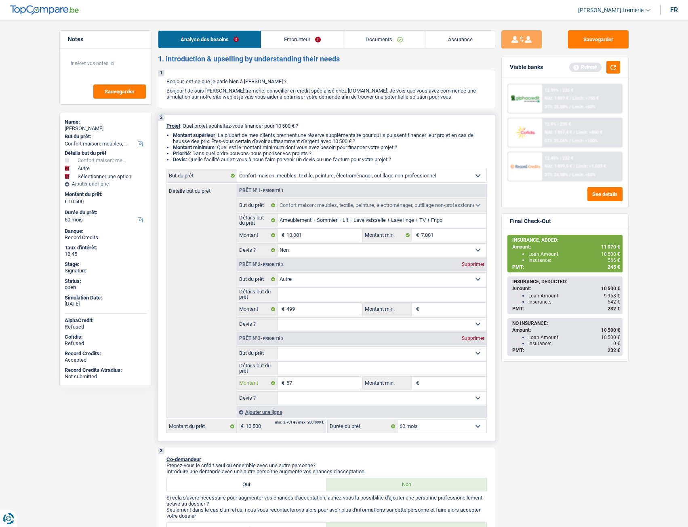
type input "570"
type input "11.070"
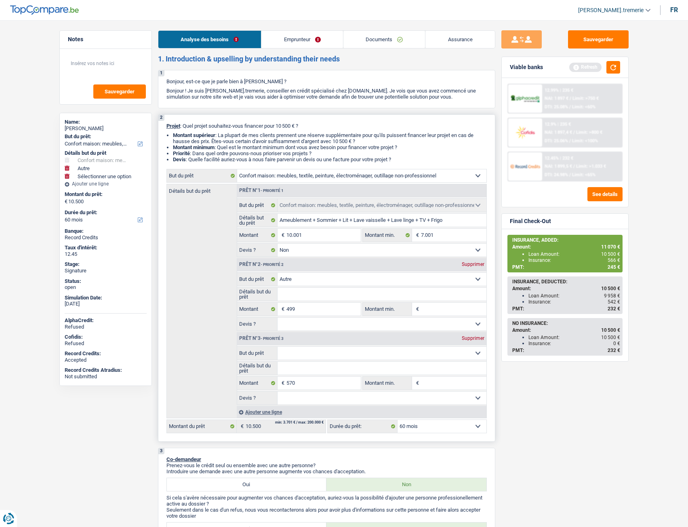
type input "11.070"
click at [318, 353] on select "Confort maison: meubles, textile, peinture, électroménager, outillage non-profe…" at bounding box center [382, 353] width 209 height 13
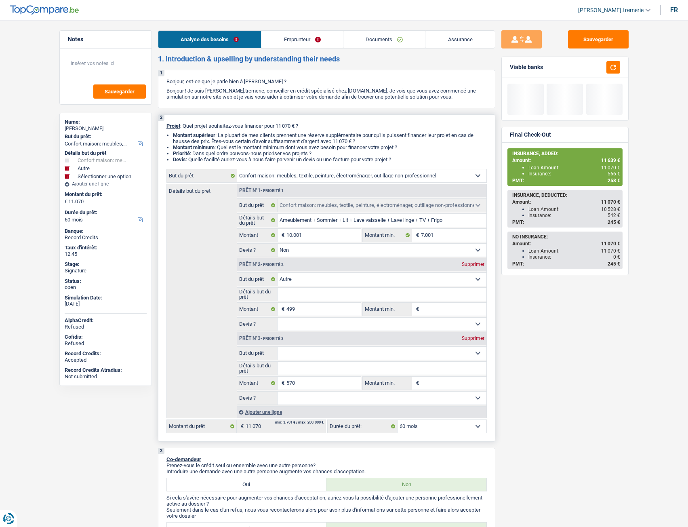
select select "insurance"
click at [278, 347] on select "Confort maison: meubles, textile, peinture, électroménager, outillage non-profe…" at bounding box center [382, 353] width 209 height 13
select select "insurance"
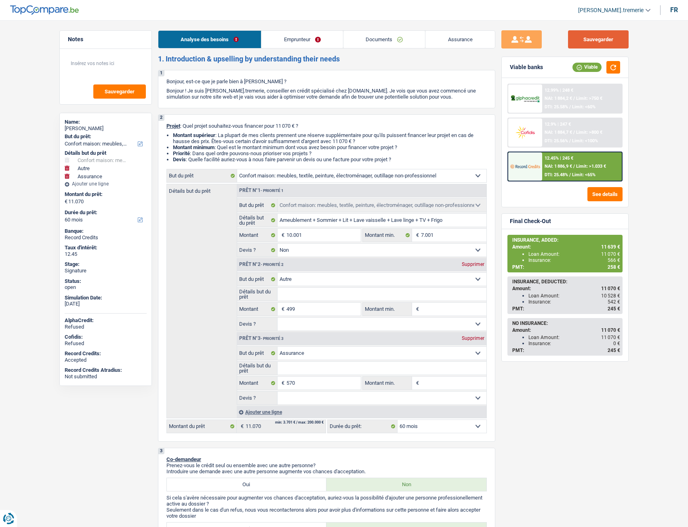
click at [613, 42] on button "Sauvegarder" at bounding box center [598, 39] width 61 height 18
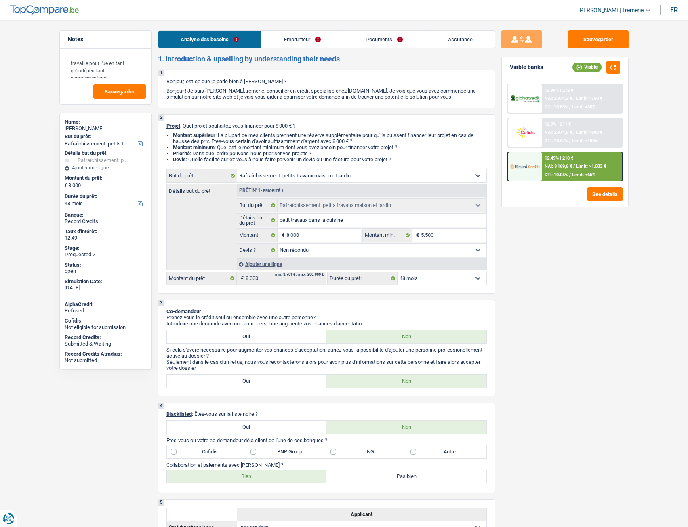
select select "houseOrGarden"
select select "48"
select select "houseOrGarden"
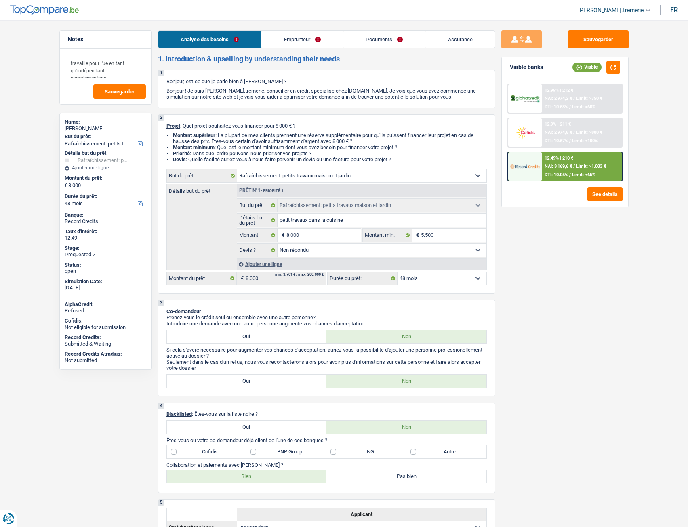
select select "not_answered"
select select "48"
select select "independent"
select select "pension"
select select "netSalary"
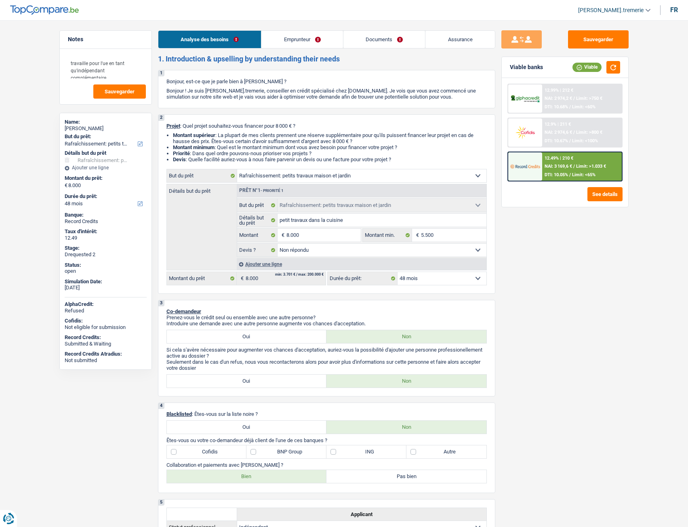
select select "ownerWithoutMortgage"
select select "cardOrCredit"
select select "houseOrGarden"
select select "not_answered"
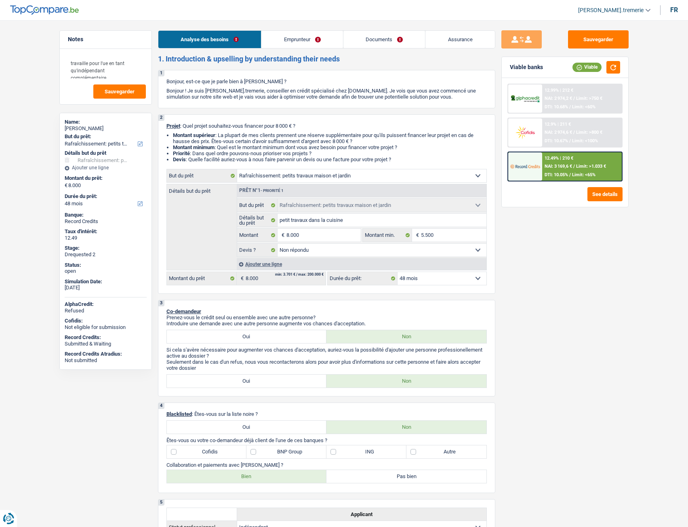
select select "48"
click at [614, 66] on button "button" at bounding box center [614, 67] width 14 height 13
click at [617, 197] on button "See details" at bounding box center [605, 194] width 35 height 14
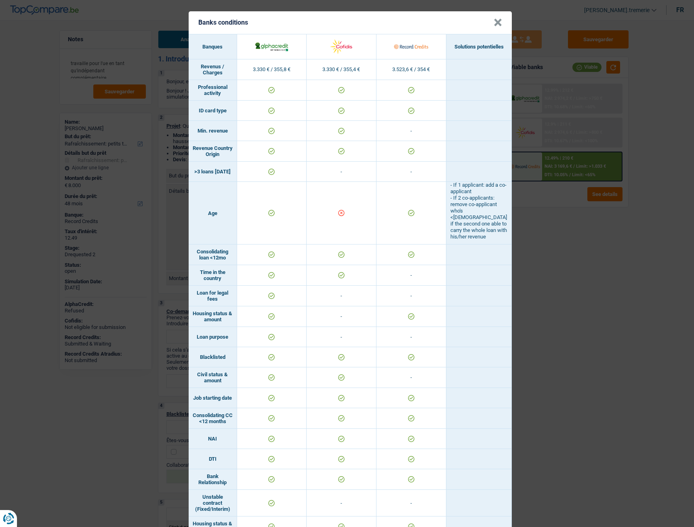
click at [494, 20] on button "×" at bounding box center [498, 23] width 8 height 8
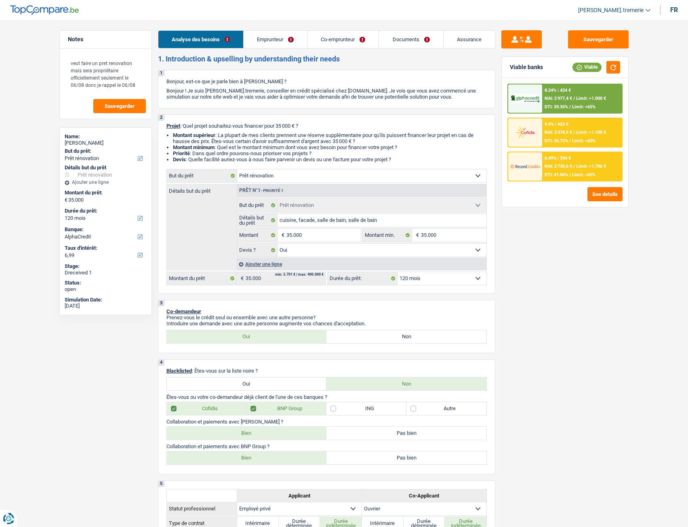
select select "renovation"
select select "120"
select select "alphacredit"
select select "renovation"
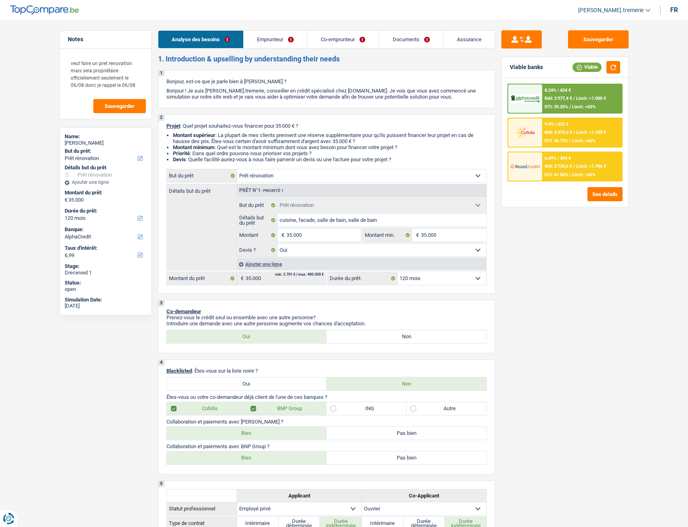
select select "renovation"
select select "yes"
select select "120"
select select "privateEmployee"
select select "worker"
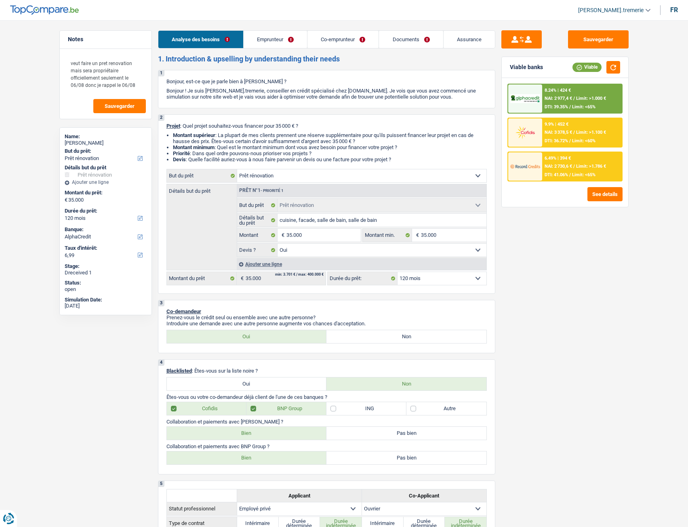
select select "mutualityIndemnity"
select select "netSalary"
select select "familyAllowances"
select select "mealVouchers"
select select "mutualityIndemnity"
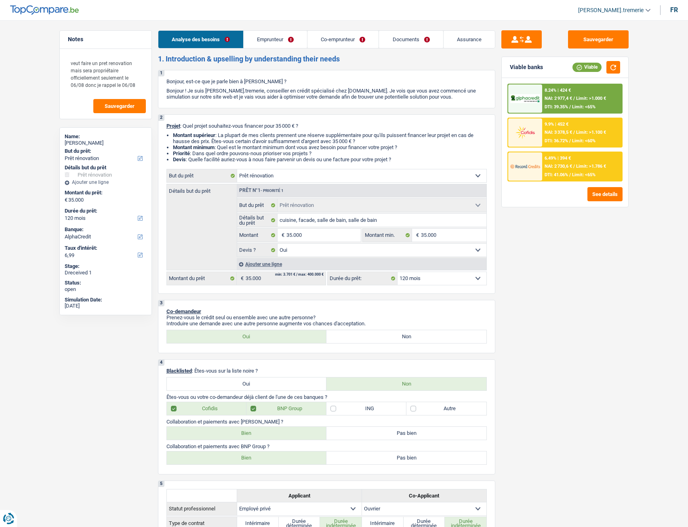
select select "netSalary"
select select "familyAllowances"
select select "ownerWithMortgage"
select select "mortgage"
select select "300"
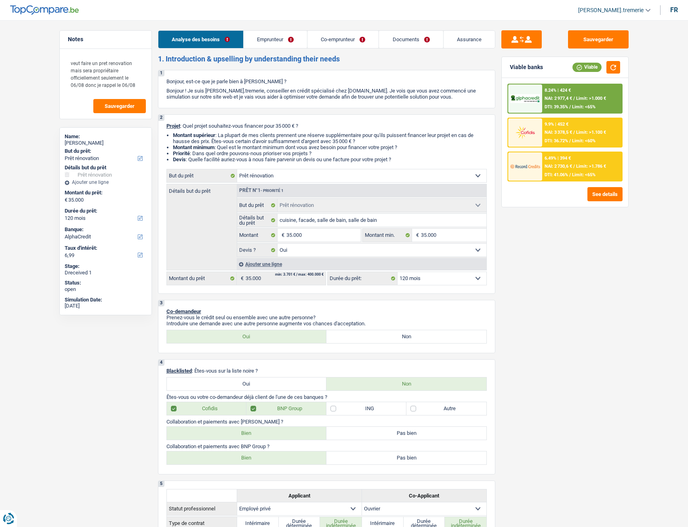
select select "cardOrCredit"
select select "renovation"
select select "yes"
select select "120"
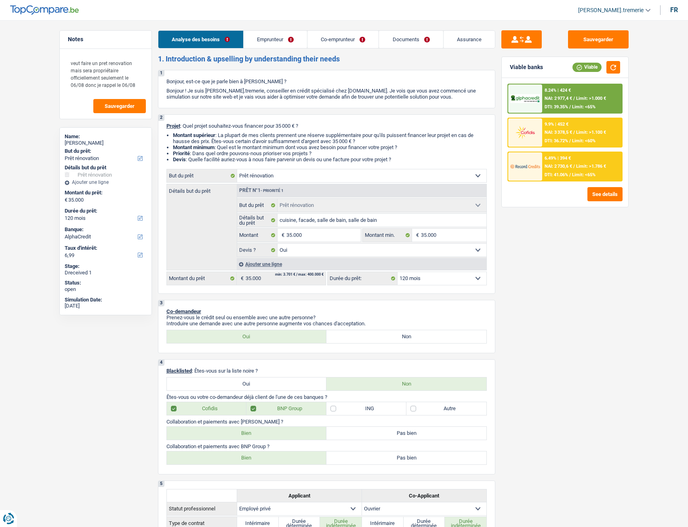
click at [394, 40] on link "Documents" at bounding box center [411, 39] width 64 height 17
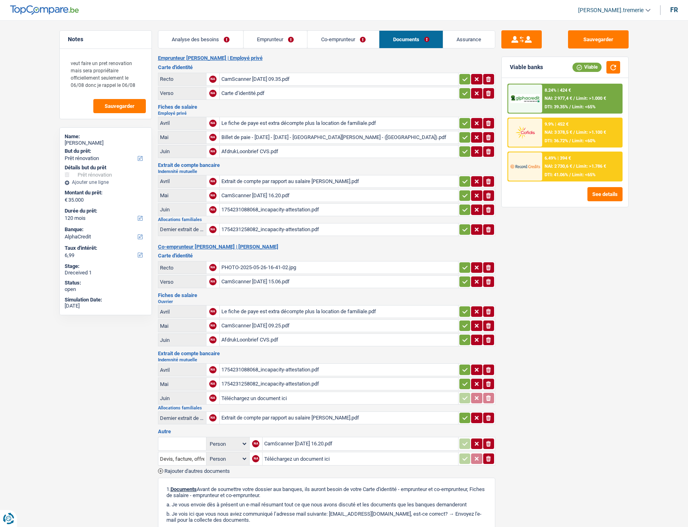
click at [262, 124] on div "Le fiche de paye est extra décompte plus la location de familiale.pdf" at bounding box center [338, 123] width 235 height 12
